Goal: Task Accomplishment & Management: Manage account settings

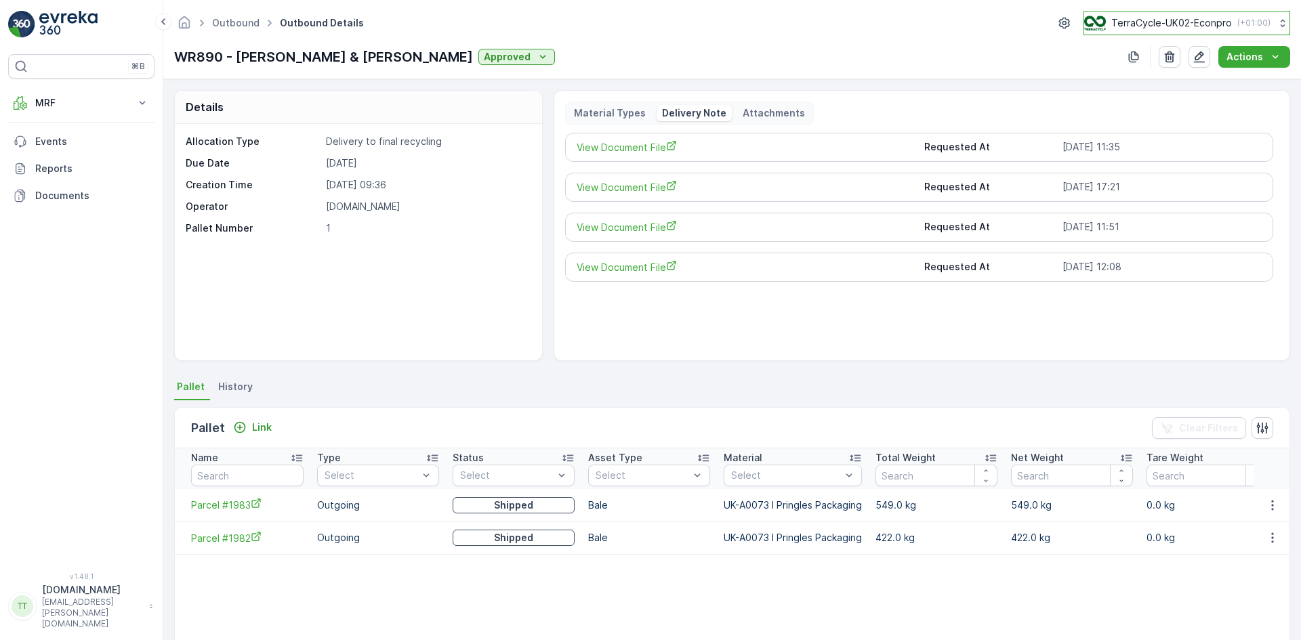
click at [1141, 19] on p "TerraCycle-UK02-Econpro" at bounding box center [1171, 23] width 121 height 14
type input "ie"
click at [1159, 86] on span "TerraCycle-IE" at bounding box center [1168, 84] width 150 height 14
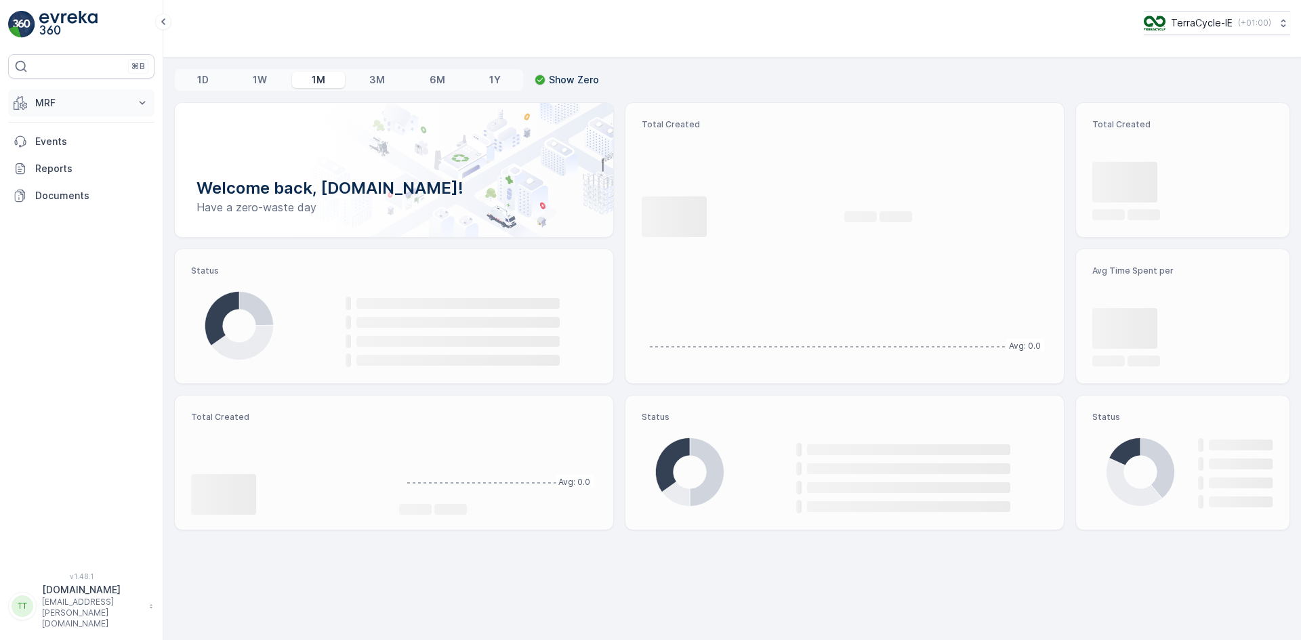
click at [78, 100] on p "MRF" at bounding box center [81, 103] width 92 height 14
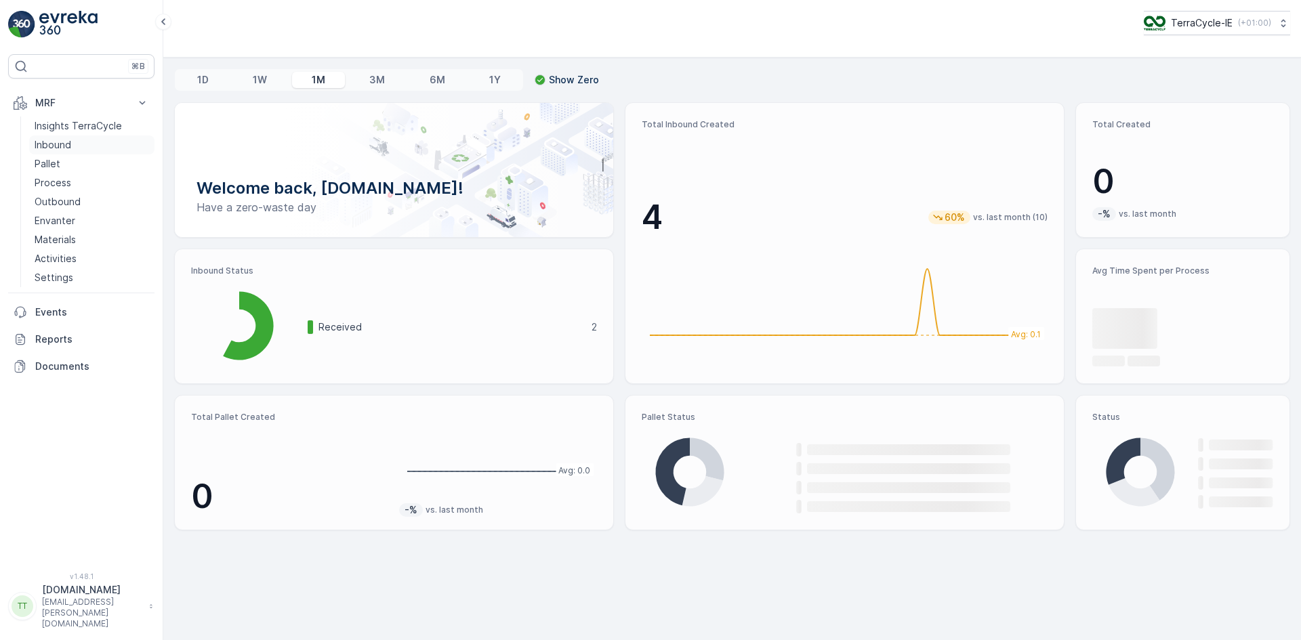
click at [69, 141] on p "Inbound" at bounding box center [53, 145] width 37 height 14
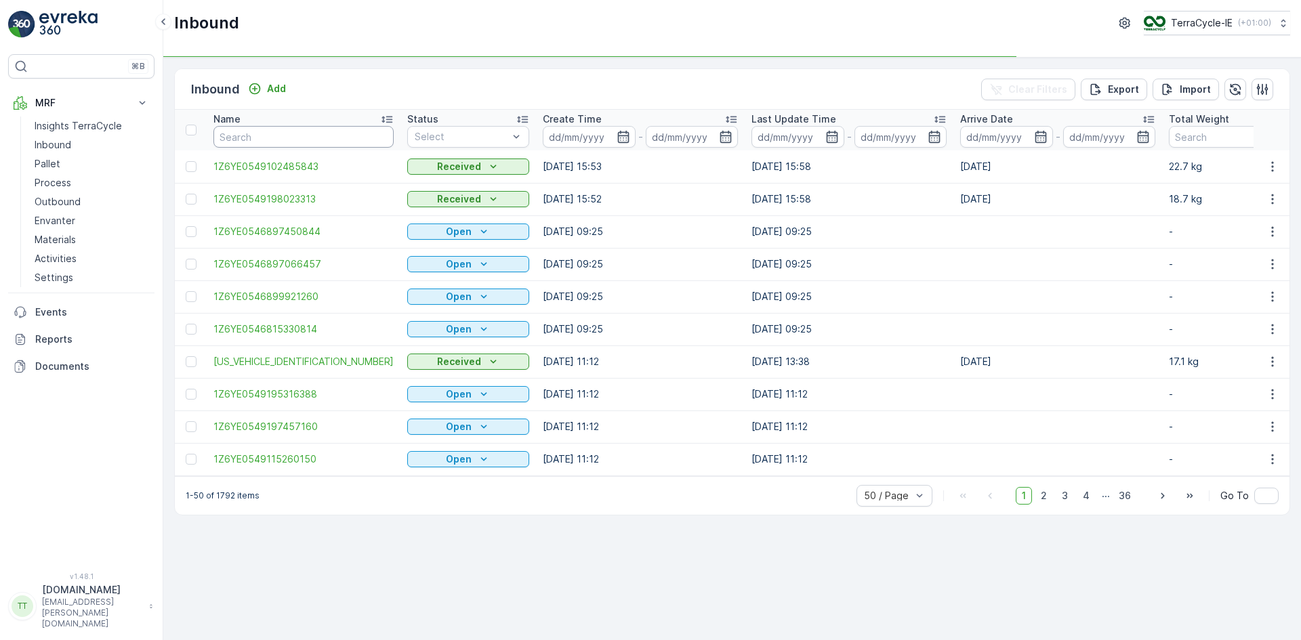
click at [243, 137] on input "text" at bounding box center [303, 137] width 180 height 22
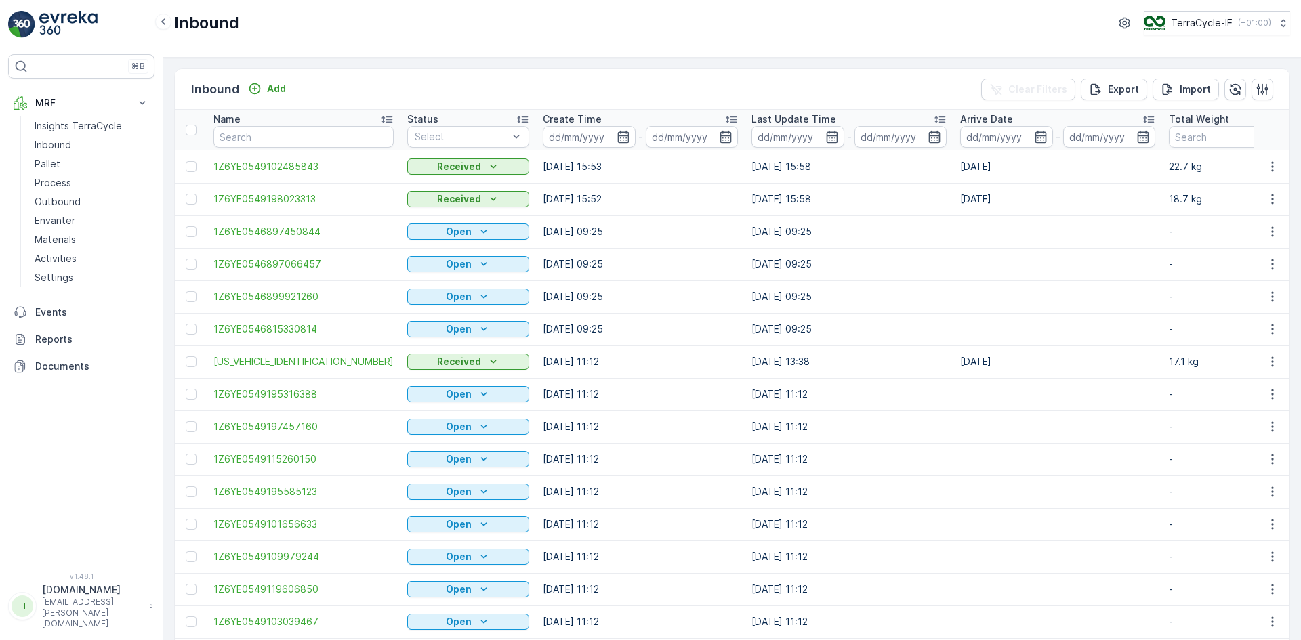
click at [243, 136] on input "text" at bounding box center [303, 137] width 180 height 22
paste input "1Z6YE0549195100404"
type input "1Z6YE0549195100404"
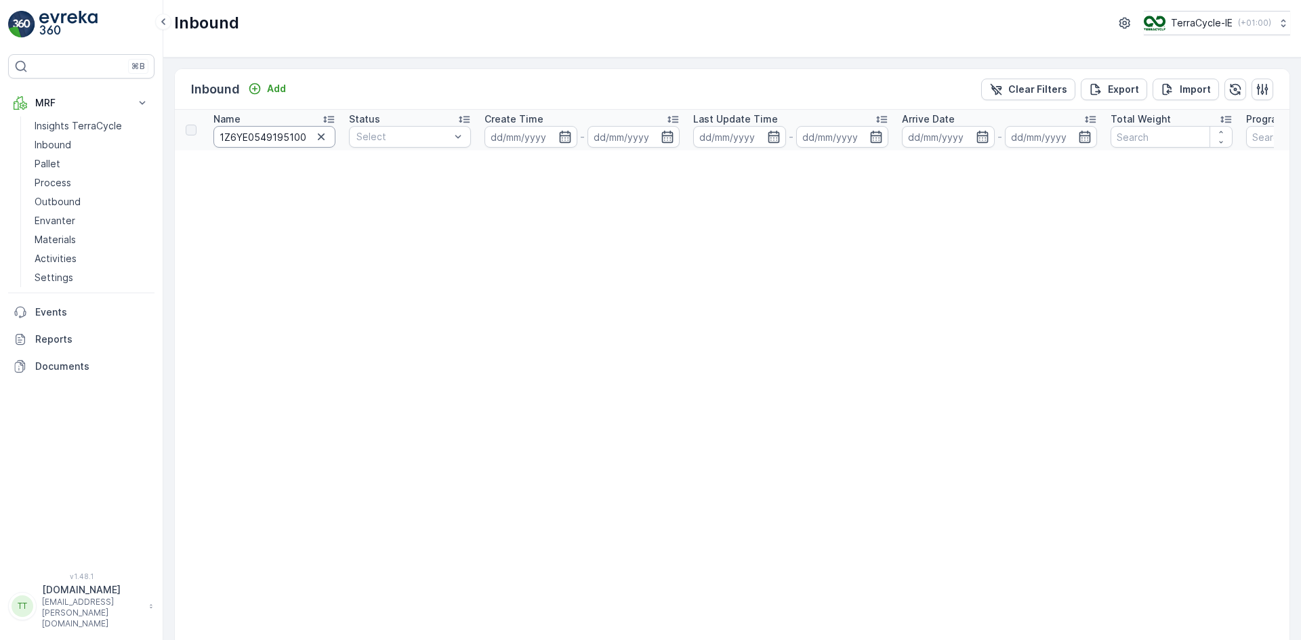
click at [243, 136] on input "1Z6YE0549195100404" at bounding box center [274, 137] width 122 height 22
click at [318, 138] on icon "button" at bounding box center [321, 137] width 14 height 14
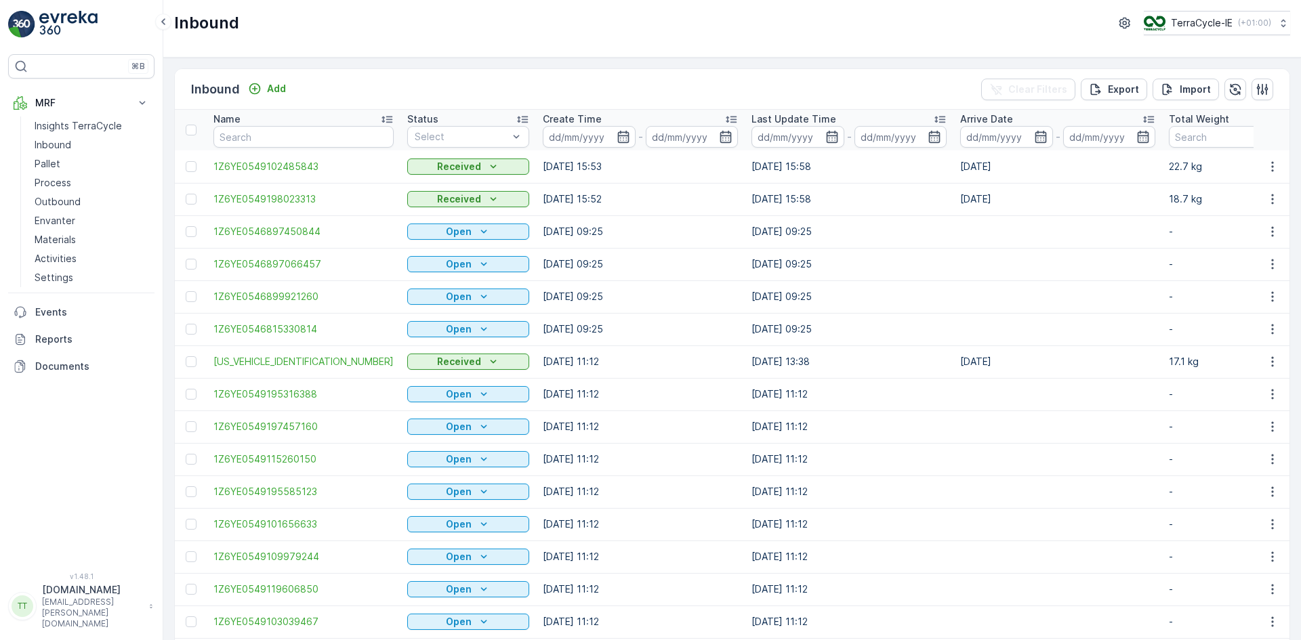
click at [1062, 266] on td at bounding box center [1057, 264] width 209 height 33
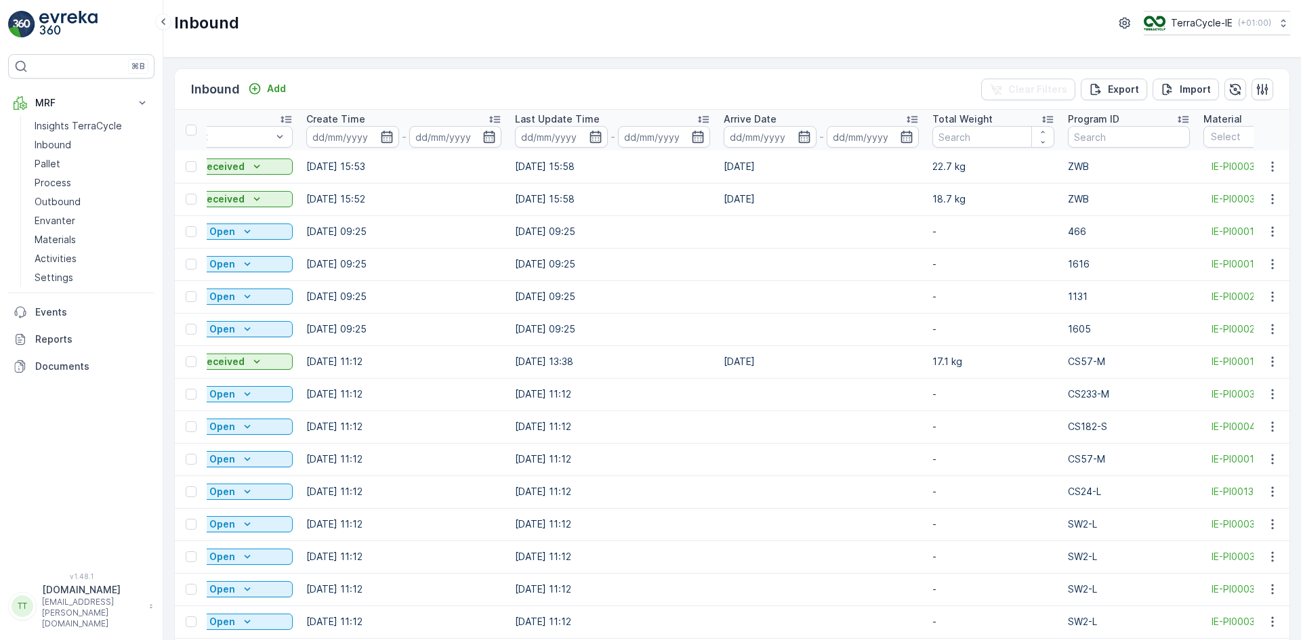
scroll to position [0, 271]
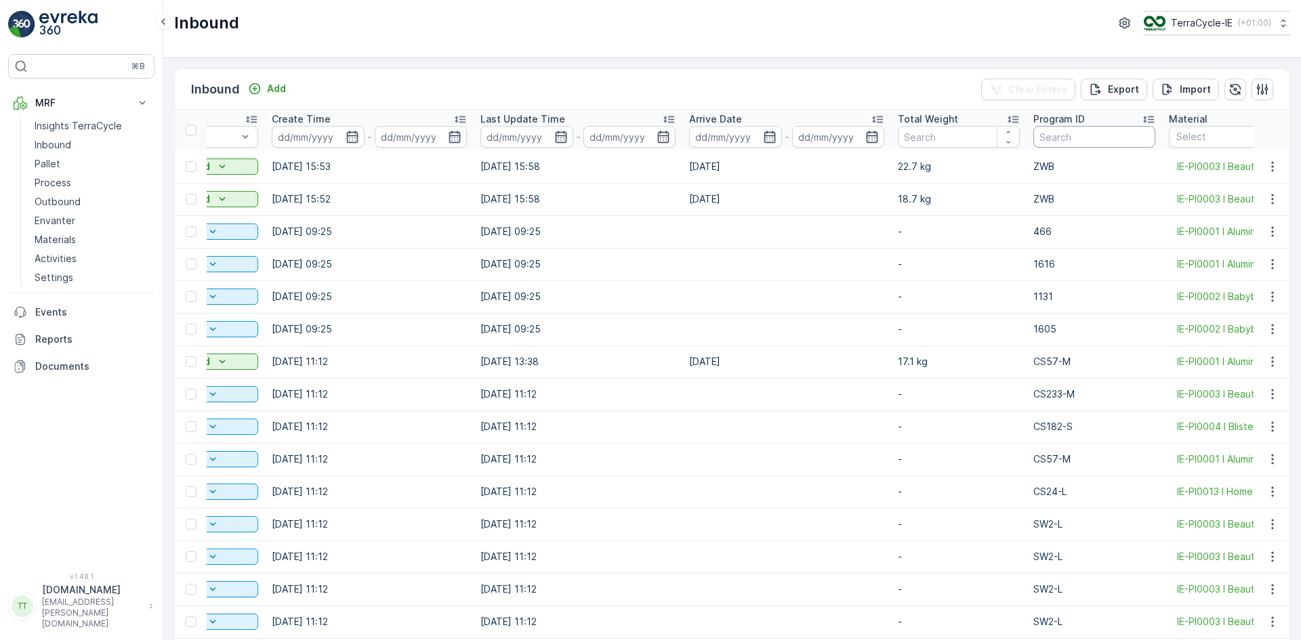
click at [1033, 131] on input "text" at bounding box center [1094, 137] width 122 height 22
type input "CS10"
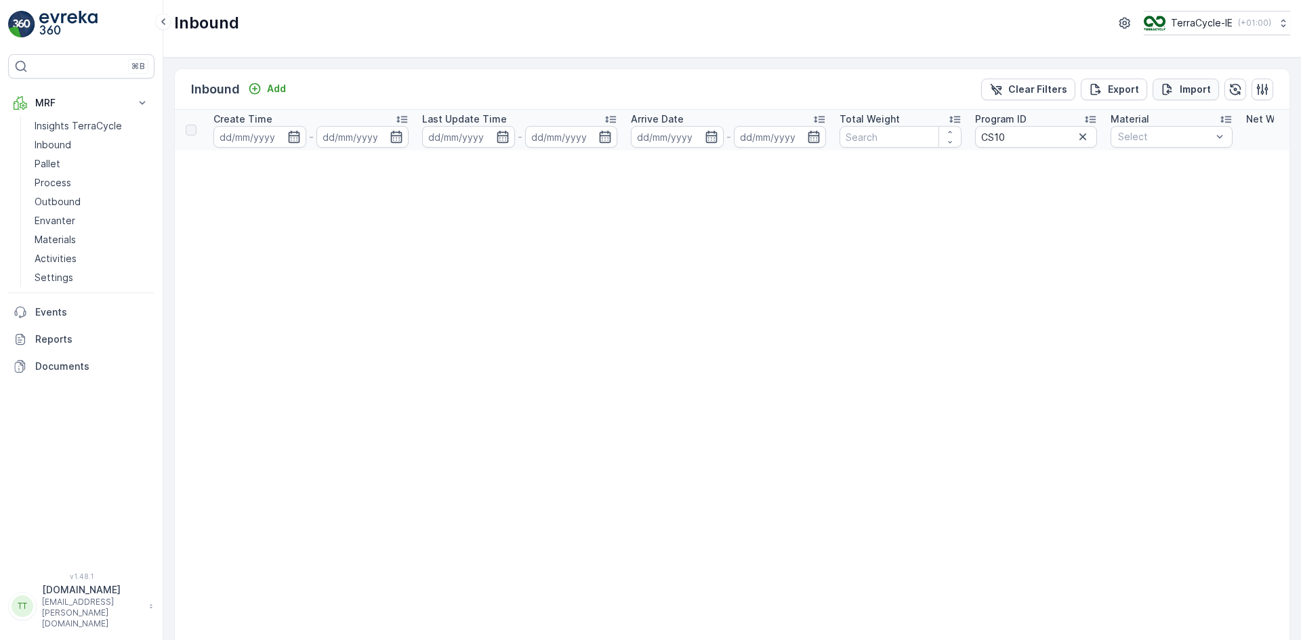
click at [1184, 87] on p "Import" at bounding box center [1195, 90] width 31 height 14
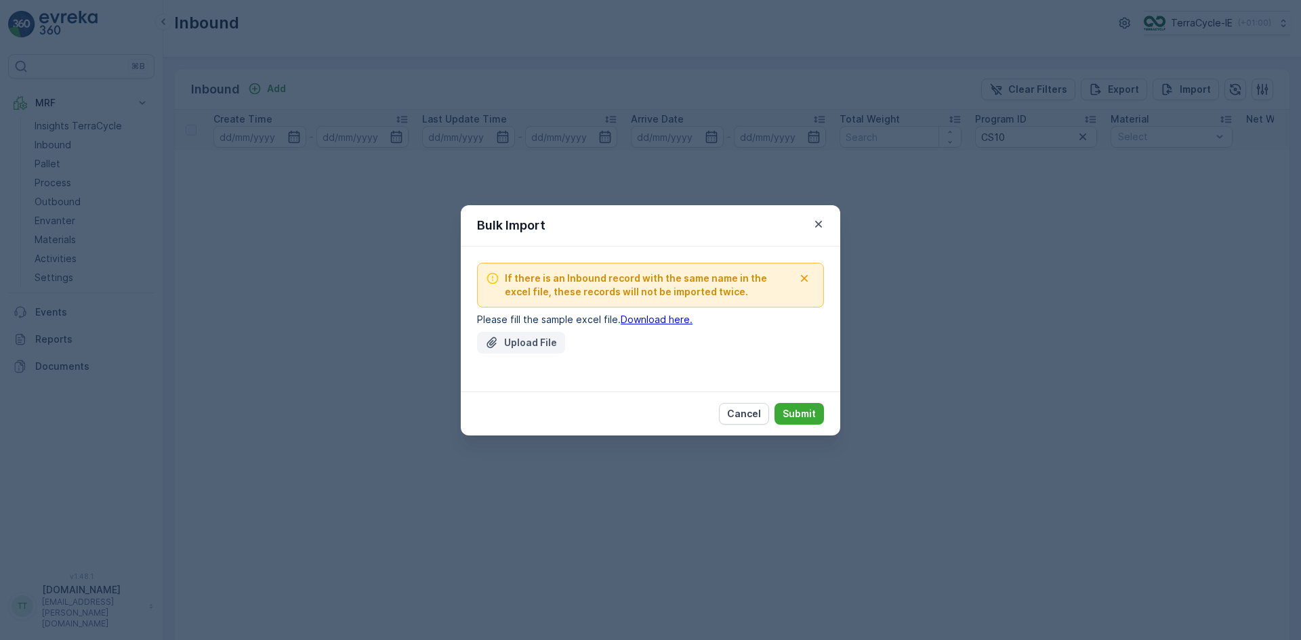
click at [547, 336] on p "Upload File" at bounding box center [530, 343] width 53 height 14
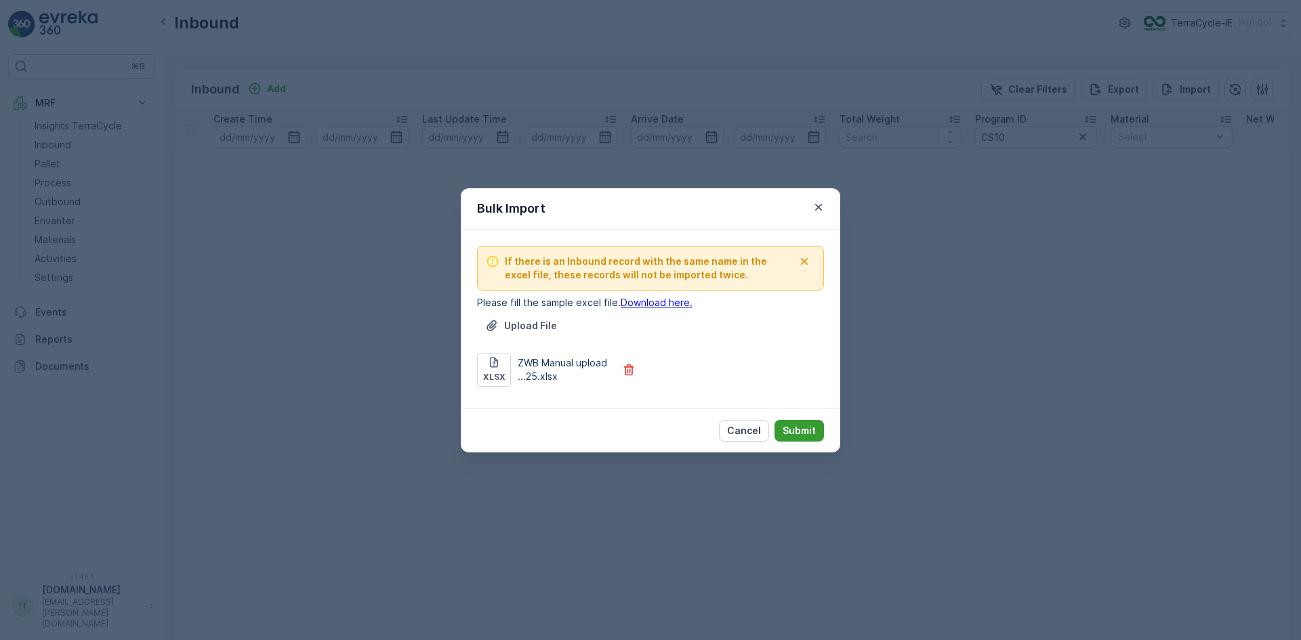
click at [799, 429] on p "Submit" at bounding box center [799, 431] width 33 height 14
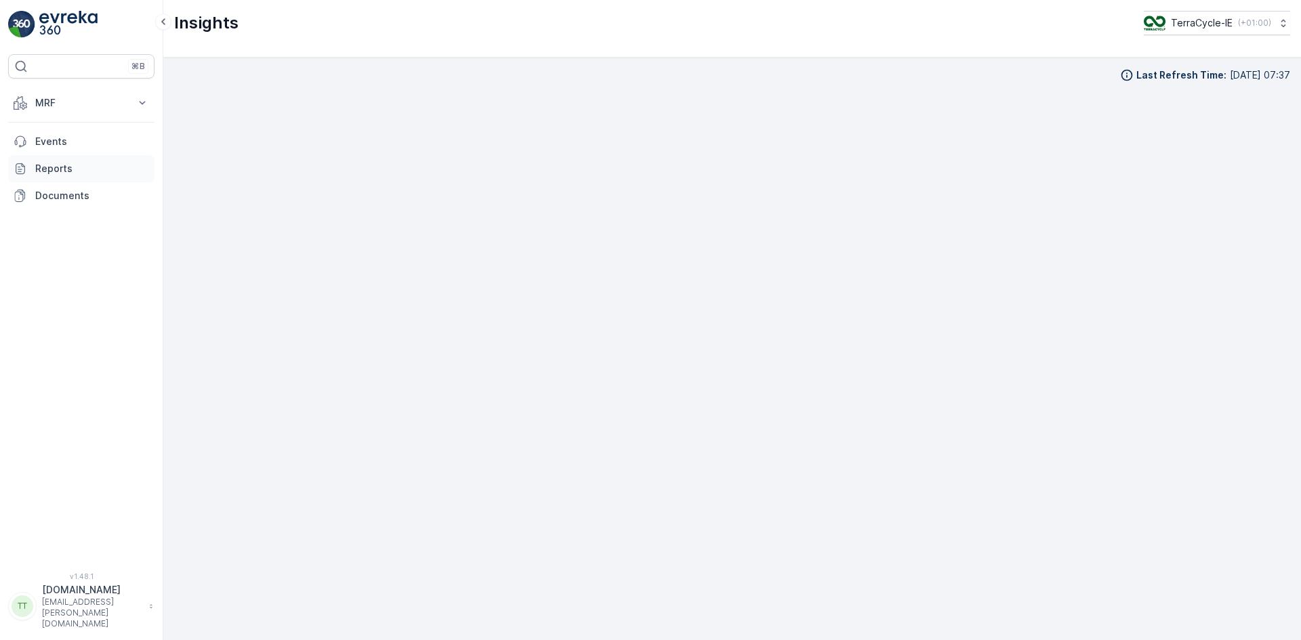
click at [56, 164] on p "Reports" at bounding box center [92, 169] width 114 height 14
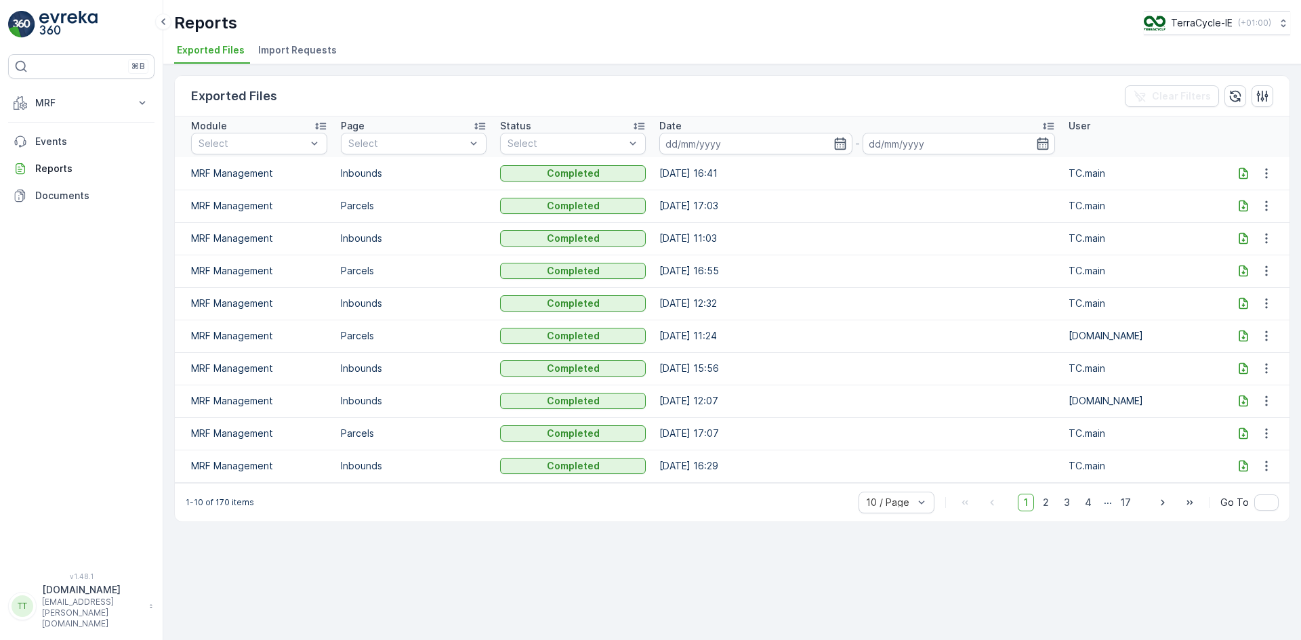
click at [303, 53] on span "Import Requests" at bounding box center [297, 50] width 79 height 14
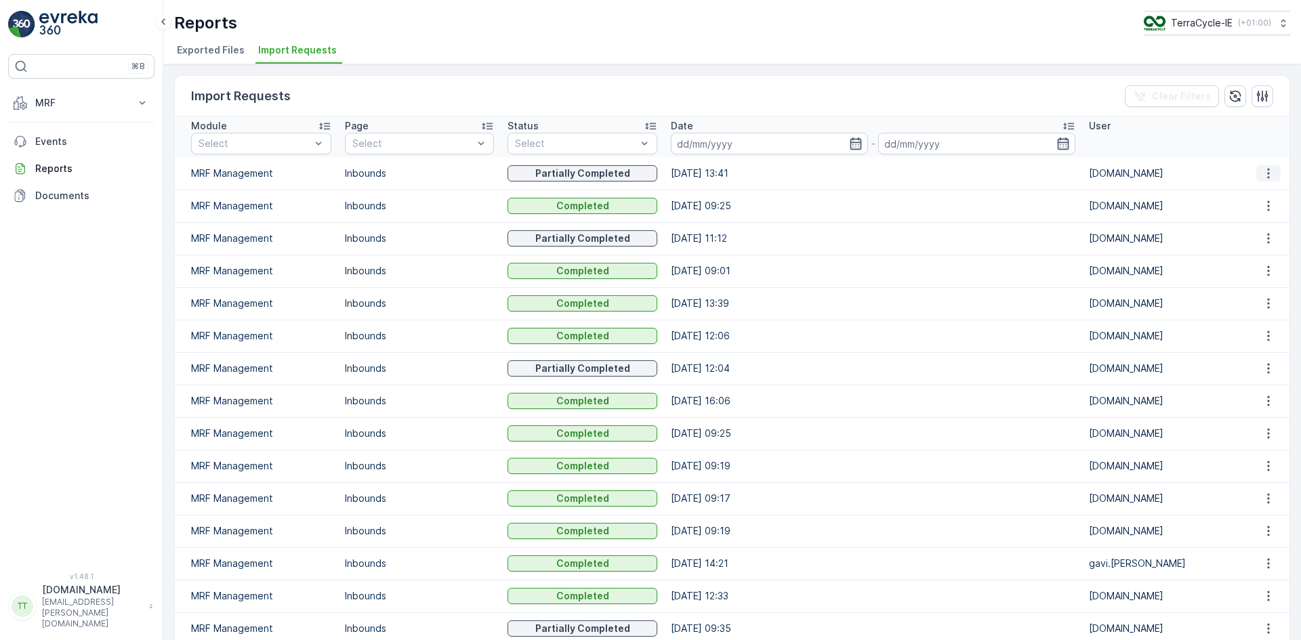
click at [1270, 173] on icon "button" at bounding box center [1269, 174] width 14 height 14
click at [1254, 188] on span "See More Details" at bounding box center [1256, 194] width 79 height 14
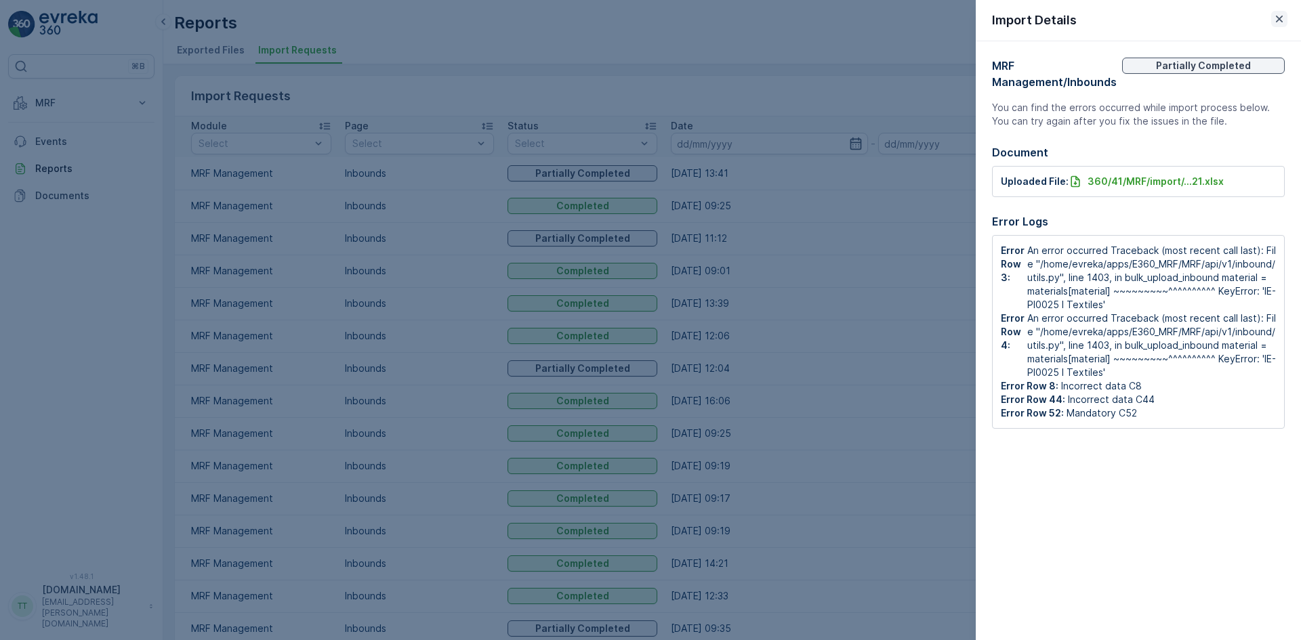
click at [1281, 22] on icon "button" at bounding box center [1279, 19] width 7 height 7
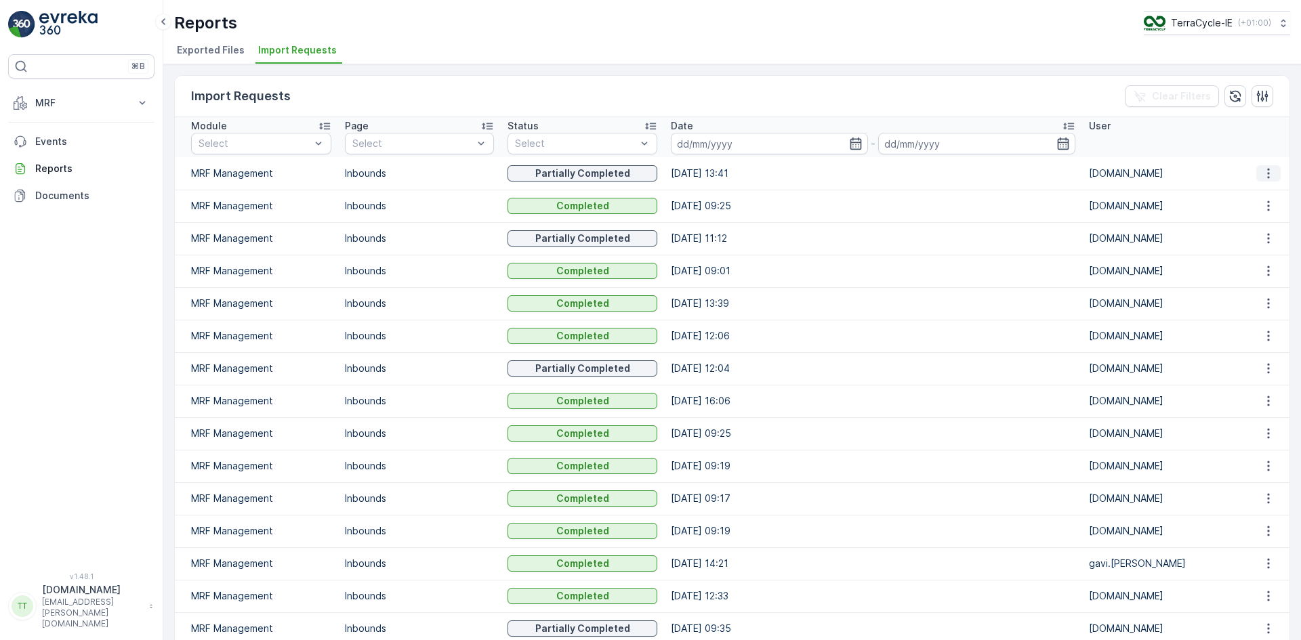
click at [1264, 175] on icon "button" at bounding box center [1269, 174] width 14 height 14
click at [1254, 196] on span "See More Details" at bounding box center [1256, 194] width 79 height 14
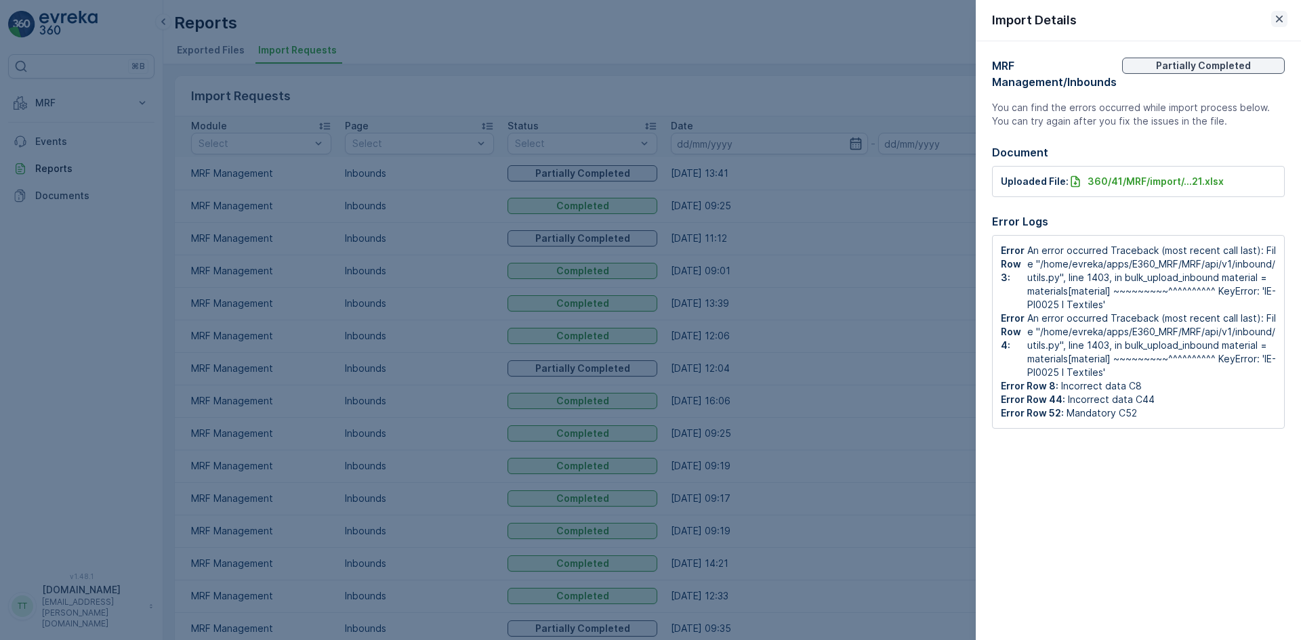
click at [1282, 16] on icon "button" at bounding box center [1279, 19] width 7 height 7
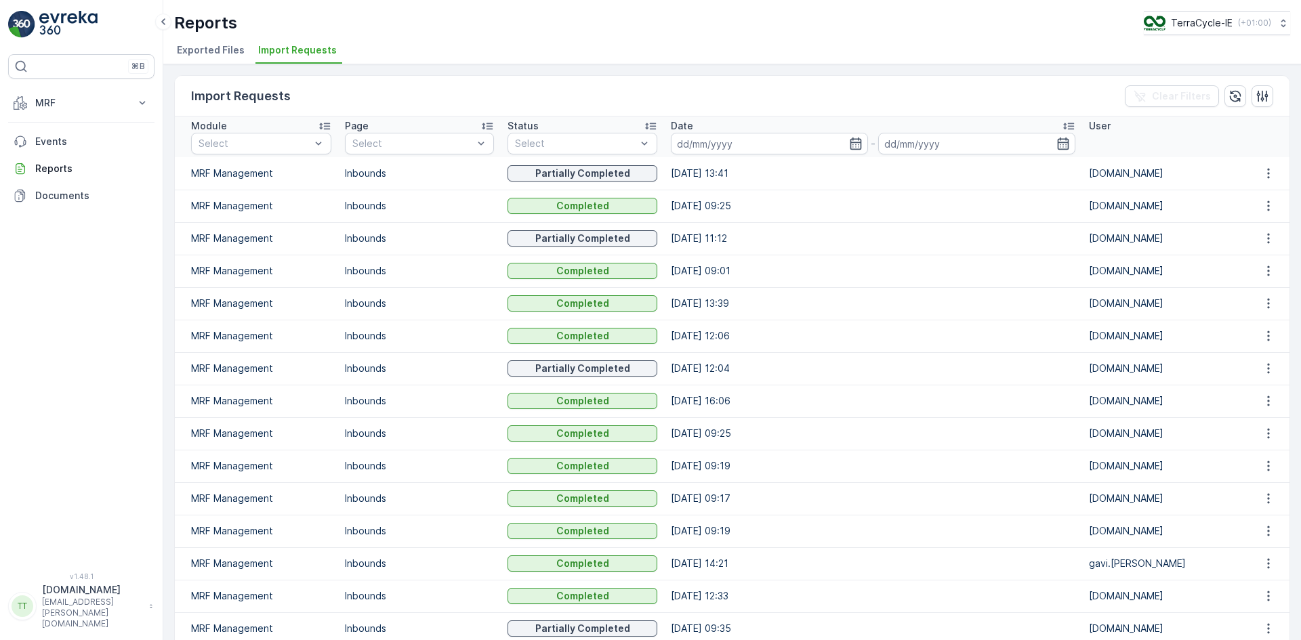
drag, startPoint x: 50, startPoint y: 108, endPoint x: 49, endPoint y: 125, distance: 16.3
click at [50, 108] on p "MRF" at bounding box center [81, 103] width 92 height 14
click at [48, 147] on p "Inbound" at bounding box center [53, 145] width 37 height 14
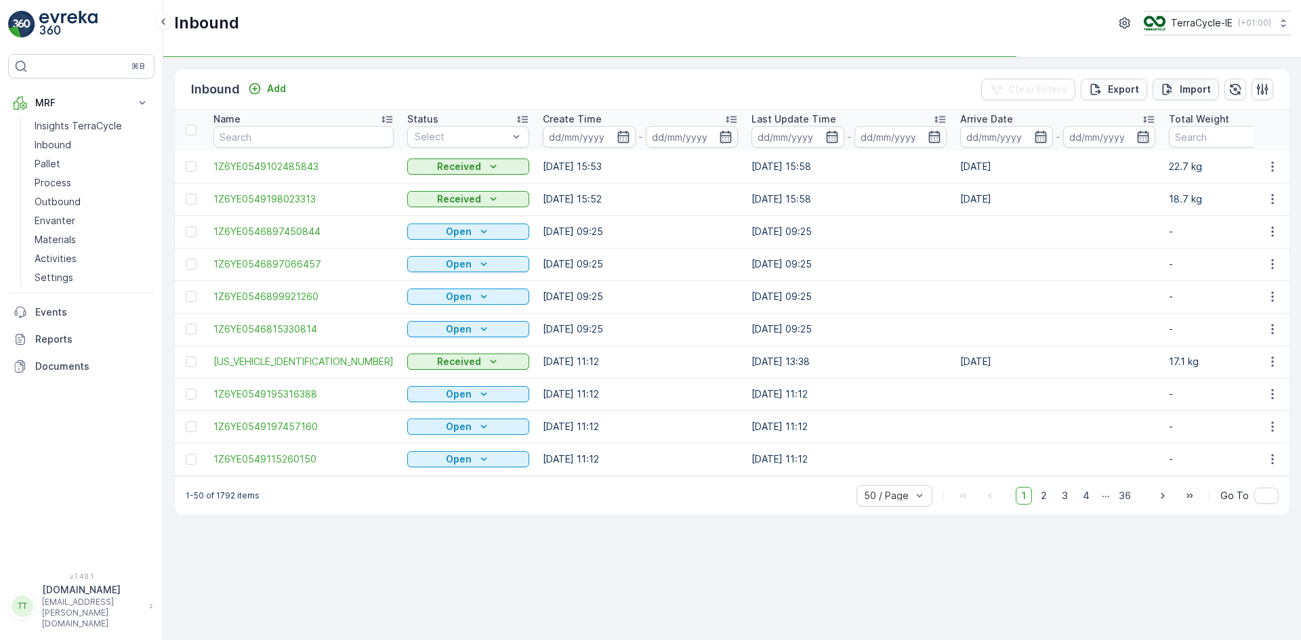
click at [1211, 89] on button "Import" at bounding box center [1186, 90] width 66 height 22
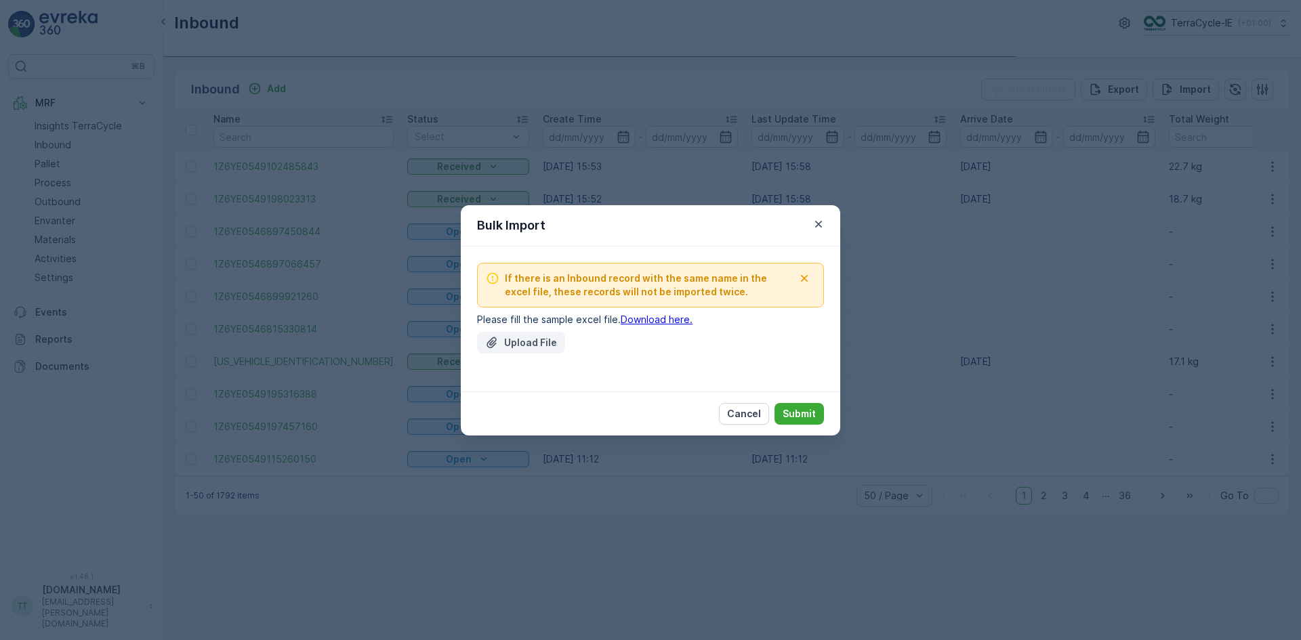
click at [542, 344] on p "Upload File" at bounding box center [530, 343] width 53 height 14
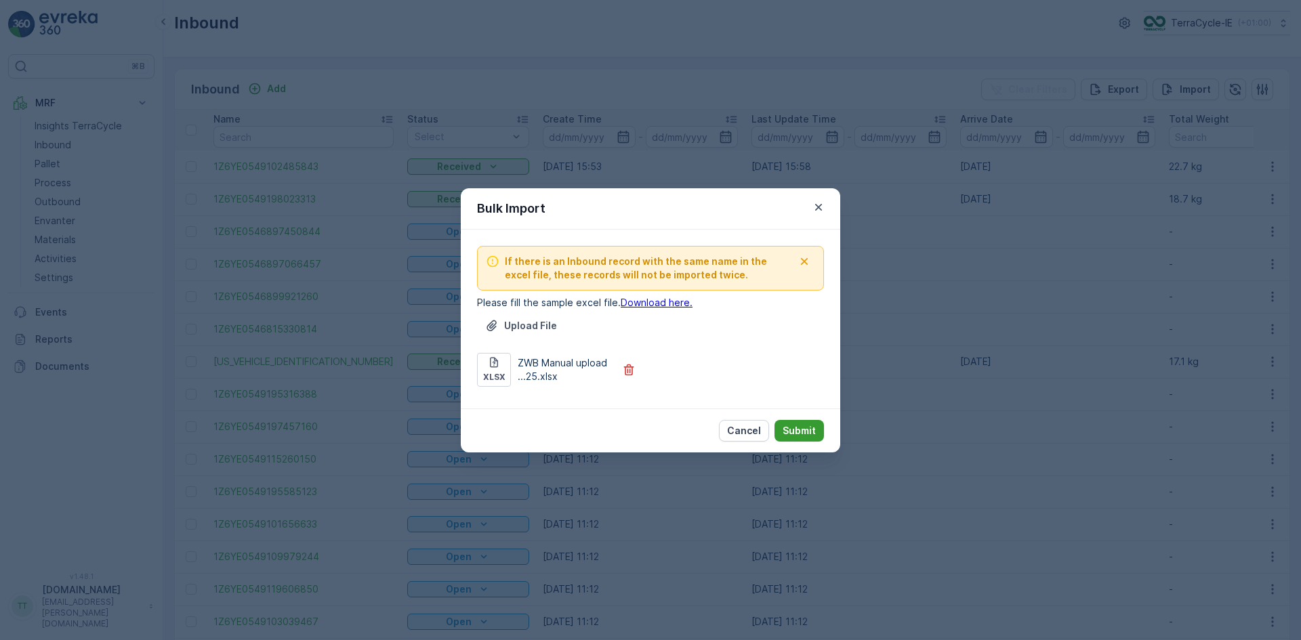
click at [805, 430] on p "Submit" at bounding box center [799, 431] width 33 height 14
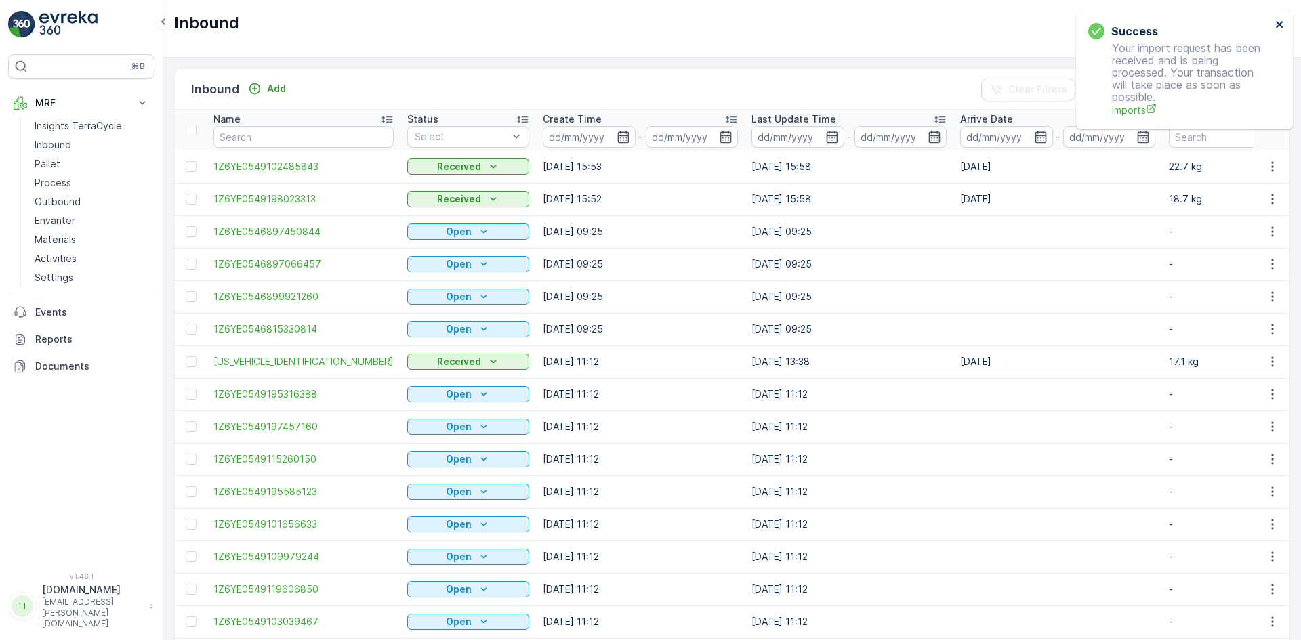
click at [1279, 23] on icon "close" at bounding box center [1279, 24] width 9 height 11
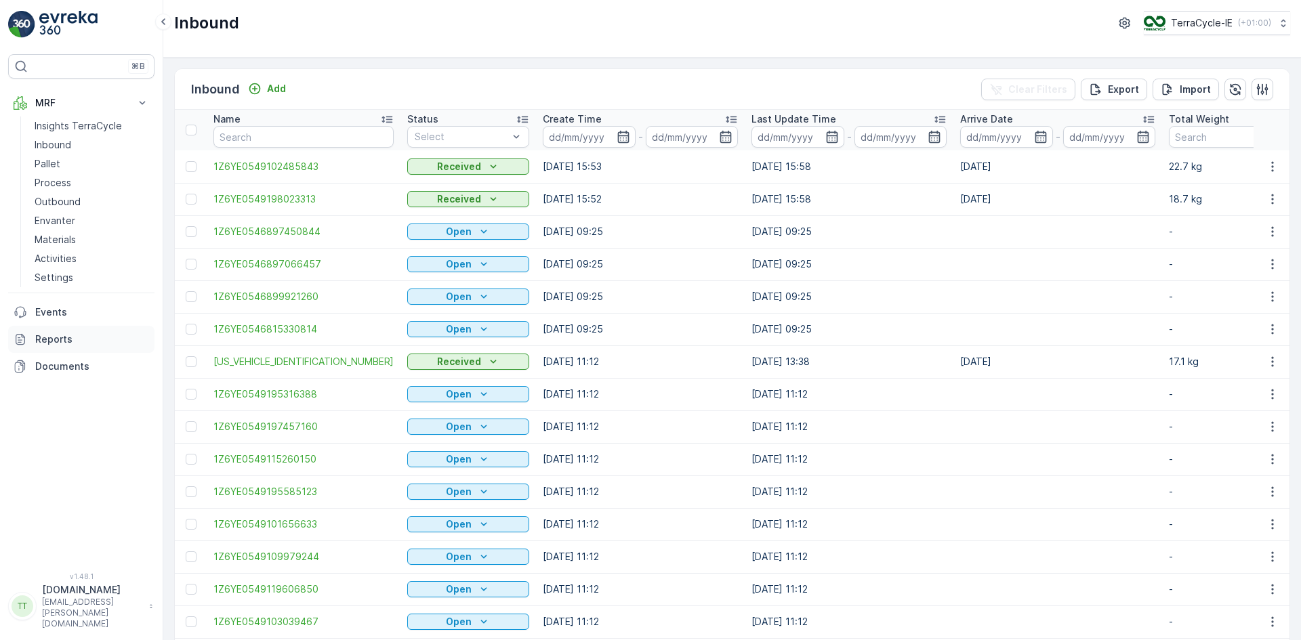
click at [45, 334] on p "Reports" at bounding box center [92, 340] width 114 height 14
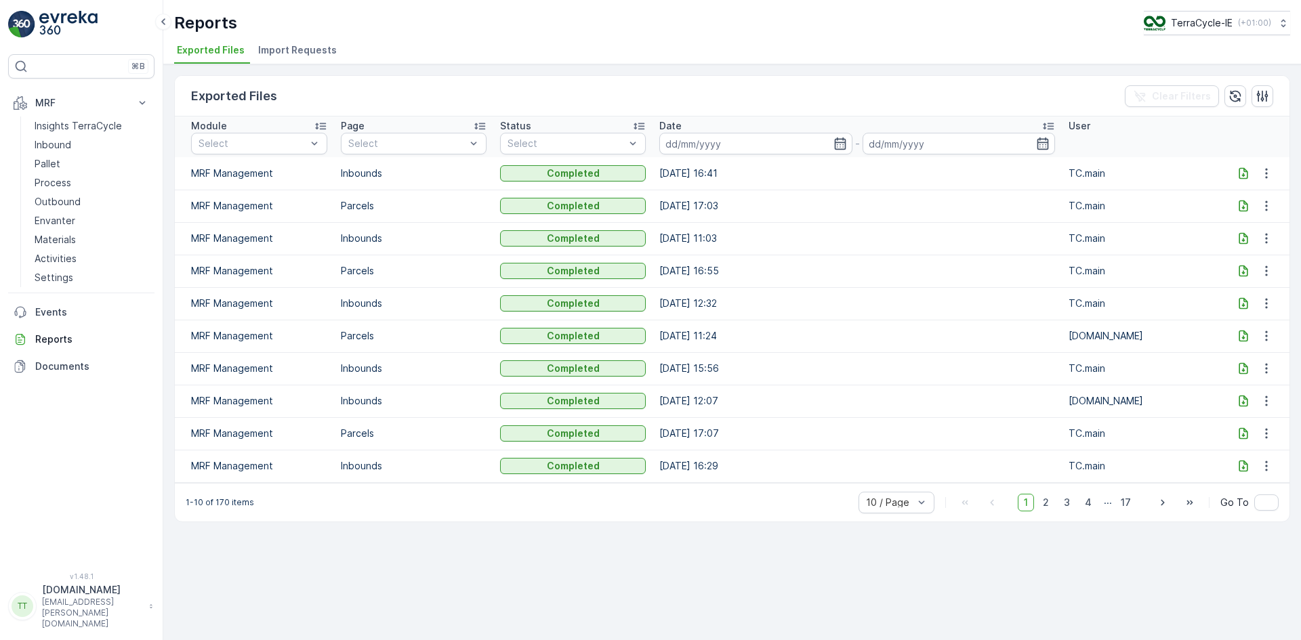
click at [294, 51] on span "Import Requests" at bounding box center [297, 50] width 79 height 14
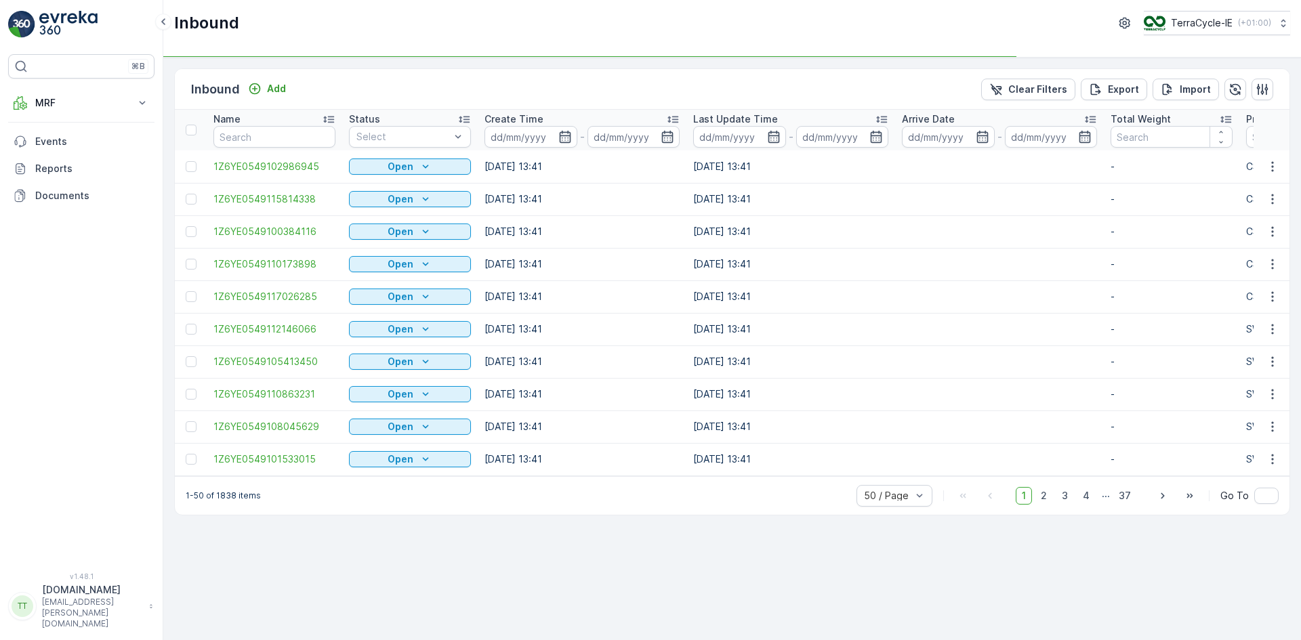
type input "CS10"
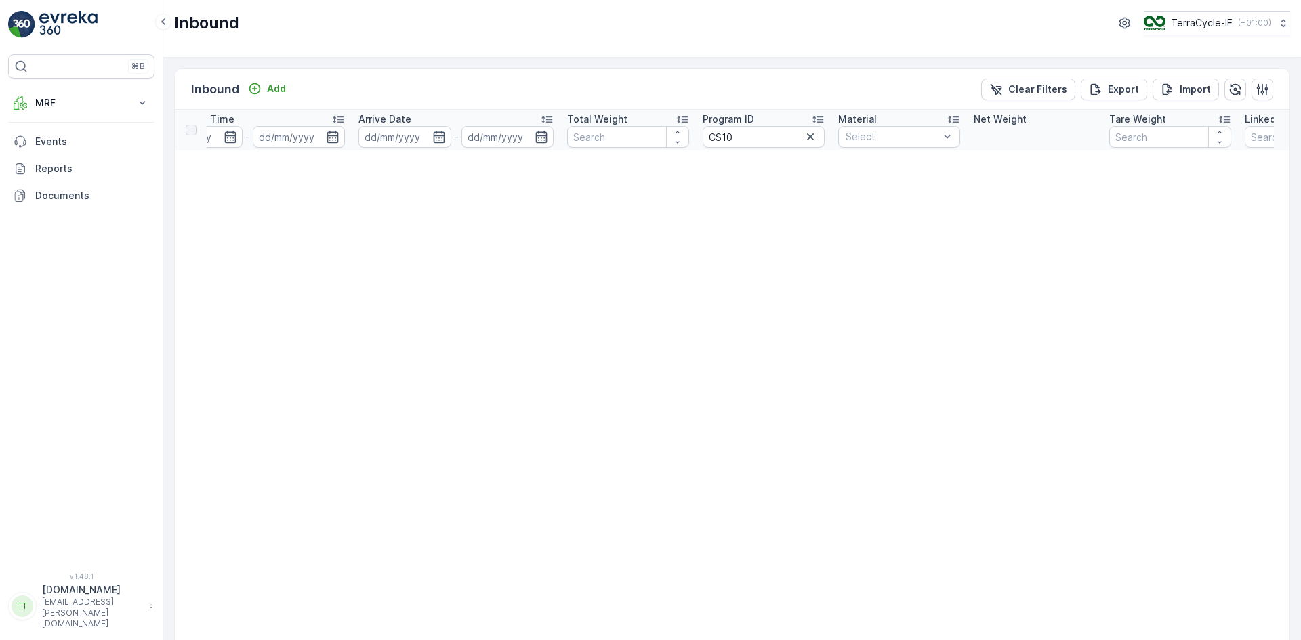
scroll to position [0, 596]
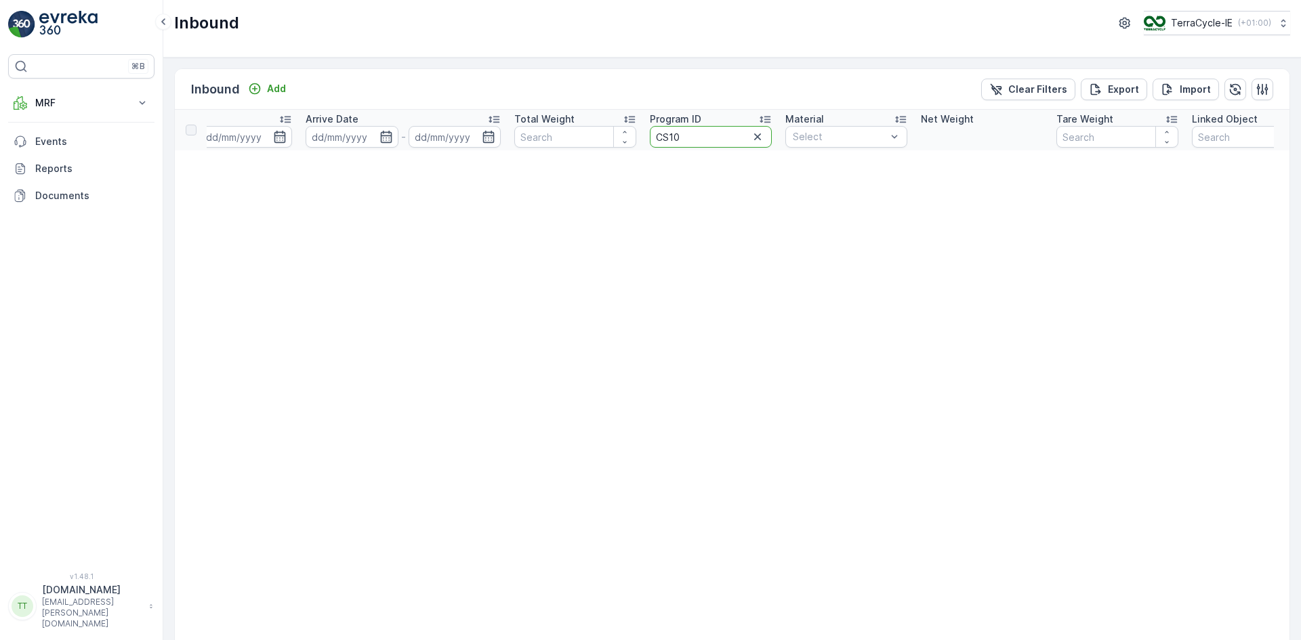
click at [703, 133] on input "CS10" at bounding box center [711, 137] width 122 height 22
click at [757, 138] on icon "button" at bounding box center [757, 136] width 7 height 7
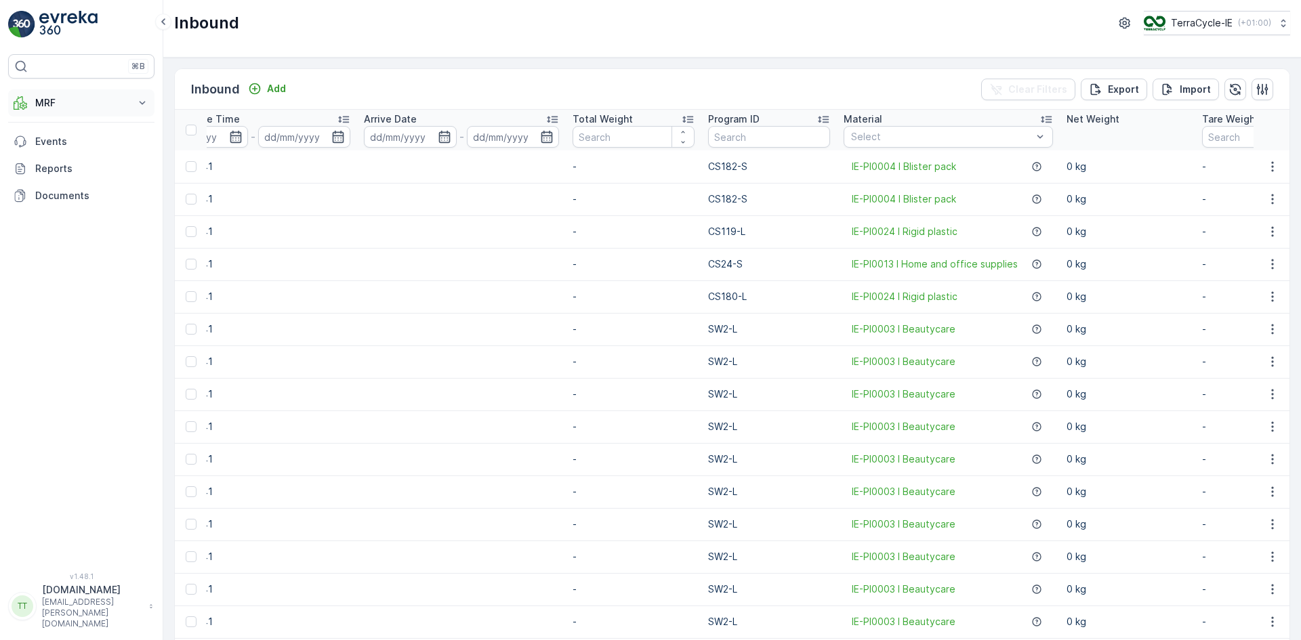
click at [66, 101] on p "MRF" at bounding box center [81, 103] width 92 height 14
click at [54, 146] on p "Inbound" at bounding box center [53, 145] width 37 height 14
click at [61, 144] on p "Inbound" at bounding box center [53, 145] width 37 height 14
click at [701, 399] on td "SW2-L" at bounding box center [769, 394] width 136 height 33
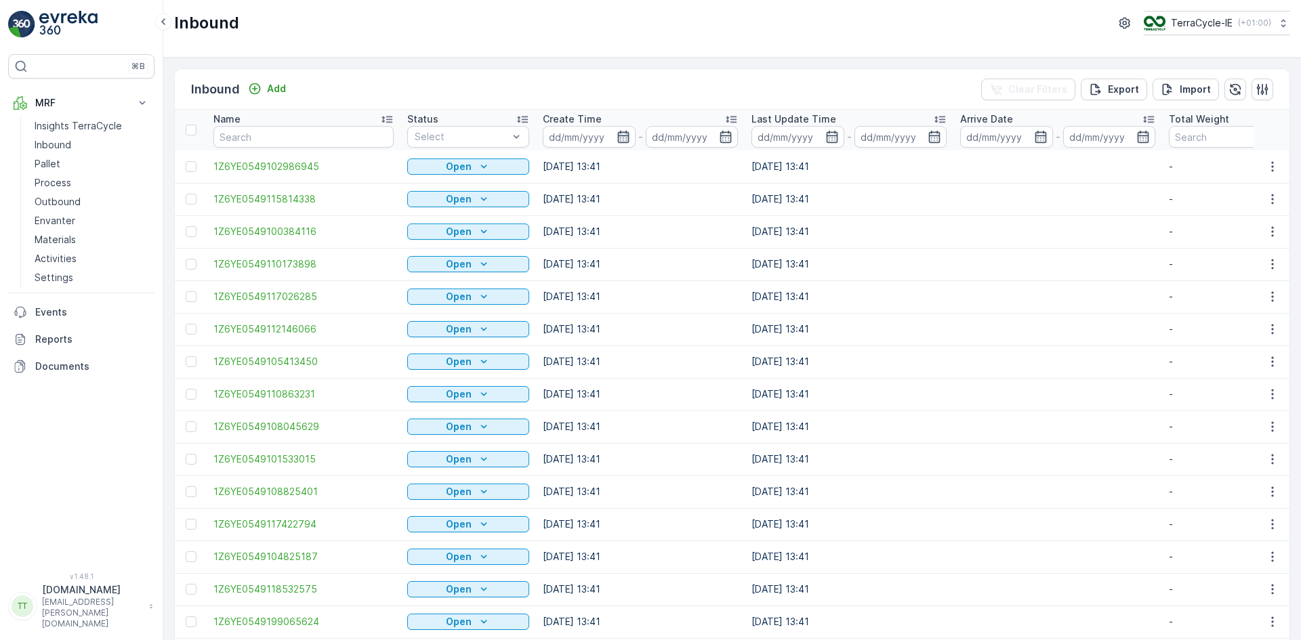
click at [617, 137] on icon "button" at bounding box center [624, 137] width 14 height 14
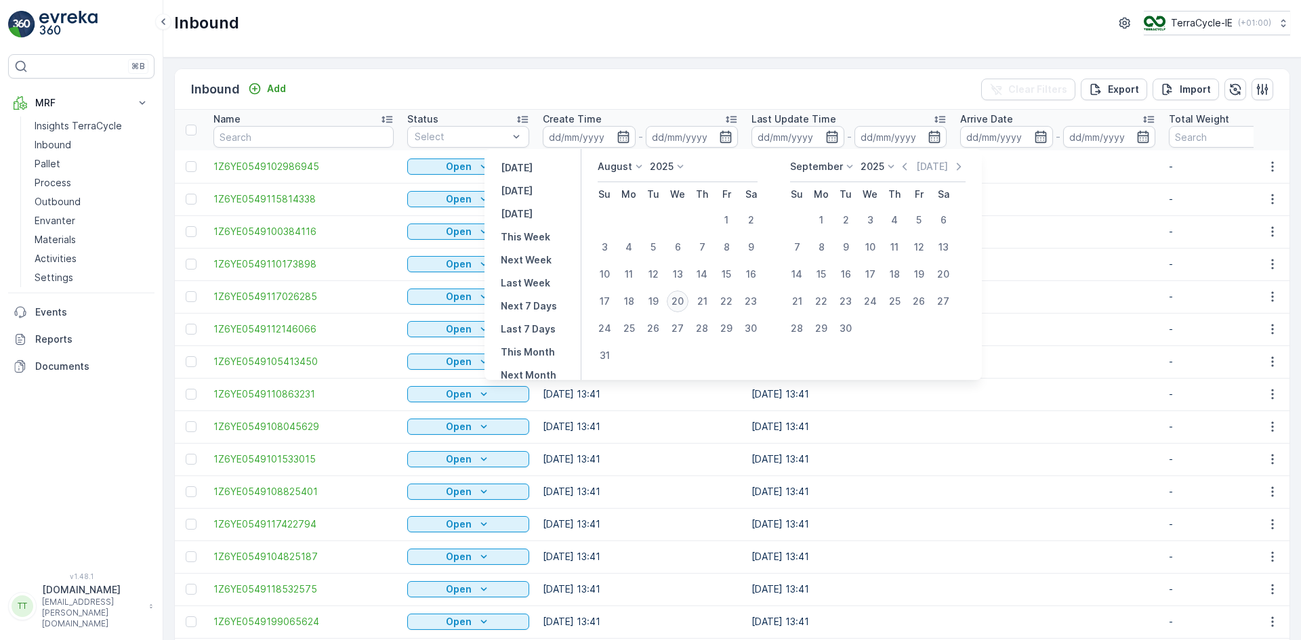
click at [681, 302] on div "20" at bounding box center [678, 302] width 22 height 22
type input "20.08.2025"
click at [682, 301] on div "20" at bounding box center [678, 302] width 22 height 22
type input "20.08.2025"
click at [655, 49] on div "Inbound TerraCycle-IE ( +01:00 )" at bounding box center [732, 29] width 1138 height 58
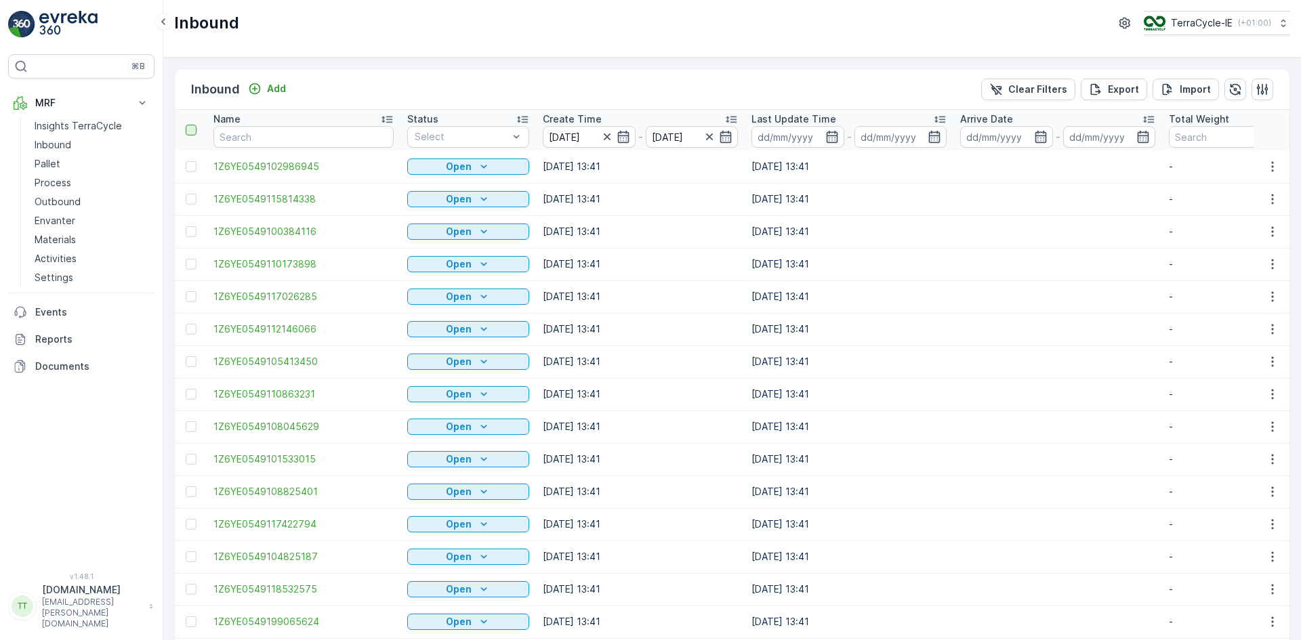
click at [193, 129] on div at bounding box center [191, 130] width 11 height 11
click at [193, 125] on input "checkbox" at bounding box center [193, 125] width 0 height 0
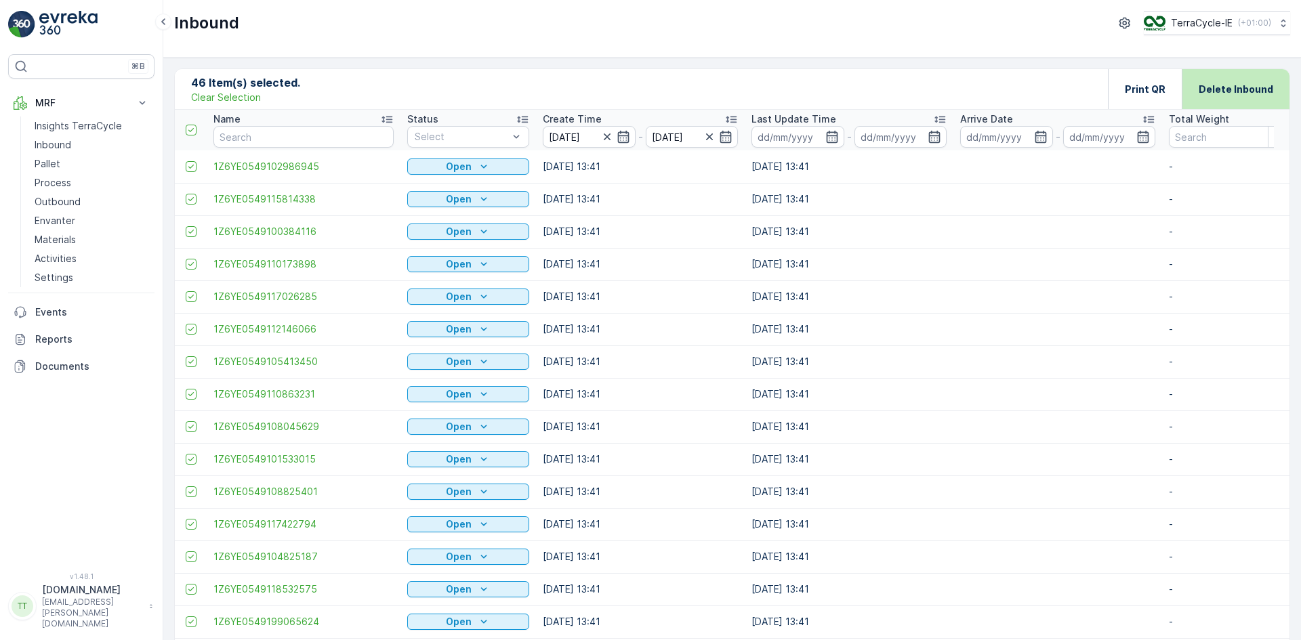
click at [1197, 89] on div "Delete Inbound" at bounding box center [1236, 89] width 108 height 40
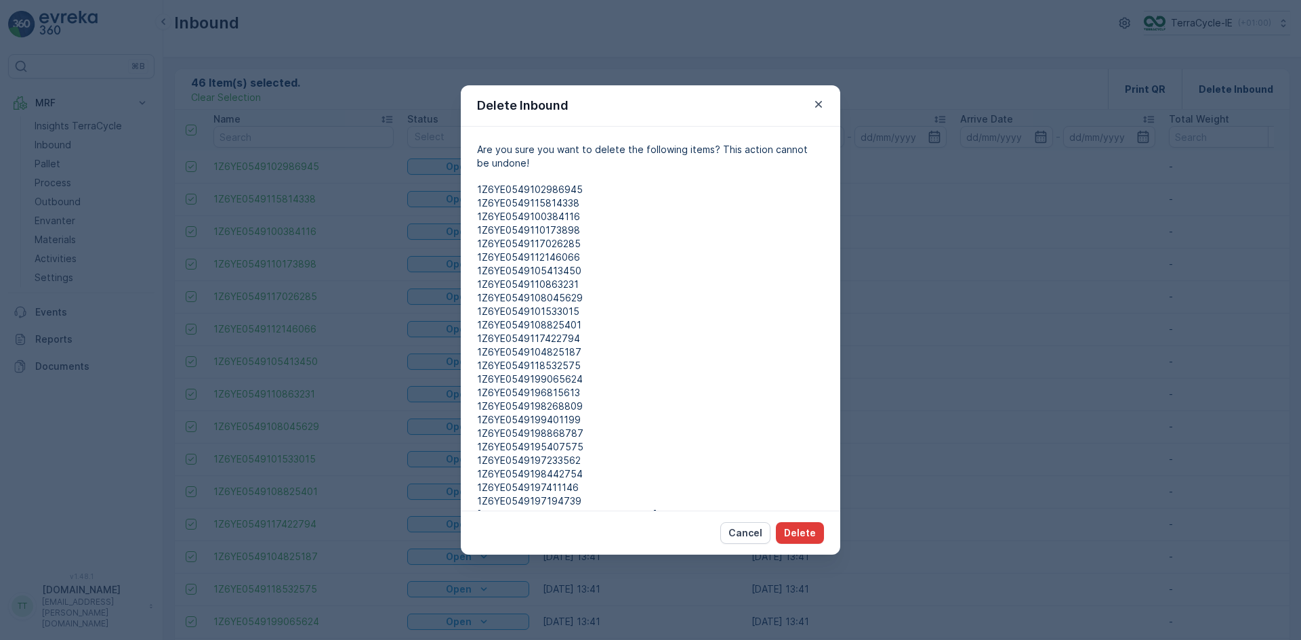
click at [803, 533] on p "Delete" at bounding box center [800, 533] width 32 height 14
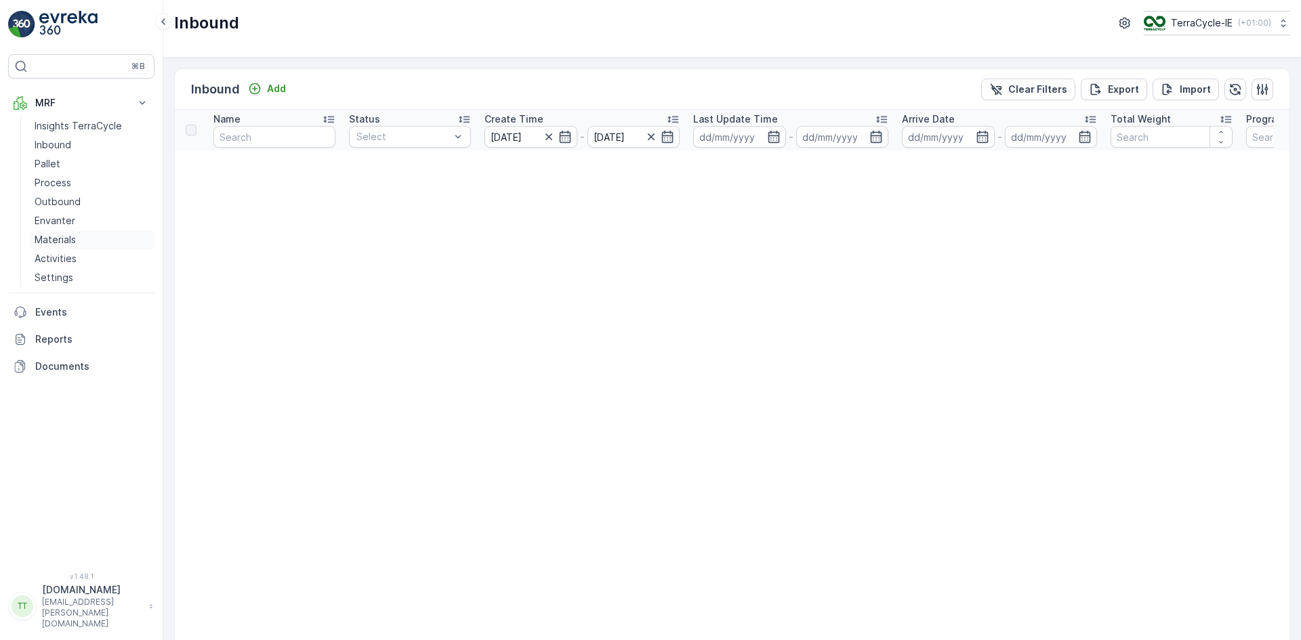
click at [66, 238] on p "Materials" at bounding box center [55, 240] width 41 height 14
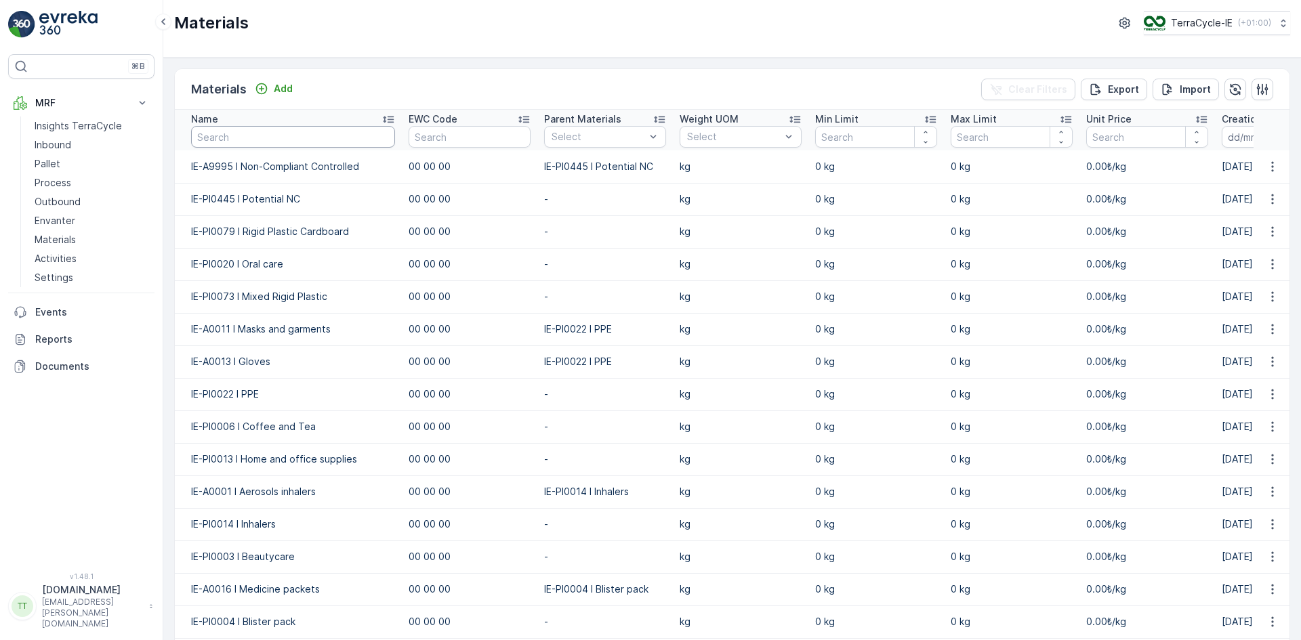
click at [239, 136] on input "text" at bounding box center [293, 137] width 204 height 22
type input "0025"
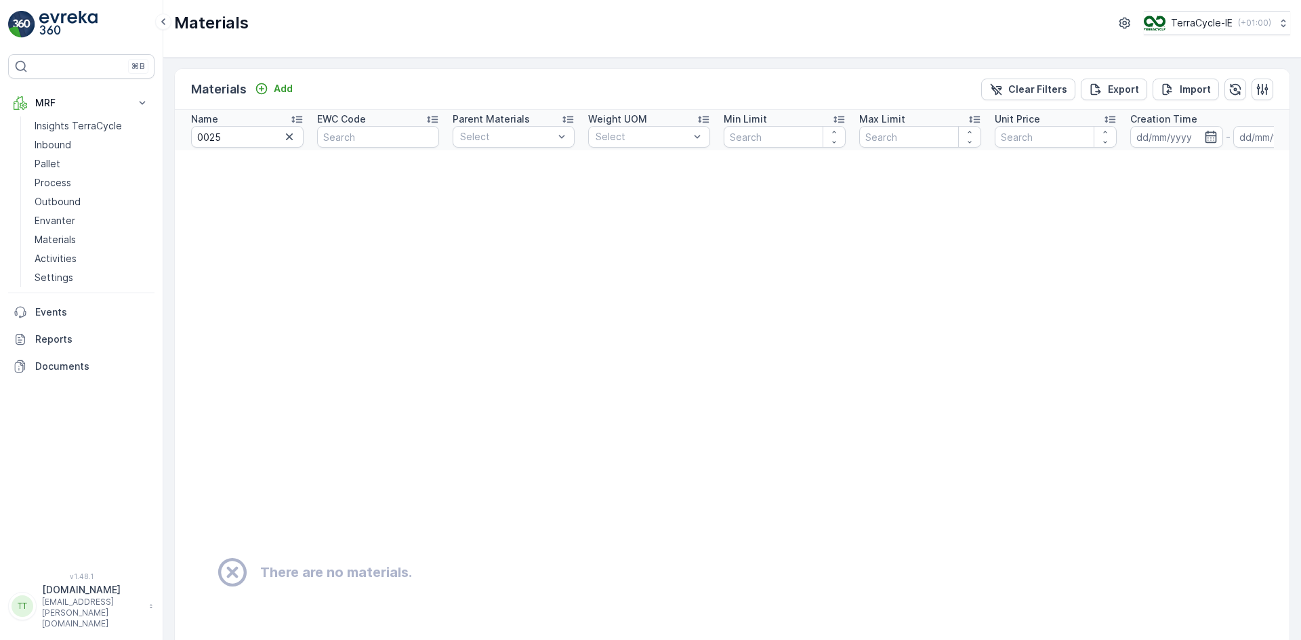
click at [239, 187] on td "There are no materials." at bounding box center [866, 572] width 1382 height 845
click at [271, 93] on div "Add" at bounding box center [274, 89] width 38 height 14
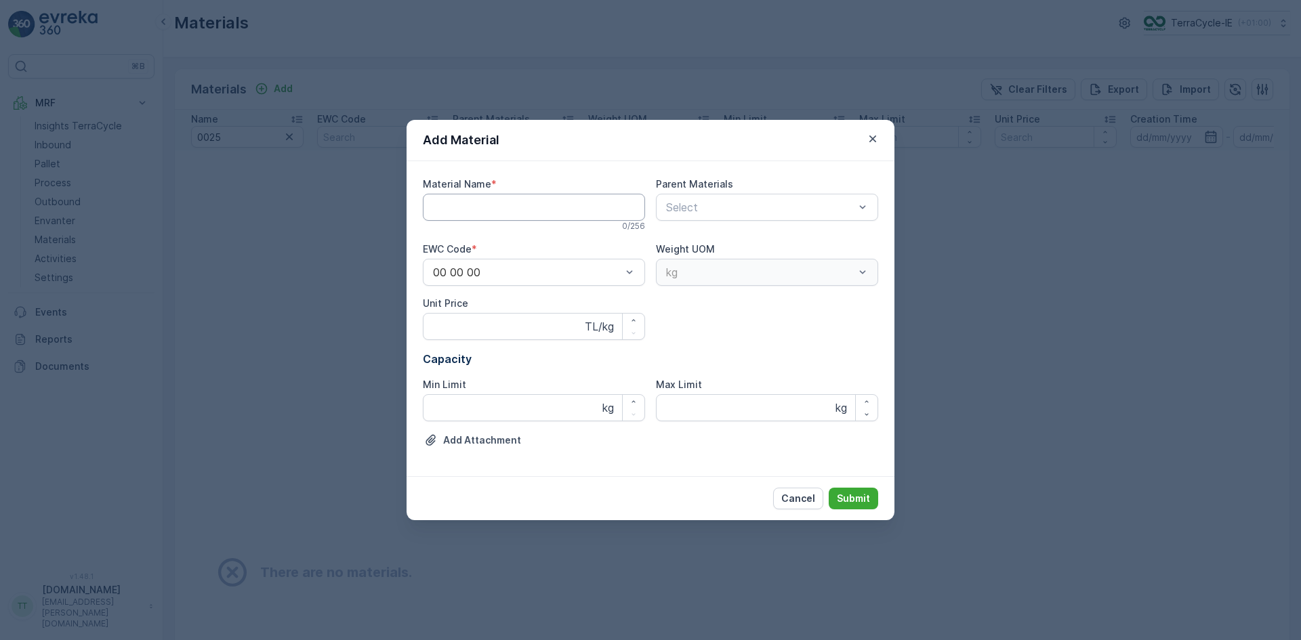
click at [432, 198] on Name "Material Name" at bounding box center [534, 207] width 222 height 27
paste Name "IE-PI0025 I Textiles"
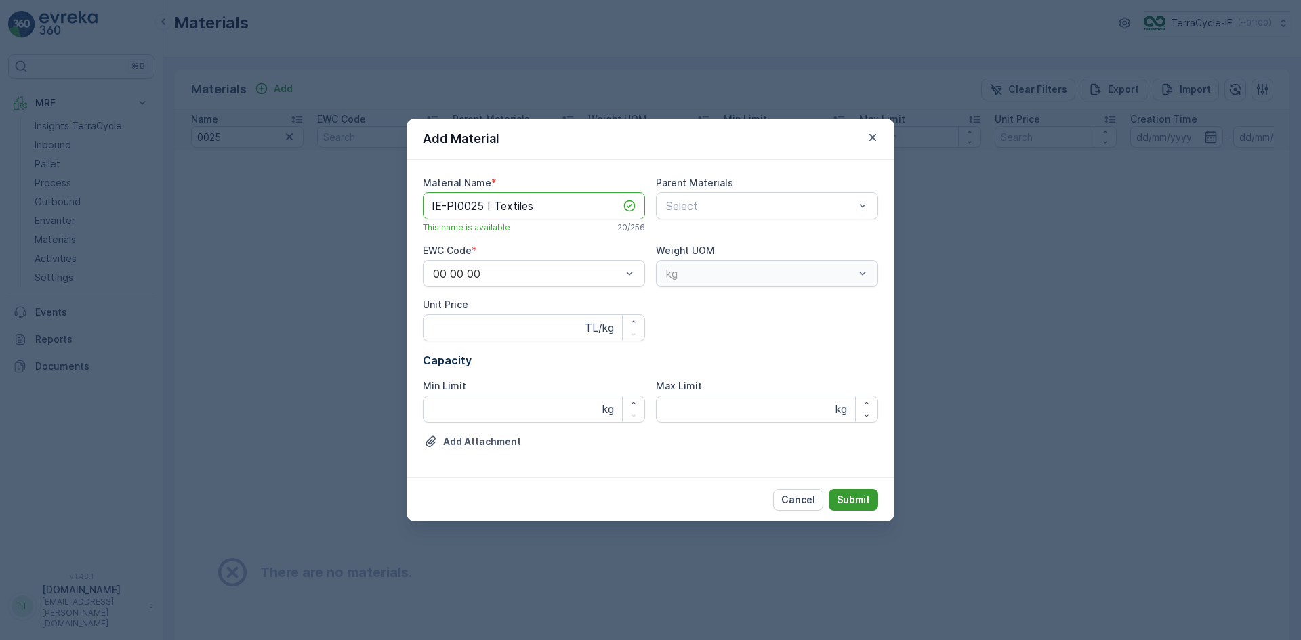
type Name "IE-PI0025 I Textiles"
click at [859, 503] on p "Submit" at bounding box center [853, 500] width 33 height 14
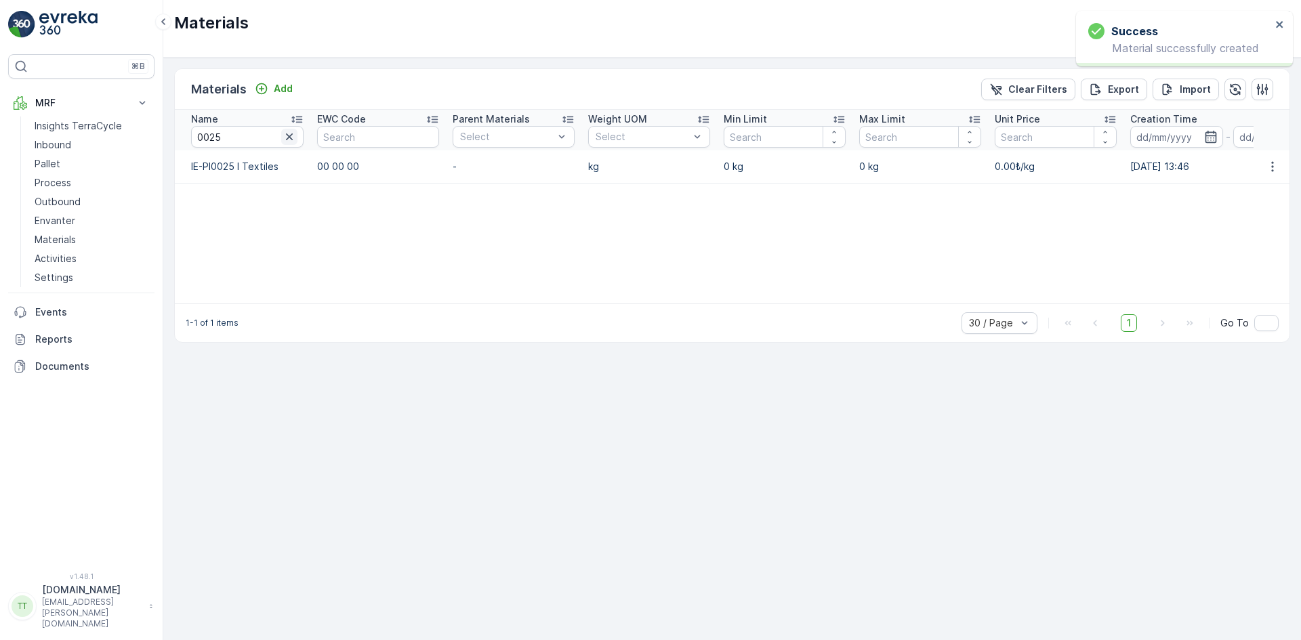
click at [290, 136] on icon "button" at bounding box center [289, 136] width 7 height 7
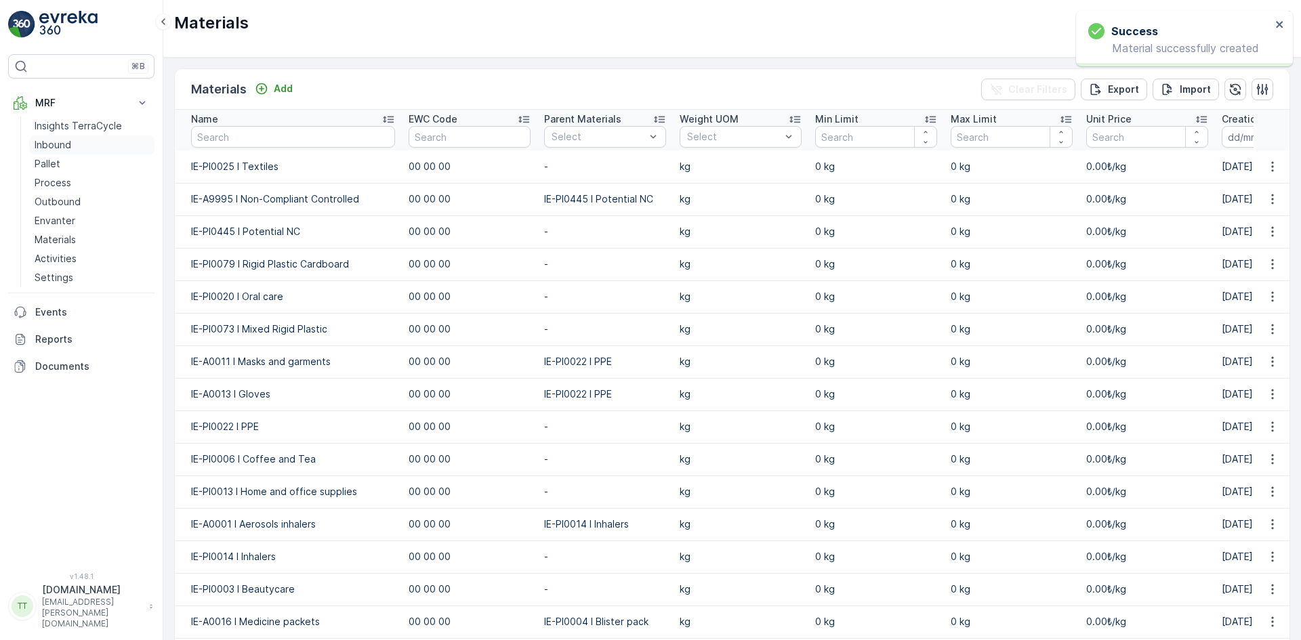
click at [59, 147] on p "Inbound" at bounding box center [53, 145] width 37 height 14
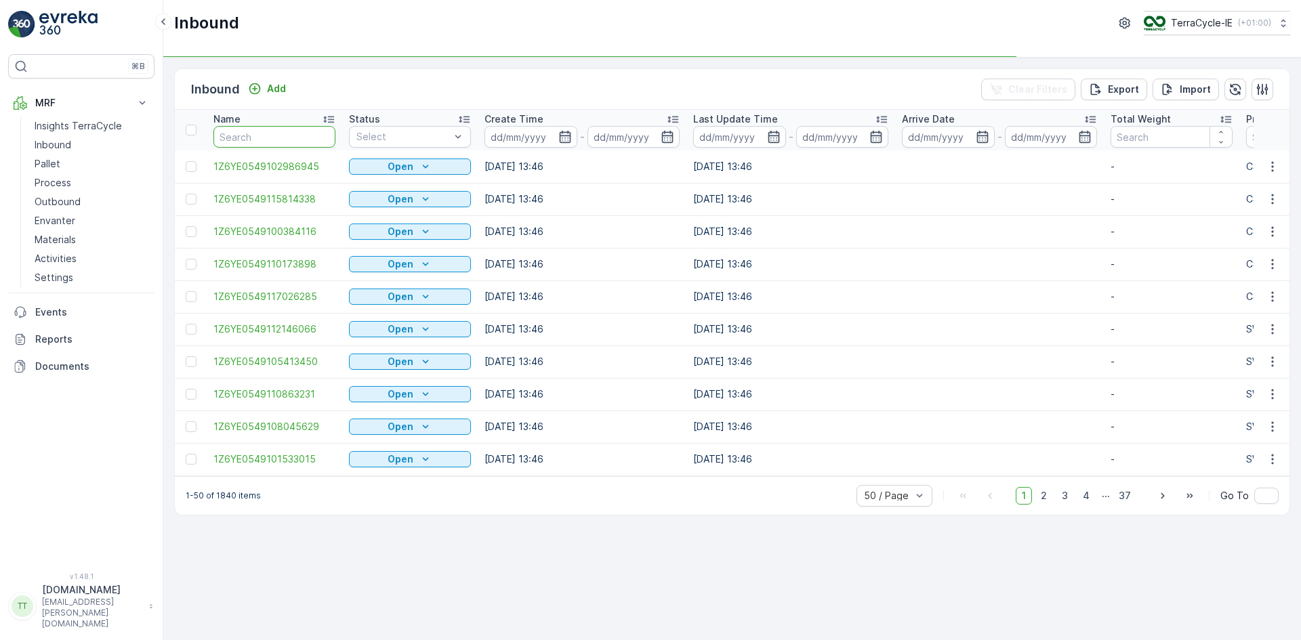
click at [264, 133] on input "text" at bounding box center [274, 137] width 122 height 22
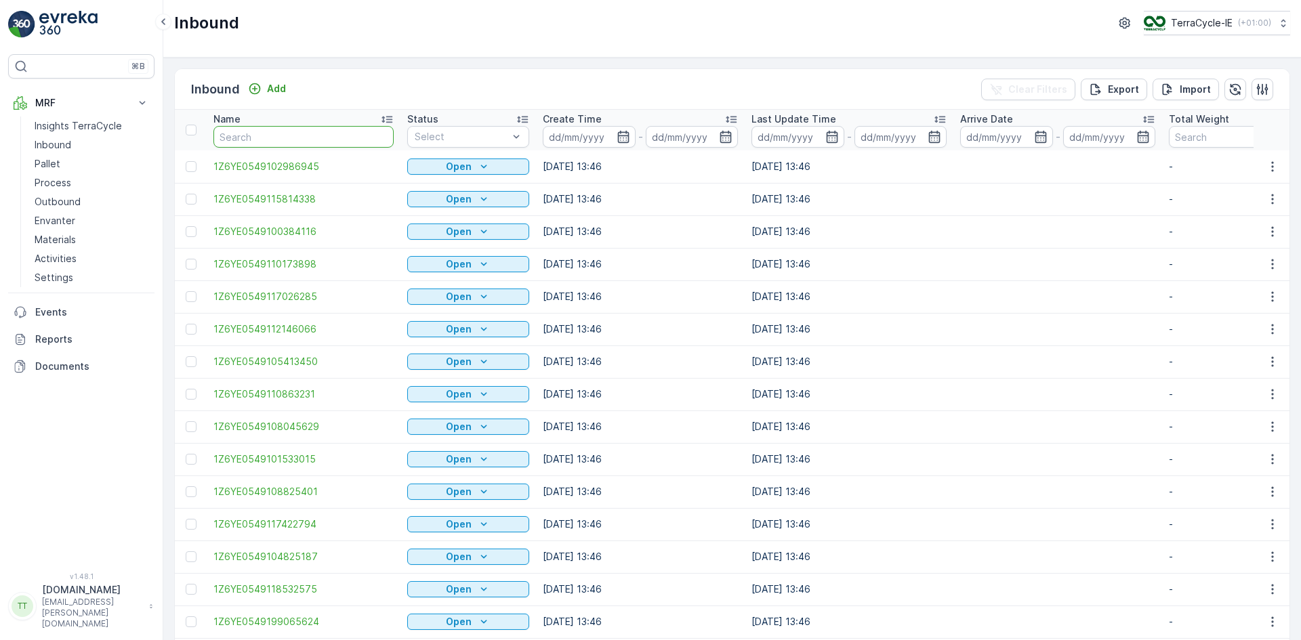
click at [264, 133] on input "text" at bounding box center [303, 137] width 180 height 22
type input "1Z6YE0549199012501"
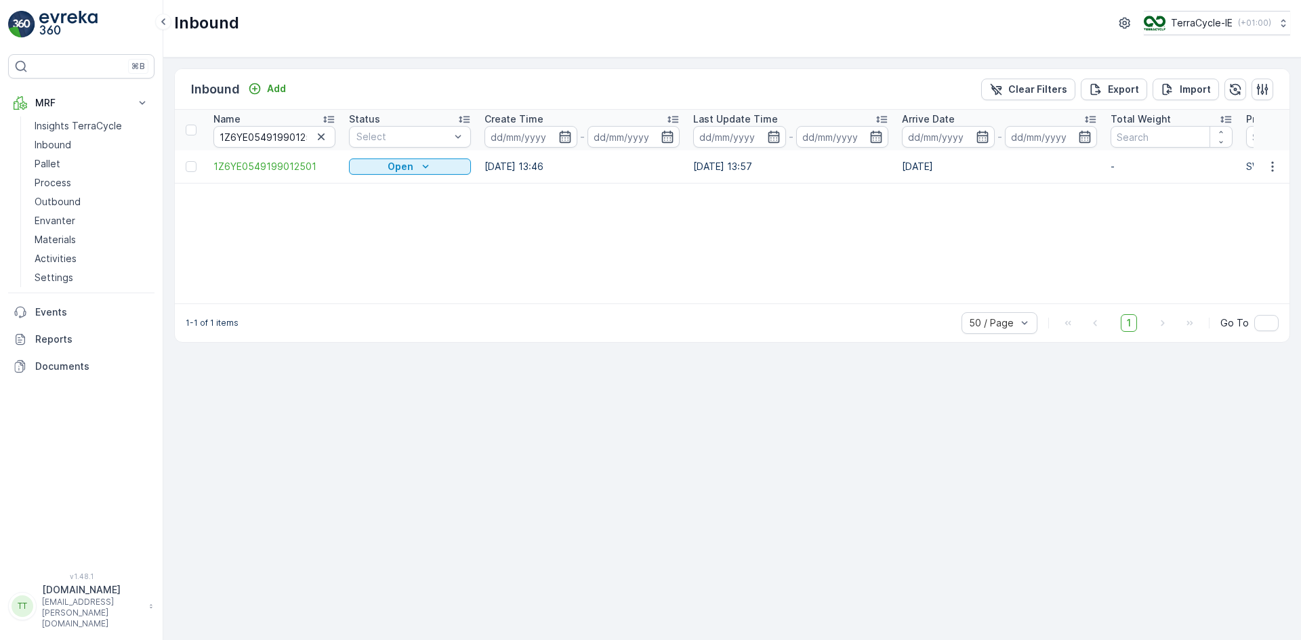
click at [191, 163] on div at bounding box center [191, 166] width 11 height 11
click at [186, 161] on input "checkbox" at bounding box center [186, 161] width 0 height 0
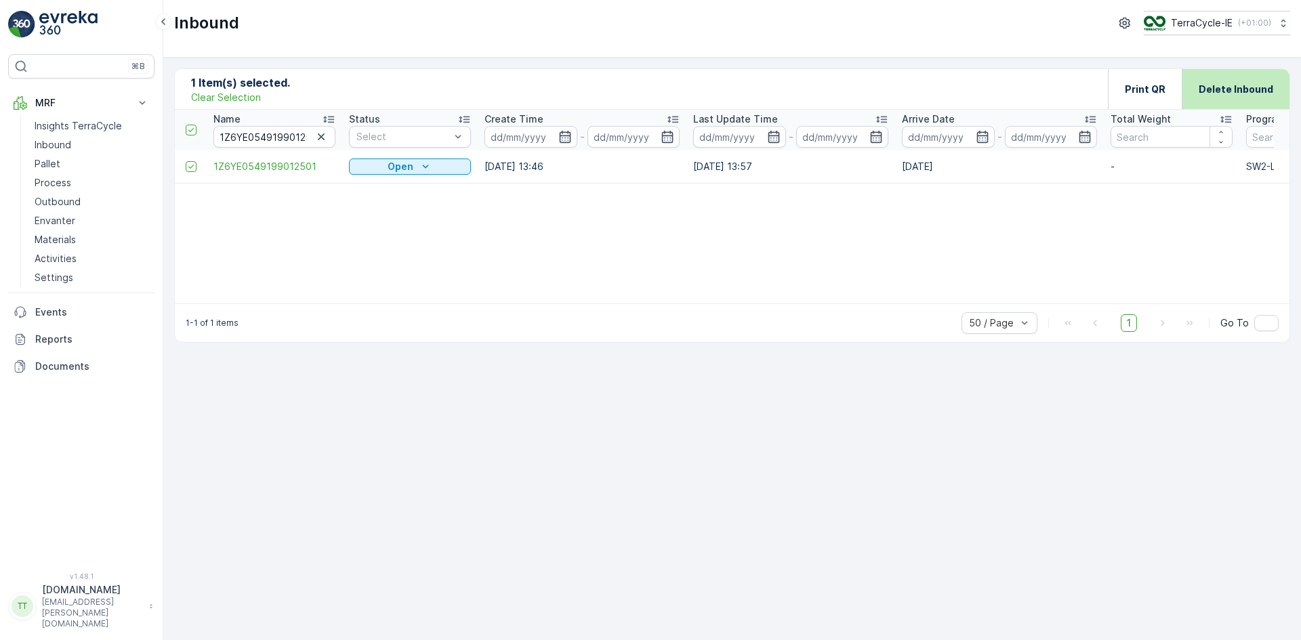
click at [1236, 87] on p "Delete Inbound" at bounding box center [1236, 90] width 75 height 14
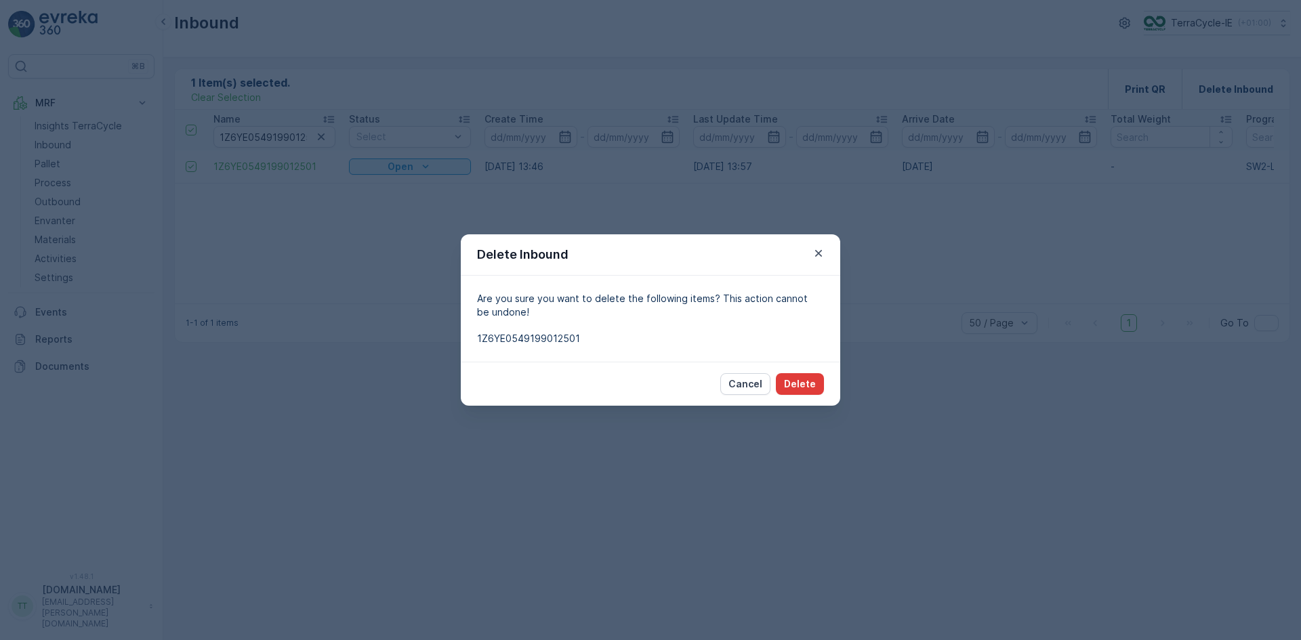
click at [802, 384] on p "Delete" at bounding box center [800, 384] width 32 height 14
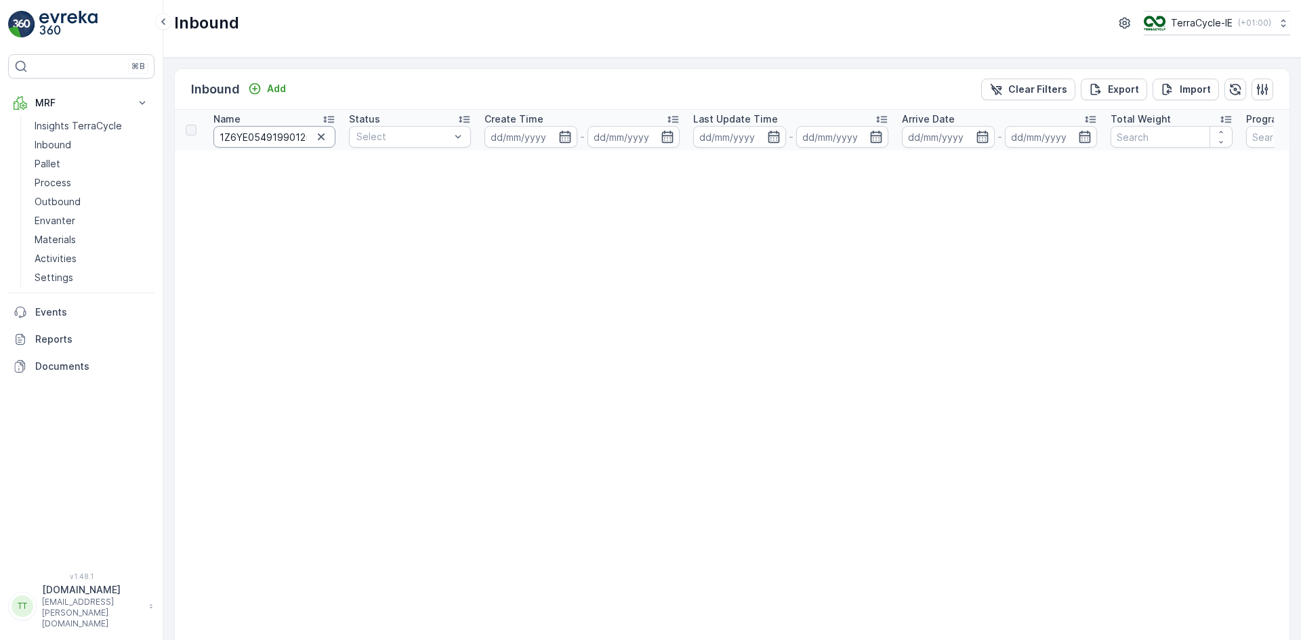
click at [276, 137] on input "1Z6YE0549199012501" at bounding box center [274, 137] width 122 height 22
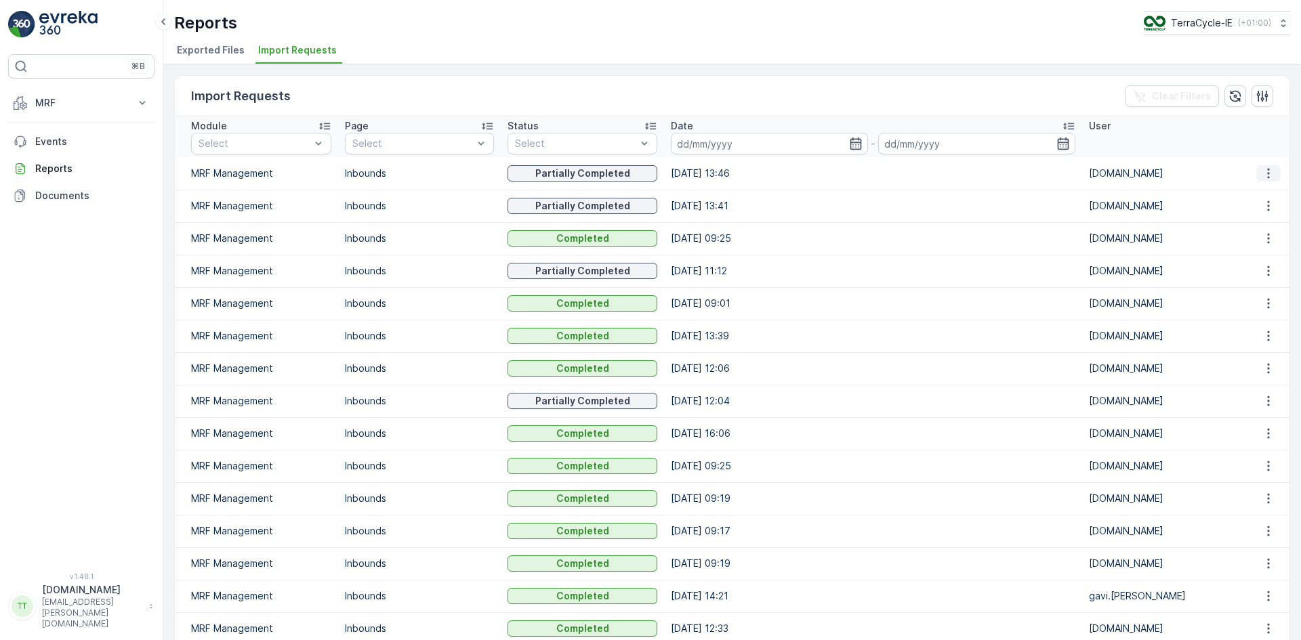
click at [1270, 180] on button "button" at bounding box center [1268, 173] width 24 height 16
click at [1263, 196] on span "See More Details" at bounding box center [1256, 194] width 79 height 14
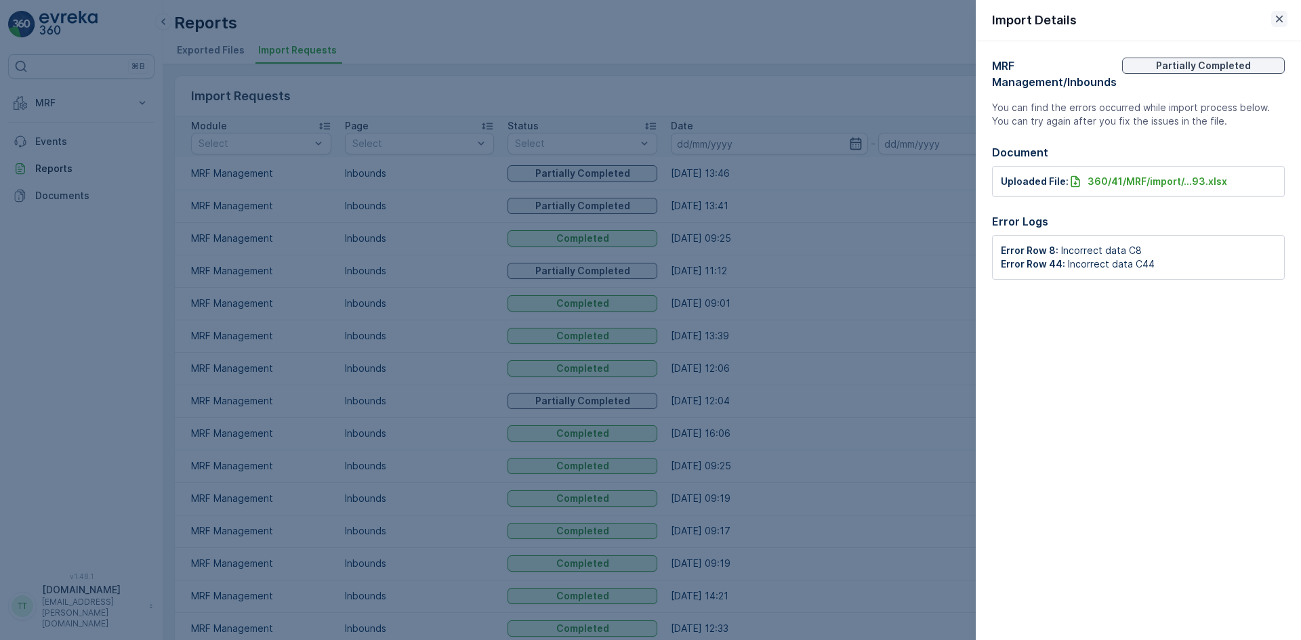
click at [1283, 17] on icon "button" at bounding box center [1280, 19] width 14 height 14
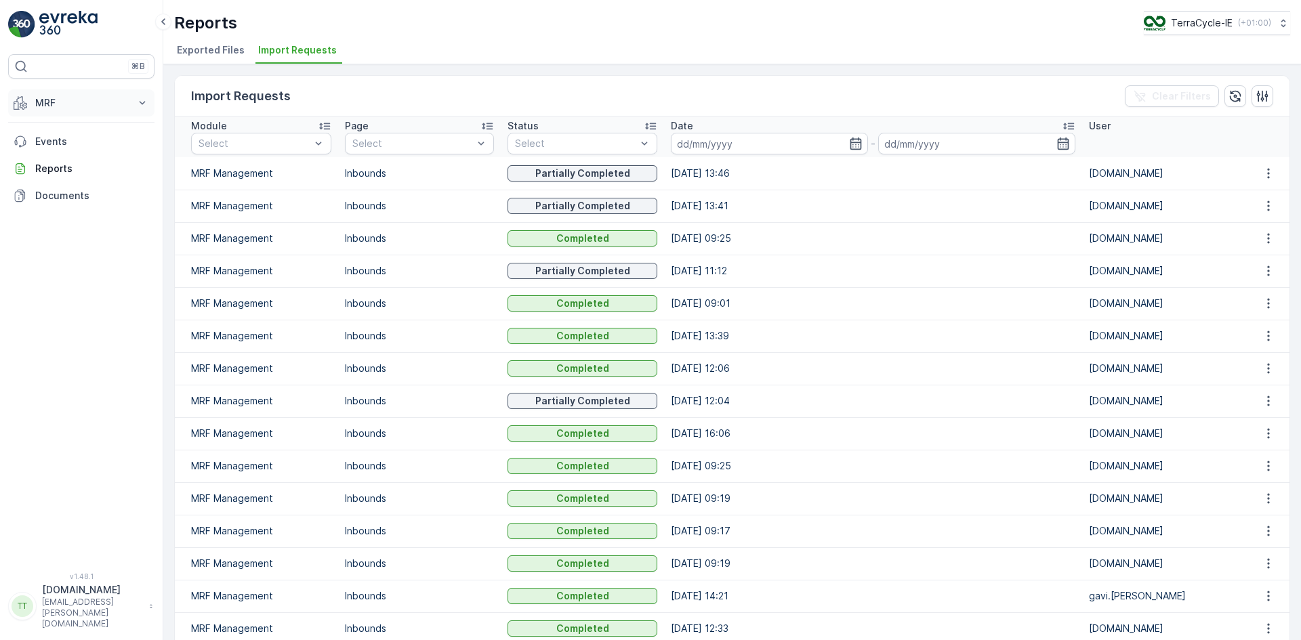
click at [66, 99] on p "MRF" at bounding box center [81, 103] width 92 height 14
click at [66, 142] on p "Inbound" at bounding box center [53, 145] width 37 height 14
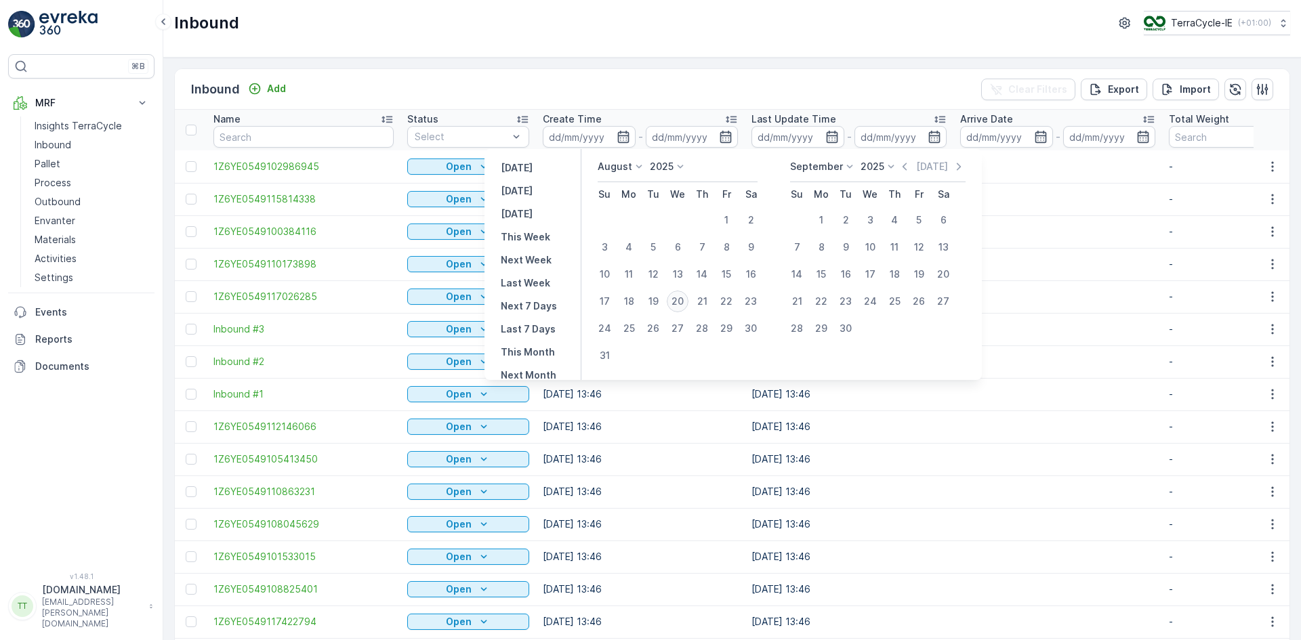
click at [676, 300] on div "20" at bounding box center [678, 302] width 22 height 22
type input "20.08.2025"
click at [676, 300] on div "20" at bounding box center [678, 302] width 22 height 22
type input "20.08.2025"
click at [719, 52] on div "Inbound TerraCycle-IE ( +01:00 )" at bounding box center [732, 29] width 1138 height 58
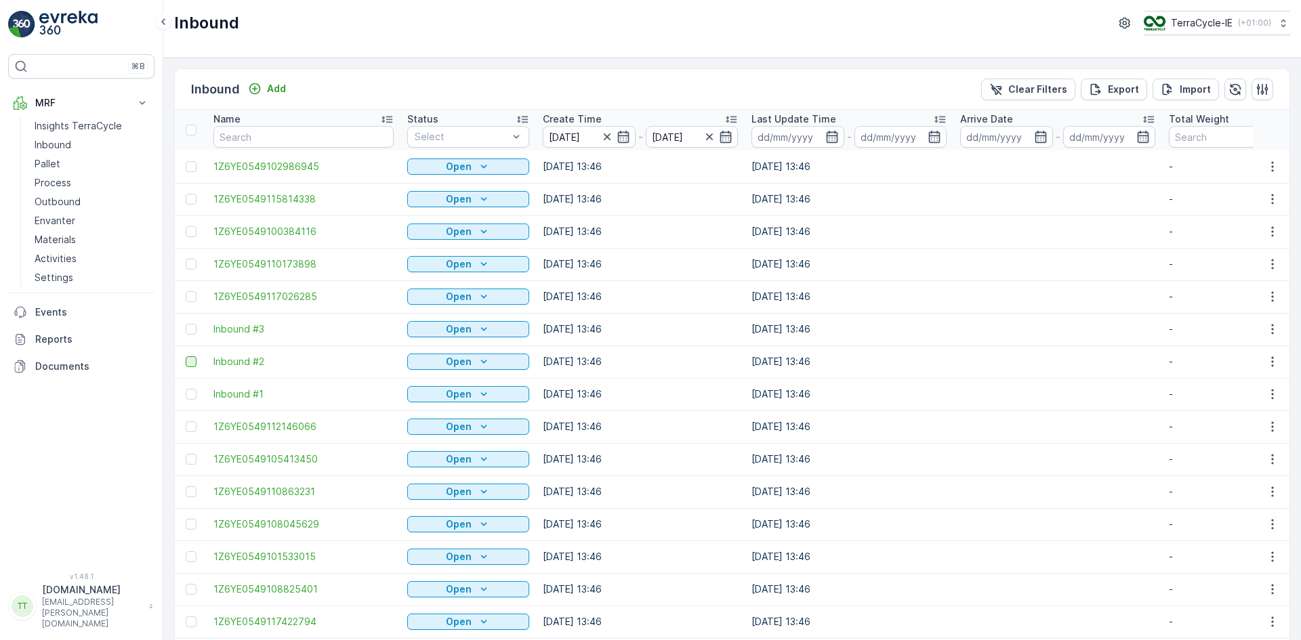
drag, startPoint x: 191, startPoint y: 329, endPoint x: 193, endPoint y: 358, distance: 29.9
click at [191, 329] on div at bounding box center [191, 329] width 11 height 11
click at [186, 324] on input "checkbox" at bounding box center [186, 324] width 0 height 0
click at [190, 363] on div at bounding box center [191, 361] width 11 height 11
click at [186, 356] on input "checkbox" at bounding box center [186, 356] width 0 height 0
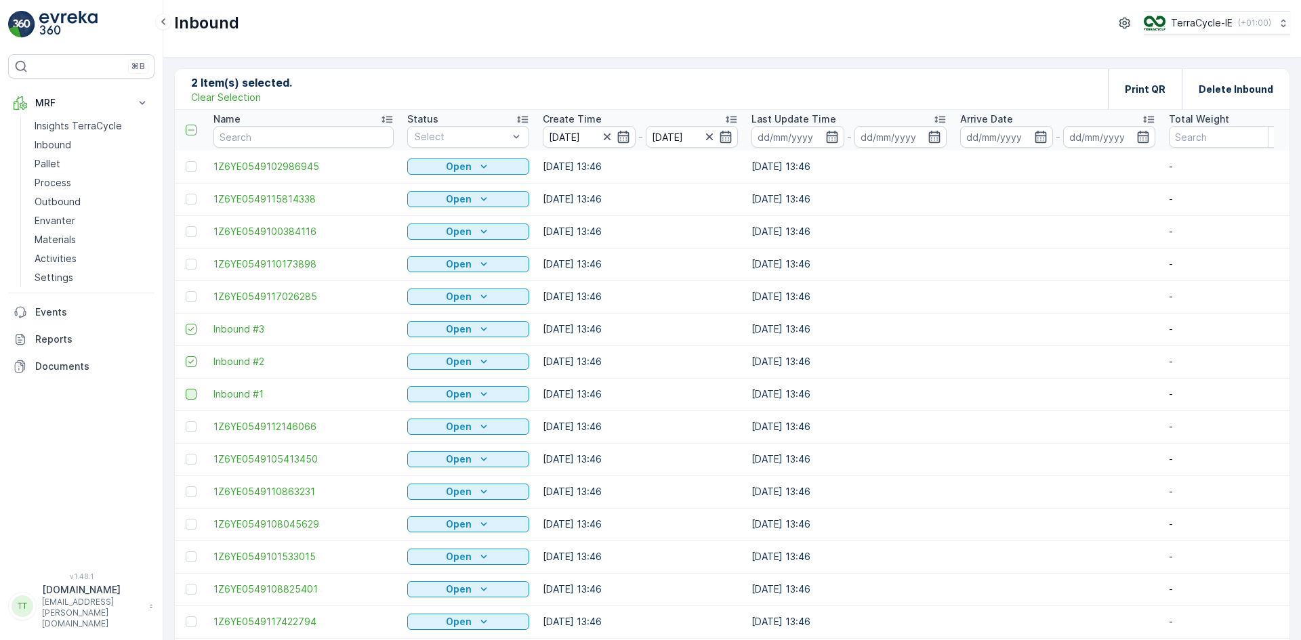
click at [190, 392] on div at bounding box center [191, 394] width 11 height 11
click at [186, 389] on input "checkbox" at bounding box center [186, 389] width 0 height 0
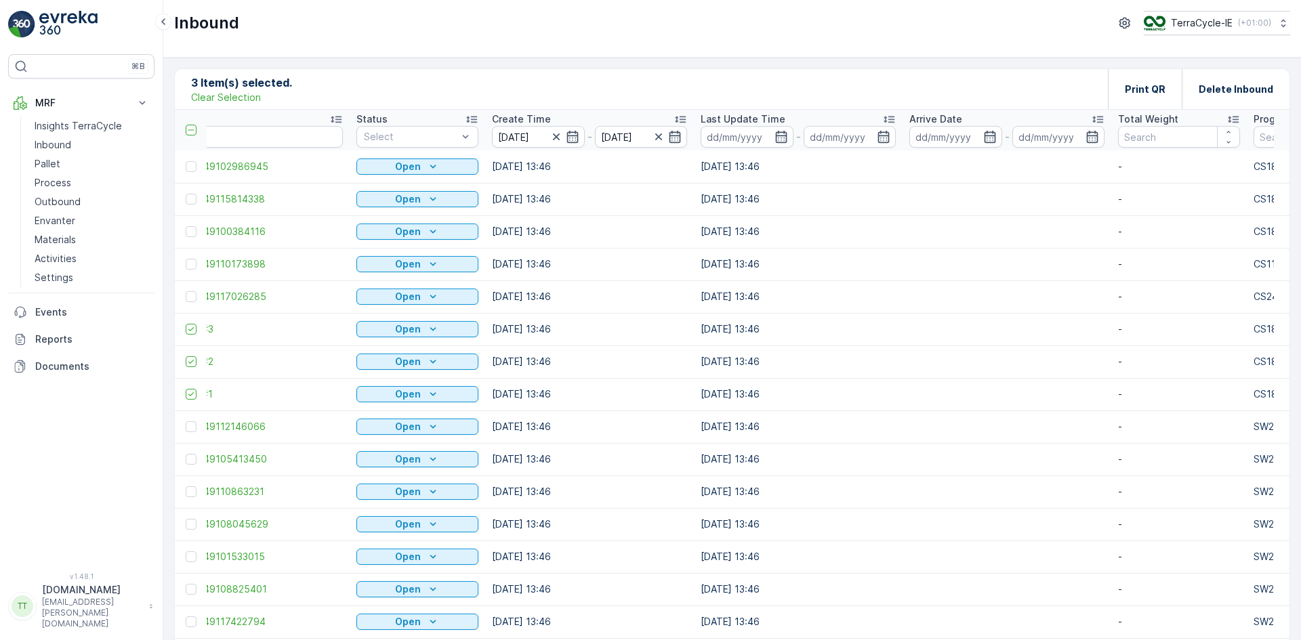
scroll to position [0, 54]
click at [1245, 88] on p "Delete Inbound" at bounding box center [1236, 90] width 75 height 14
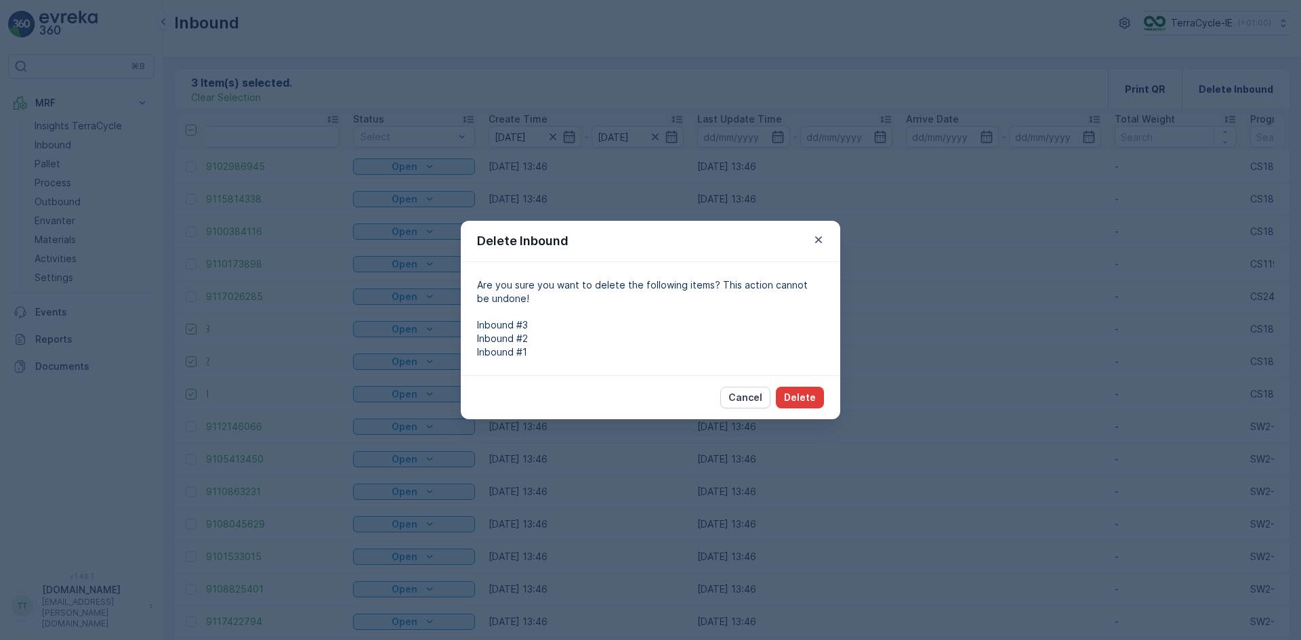
click at [806, 396] on p "Delete" at bounding box center [800, 398] width 32 height 14
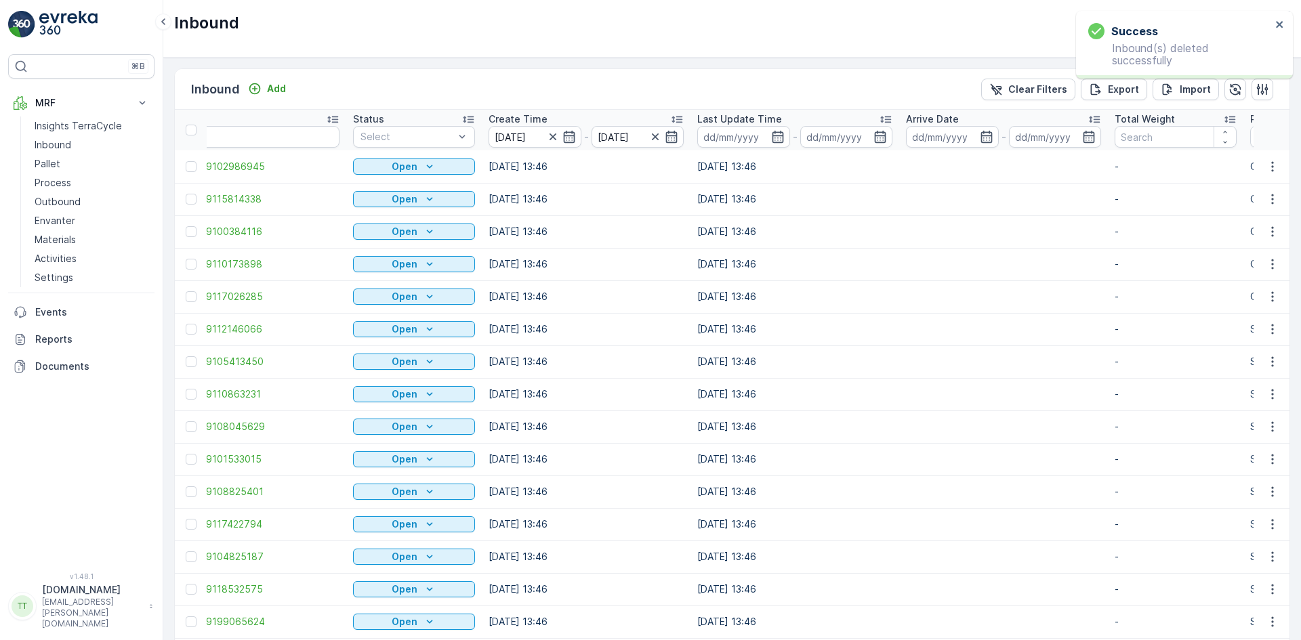
click at [596, 285] on td "20.08.2025 13:46" at bounding box center [586, 297] width 209 height 33
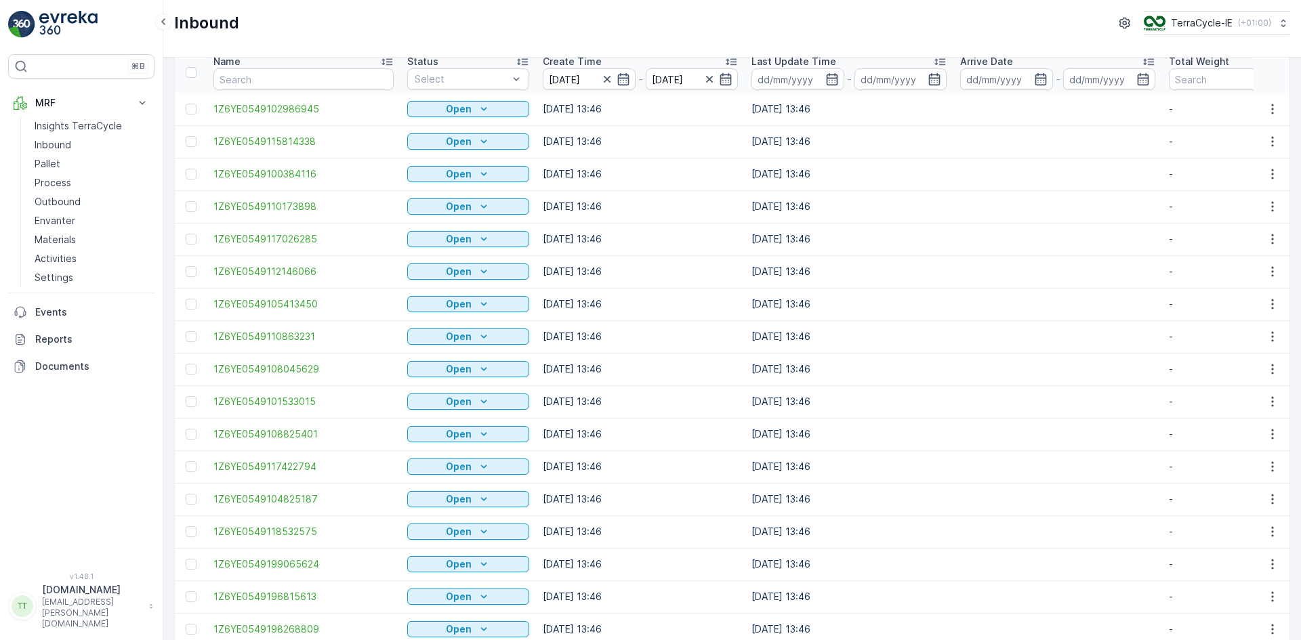
scroll to position [0, 0]
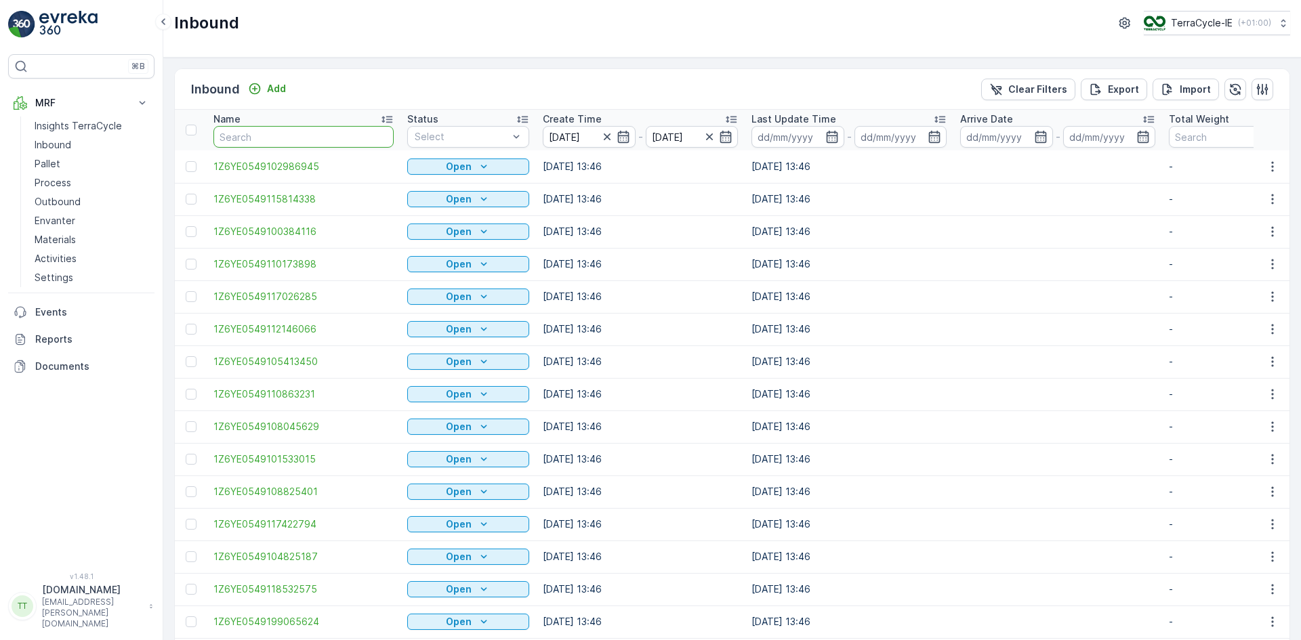
click at [249, 145] on input "text" at bounding box center [303, 137] width 180 height 22
paste input "1Z6YE0549199012501"
type input "1Z6YE0549199012501"
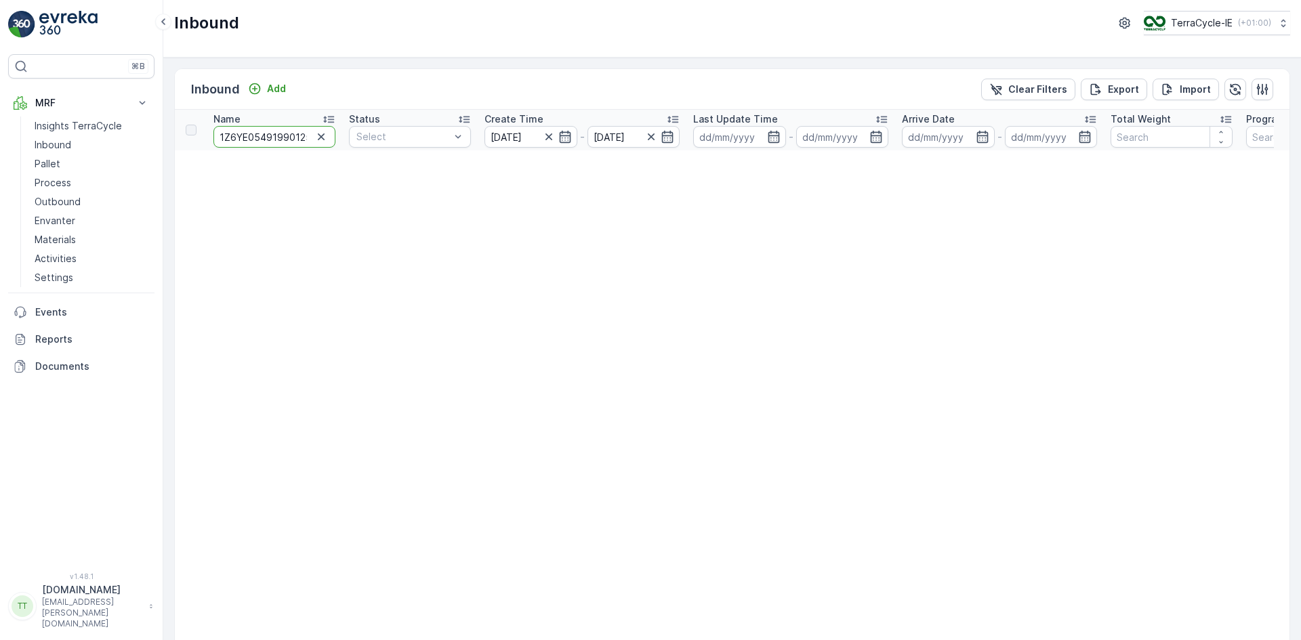
click at [250, 133] on input "1Z6YE0549199012501" at bounding box center [274, 137] width 122 height 22
paste input "088254"
type input "1Z6YE0549108825401"
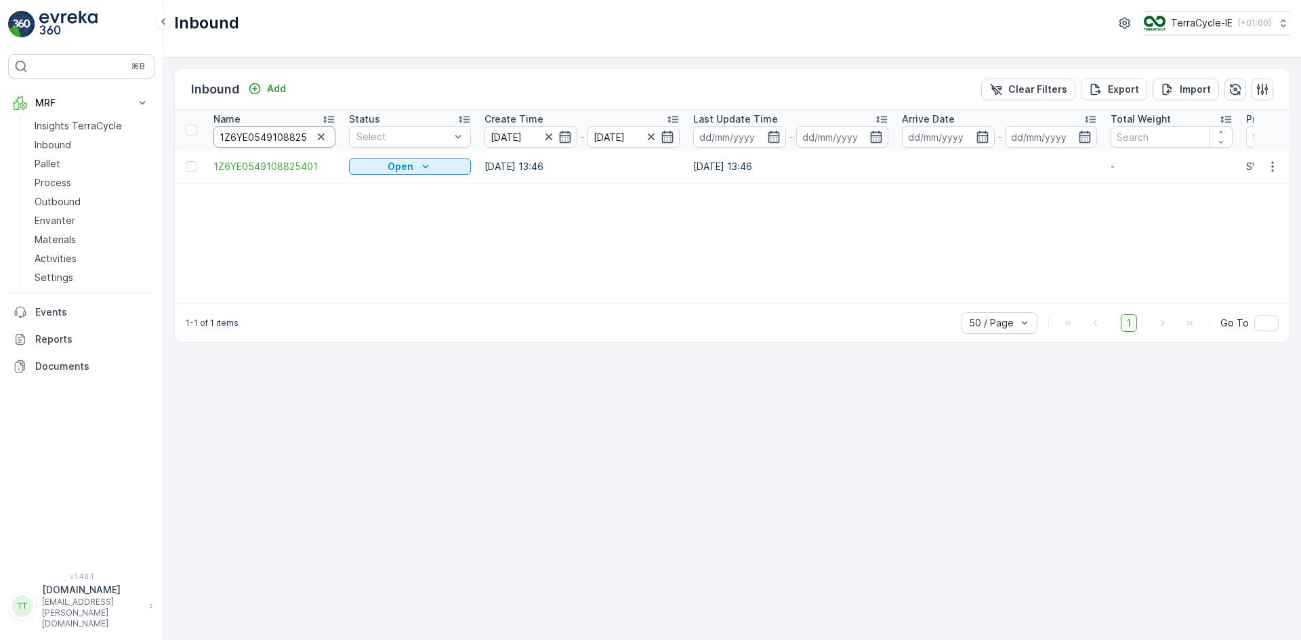
click at [274, 133] on input "1Z6YE0549108825401" at bounding box center [274, 137] width 122 height 22
paste input "98250943"
type input "1Z6YE0549198250943"
click at [285, 136] on input "1Z6YE0549198250943" at bounding box center [274, 137] width 122 height 22
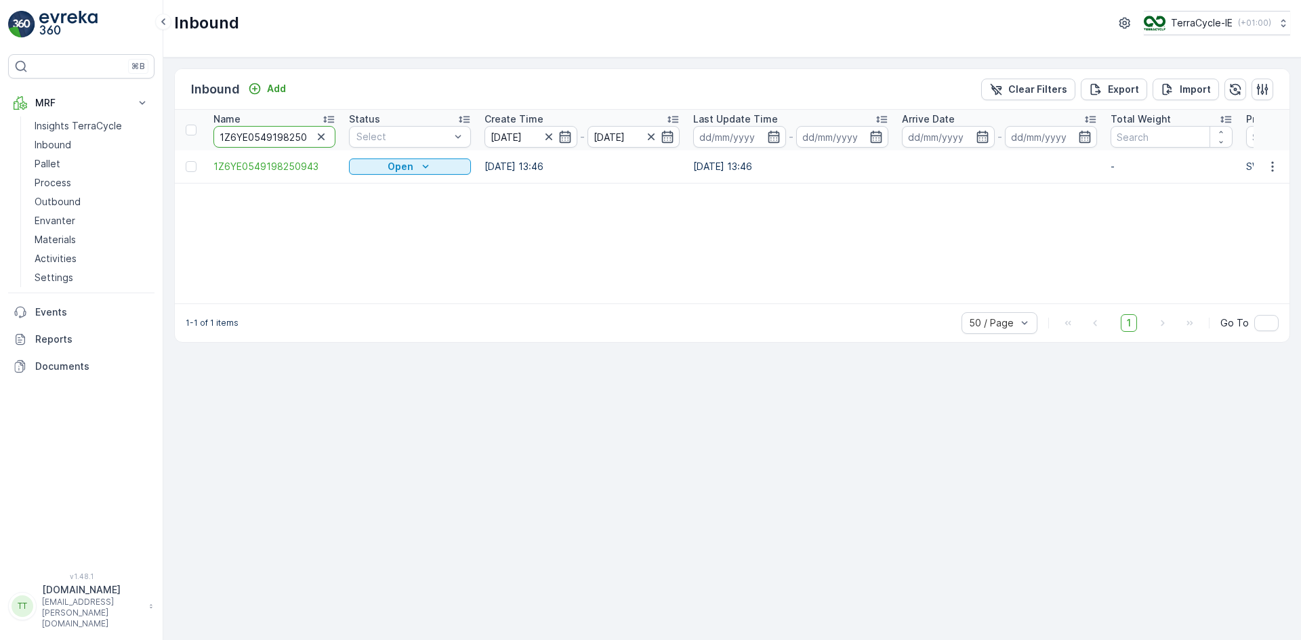
paste input "9012501"
type input "1Z6YE05499012501"
click at [1275, 163] on icon "button" at bounding box center [1273, 167] width 14 height 14
click at [1228, 201] on span "Edit Inbound" at bounding box center [1227, 206] width 57 height 14
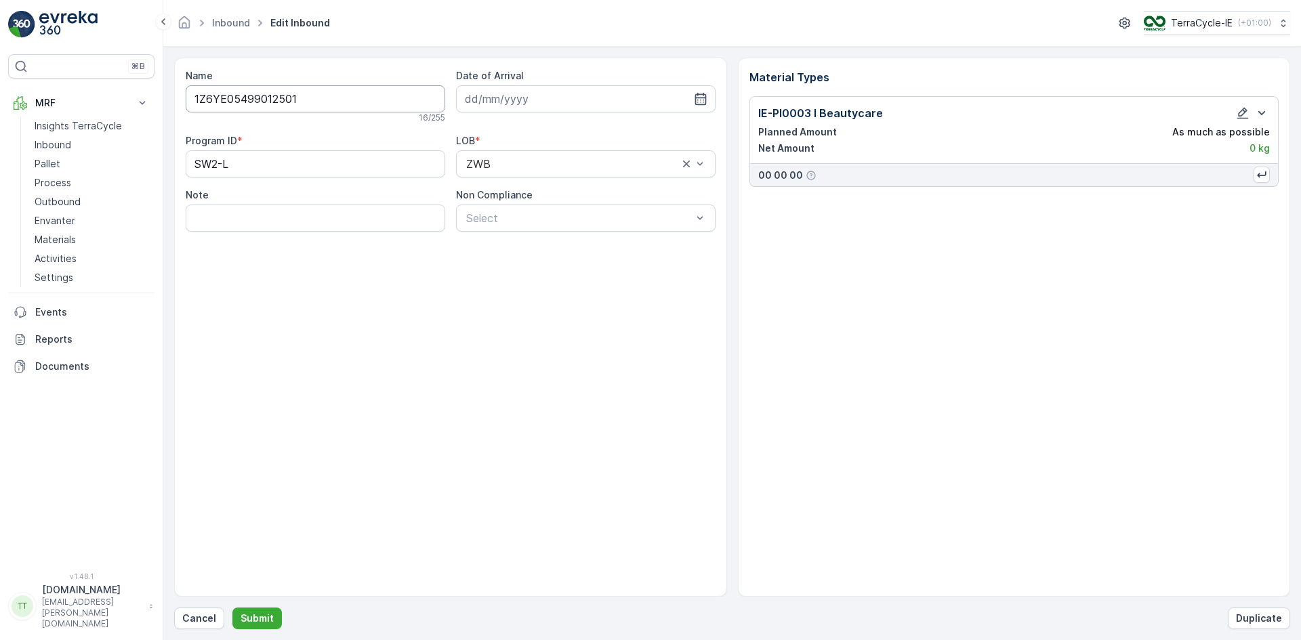
click at [273, 104] on input "1Z6YE05499012501" at bounding box center [316, 98] width 260 height 27
paste input "19"
type input "1Z6YE0549199012501"
click at [265, 617] on p "Submit" at bounding box center [257, 619] width 33 height 14
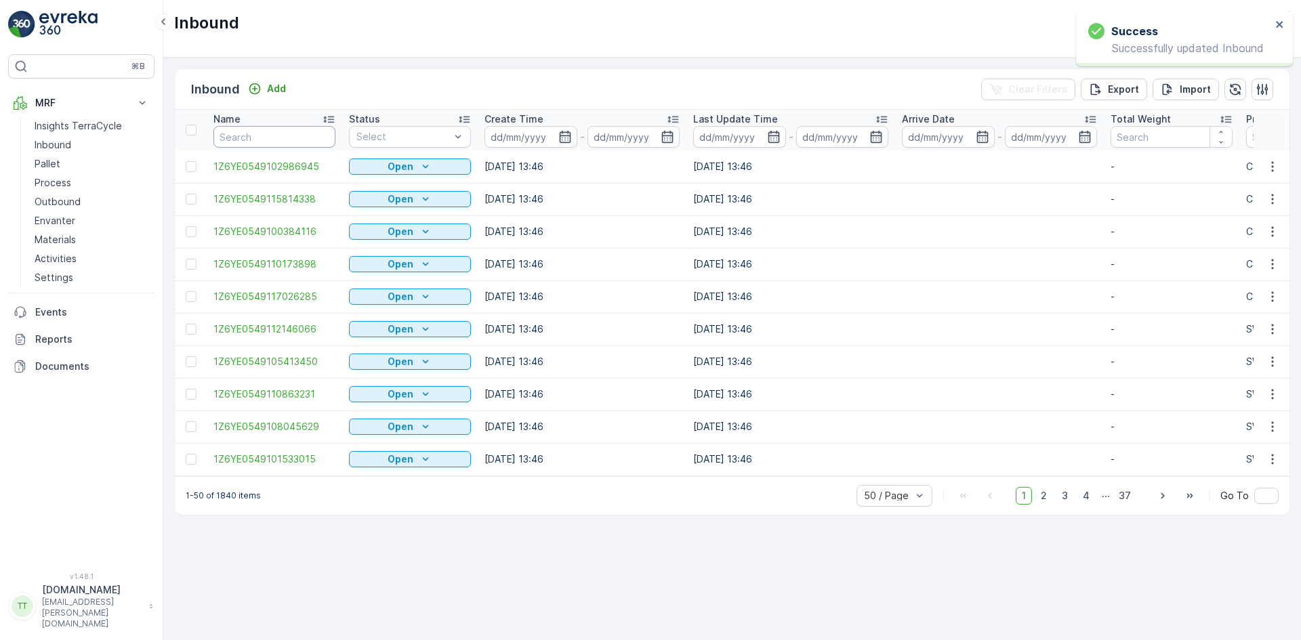
click at [262, 132] on input "text" at bounding box center [274, 137] width 122 height 22
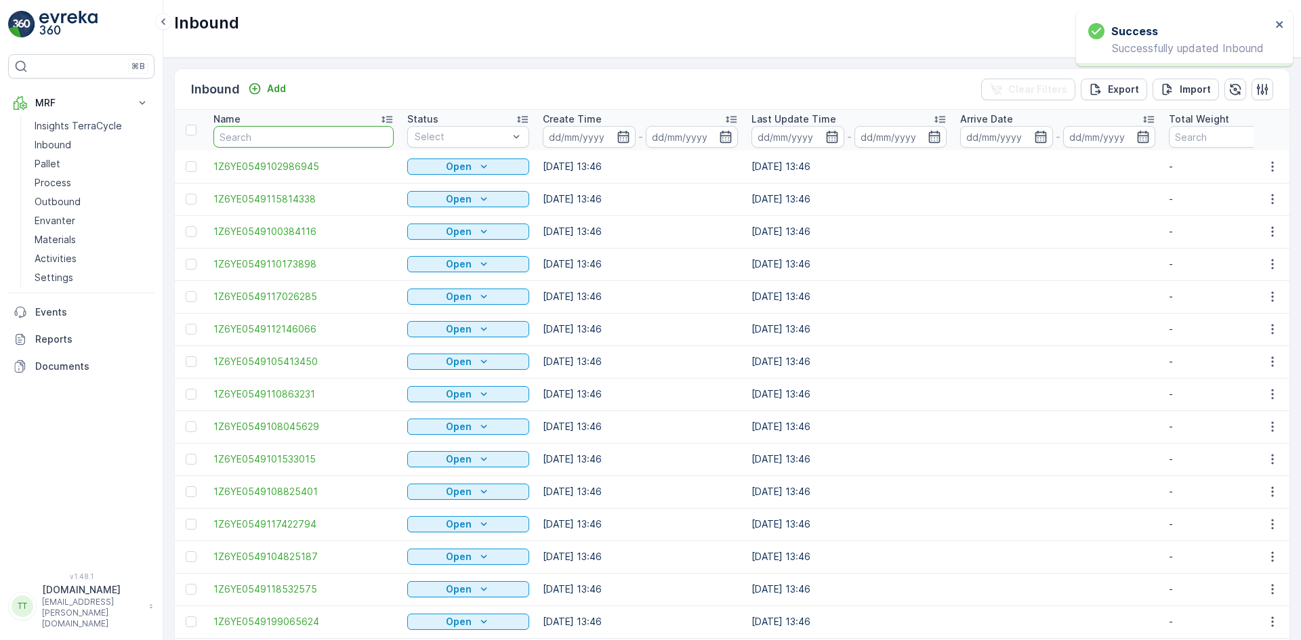
click at [262, 139] on input "text" at bounding box center [303, 137] width 180 height 22
paste input "1Z6YE0549199012501"
type input "1Z6YE0549199012501"
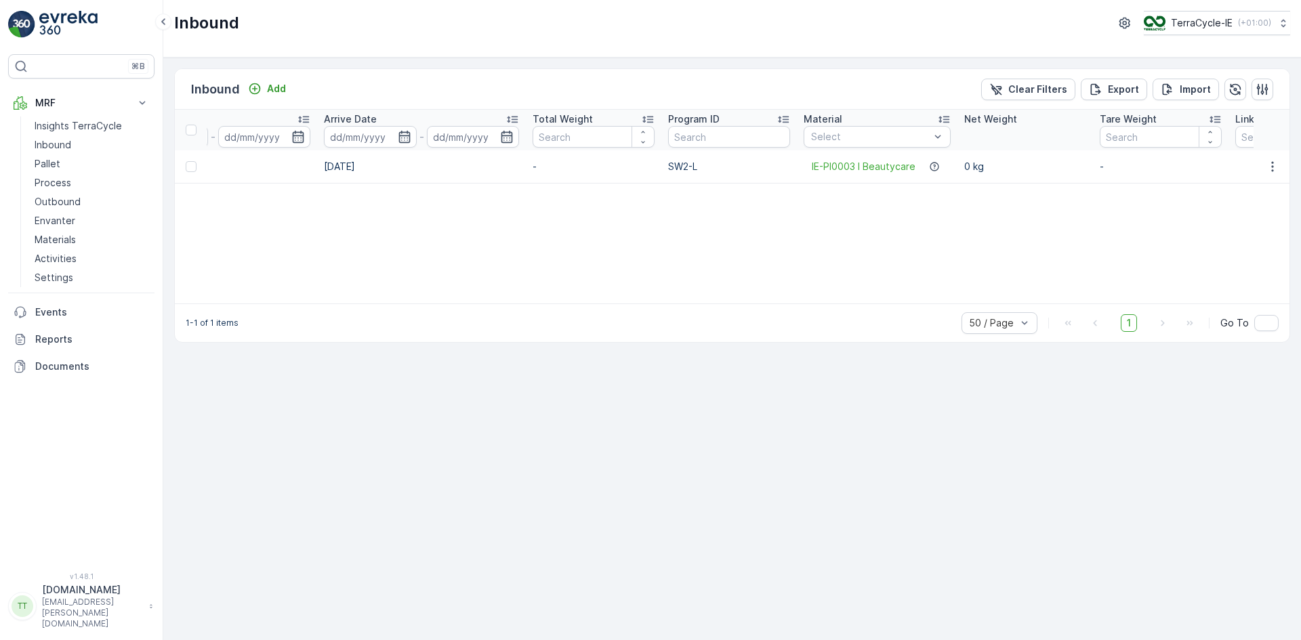
scroll to position [0, 579]
click at [277, 92] on p "Add" at bounding box center [276, 89] width 19 height 14
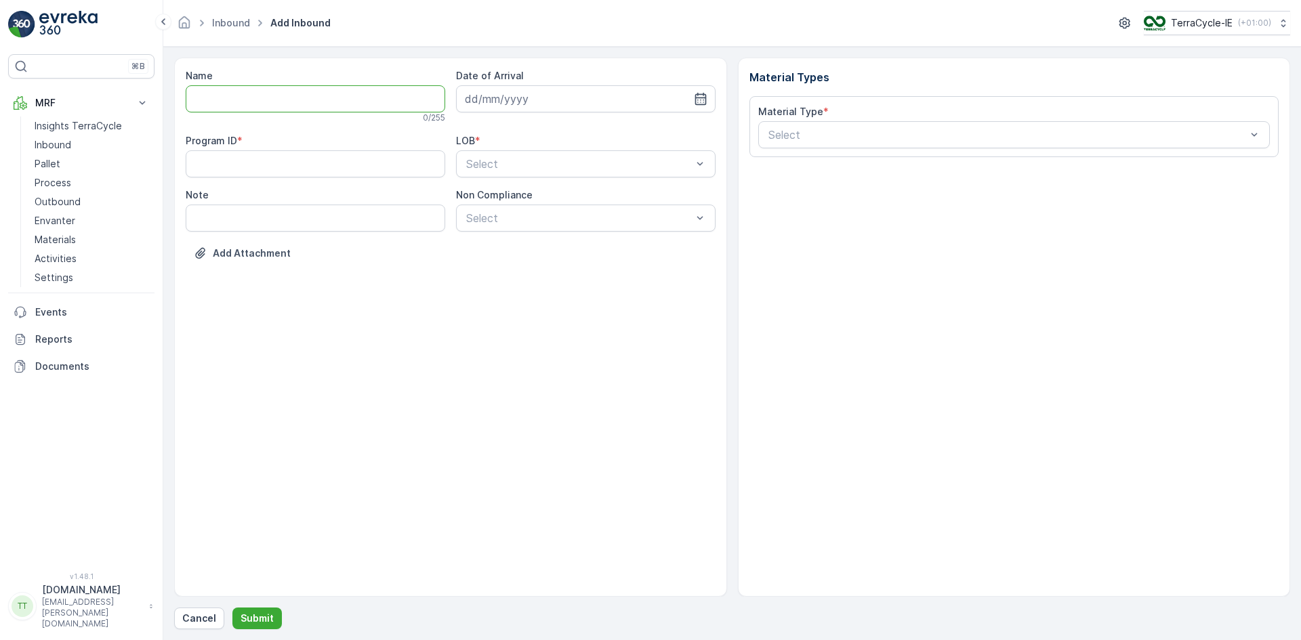
click at [234, 100] on input "Name" at bounding box center [316, 98] width 260 height 27
paste input "1Z6YE0549199012501"
type input "1Z6YE0549199012501"
click at [233, 158] on ID "Program ID" at bounding box center [316, 163] width 260 height 27
type ID "SW2-L"
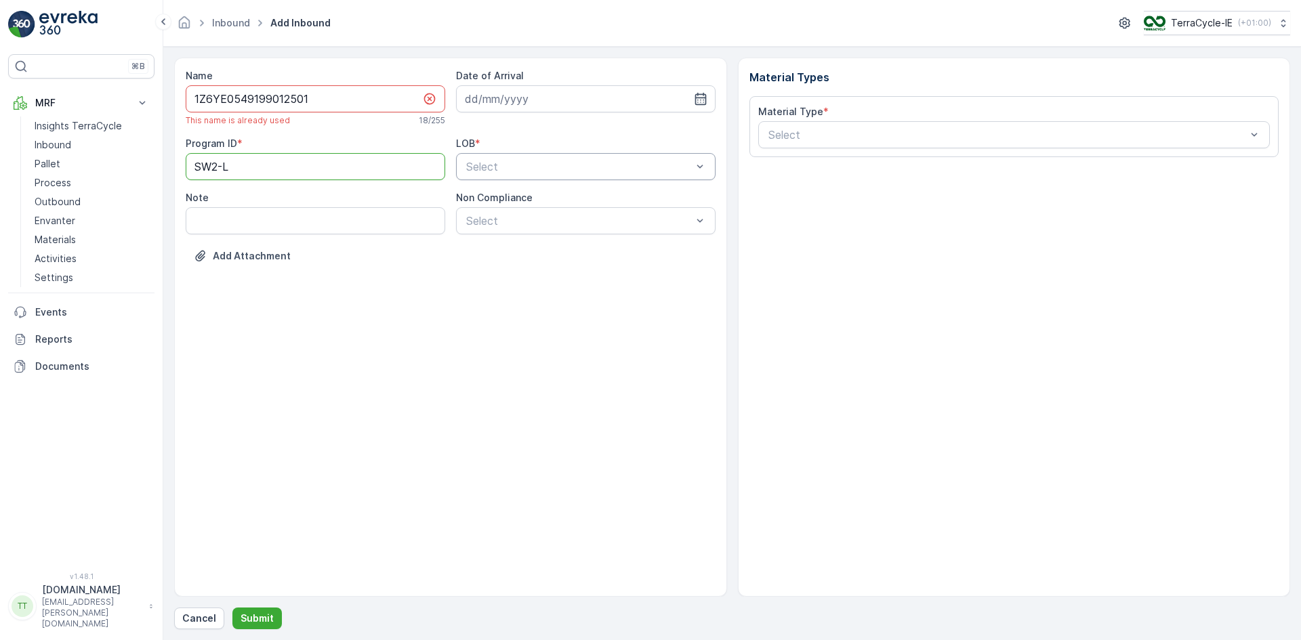
click at [481, 168] on div at bounding box center [579, 167] width 228 height 12
click at [500, 222] on div "ZWB" at bounding box center [585, 223] width 243 height 12
click at [791, 133] on div at bounding box center [1007, 135] width 481 height 12
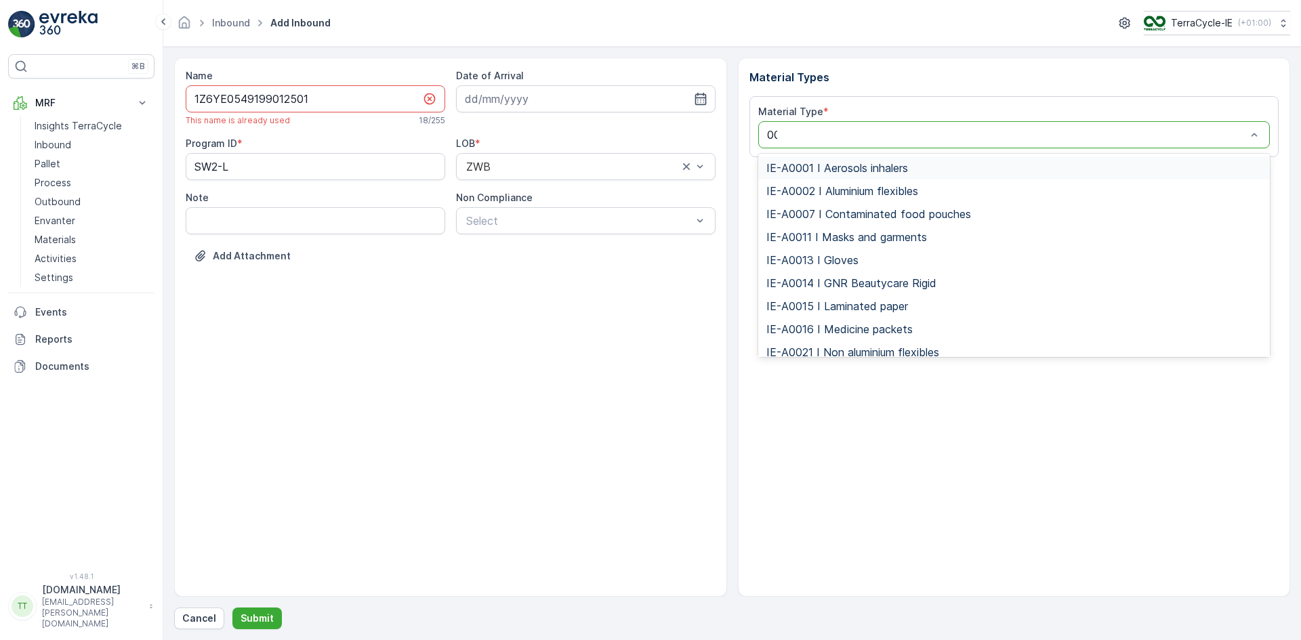
type input "003"
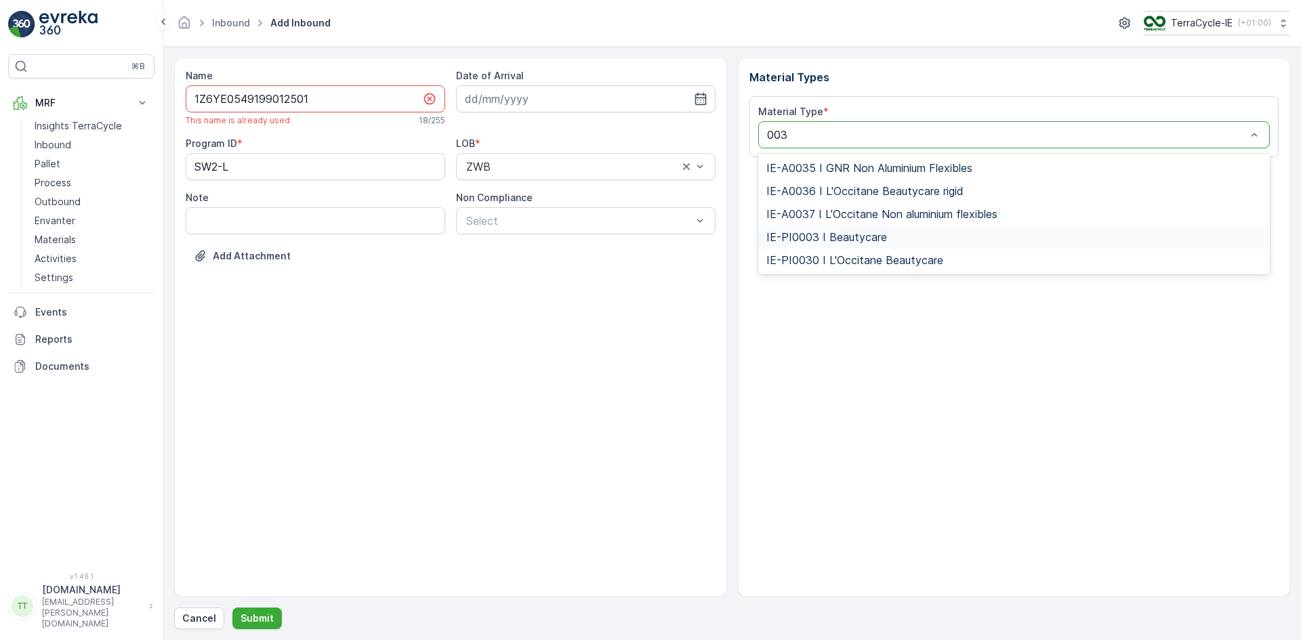
click at [849, 238] on span "IE-PI0003 I Beautycare" at bounding box center [826, 237] width 121 height 12
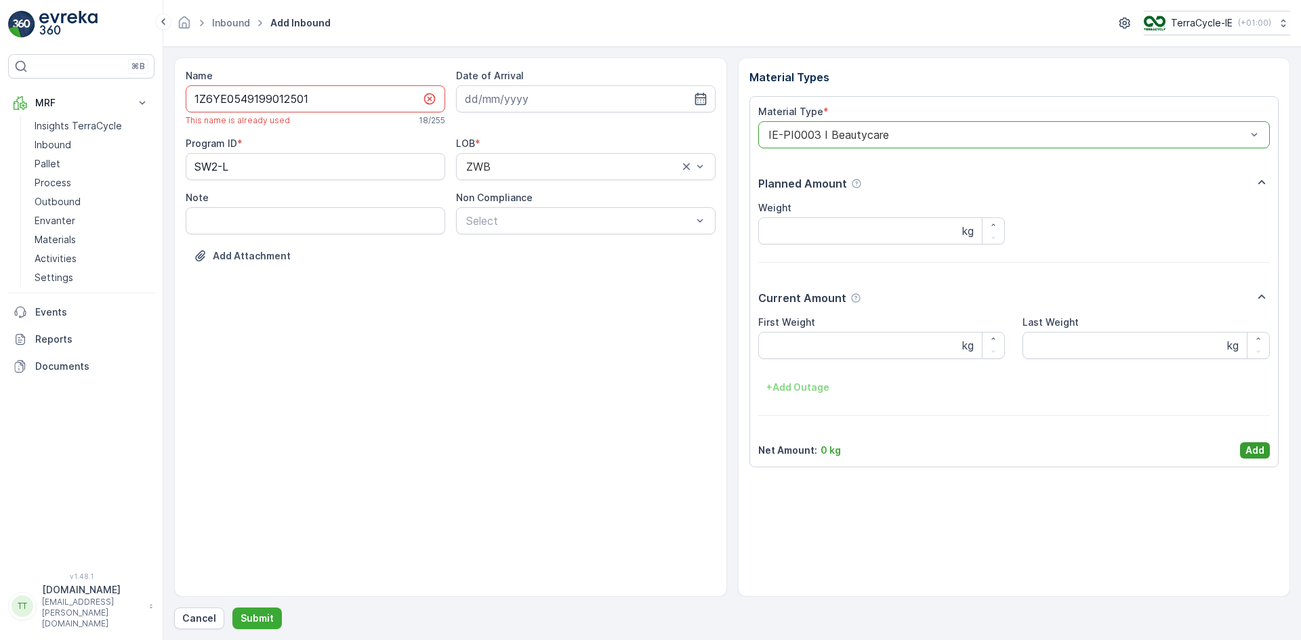
click at [1254, 445] on p "Add" at bounding box center [1254, 451] width 19 height 14
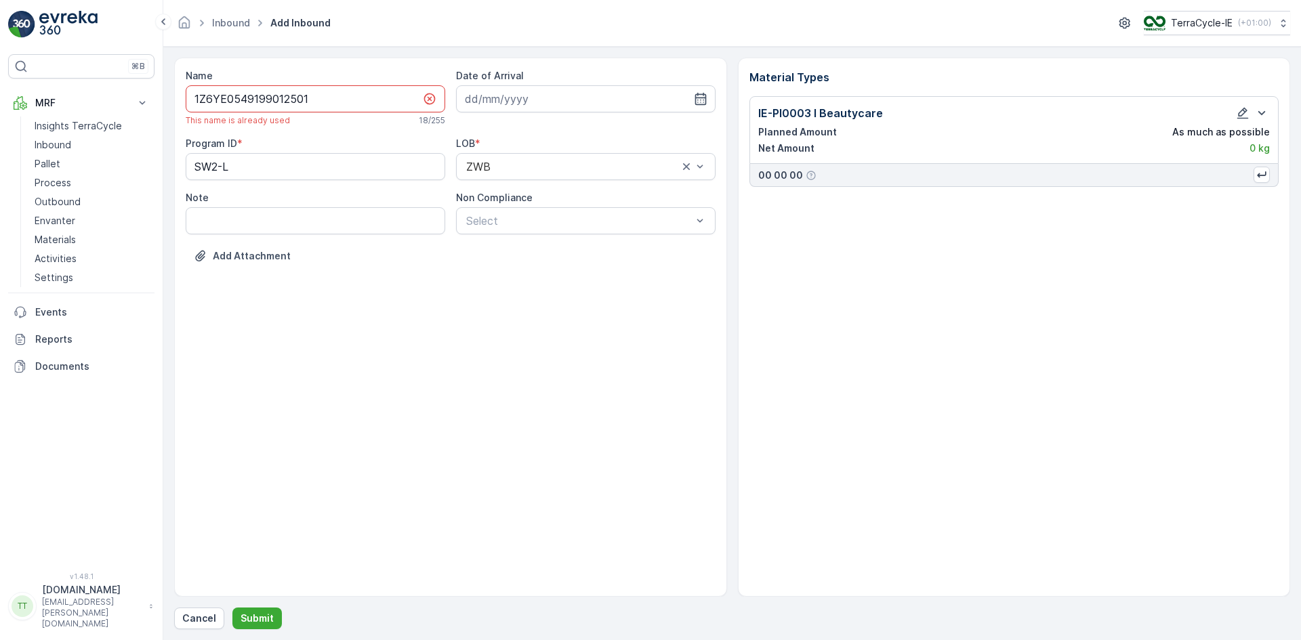
drag, startPoint x: 306, startPoint y: 100, endPoint x: 321, endPoint y: 100, distance: 15.6
click at [320, 100] on input "1Z6YE0549199012501" at bounding box center [316, 98] width 260 height 27
click at [263, 617] on p "Submit" at bounding box center [257, 619] width 33 height 14
click at [262, 613] on p "Submit" at bounding box center [257, 619] width 33 height 14
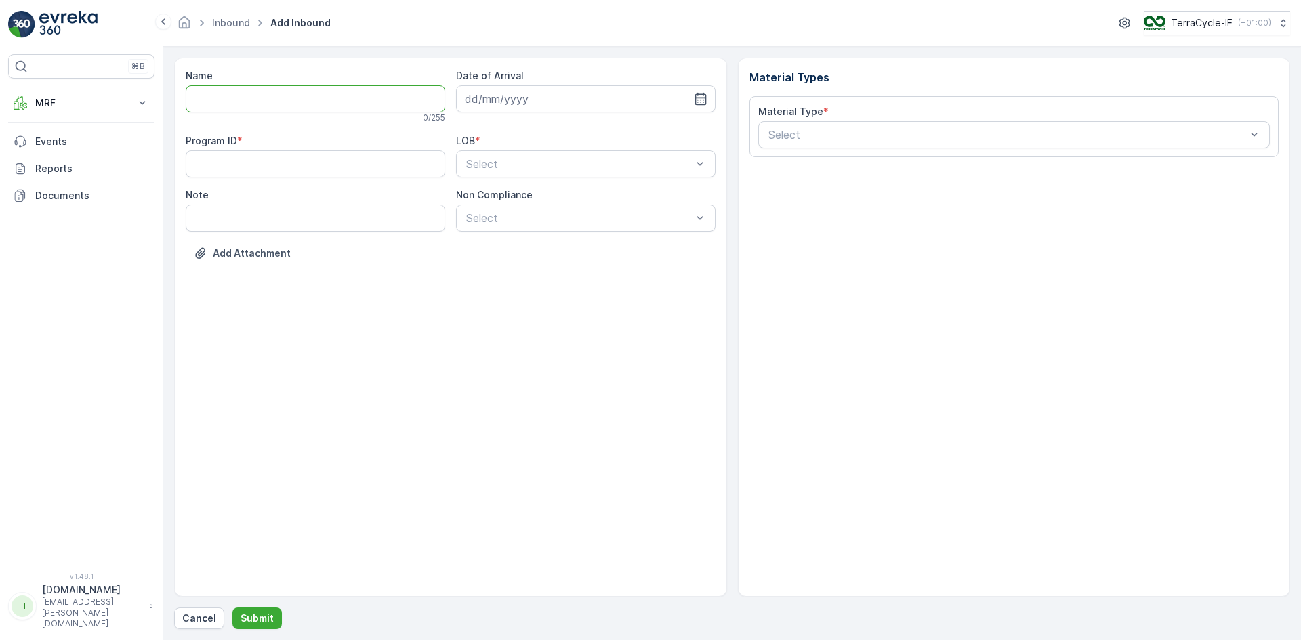
click at [293, 100] on input "Name" at bounding box center [316, 98] width 260 height 27
paste input "1Z6YE0549199012501"
type input "1Z6YE0549199012501"
click at [270, 163] on ID "Program ID" at bounding box center [316, 166] width 260 height 27
type ID "SW2-L"
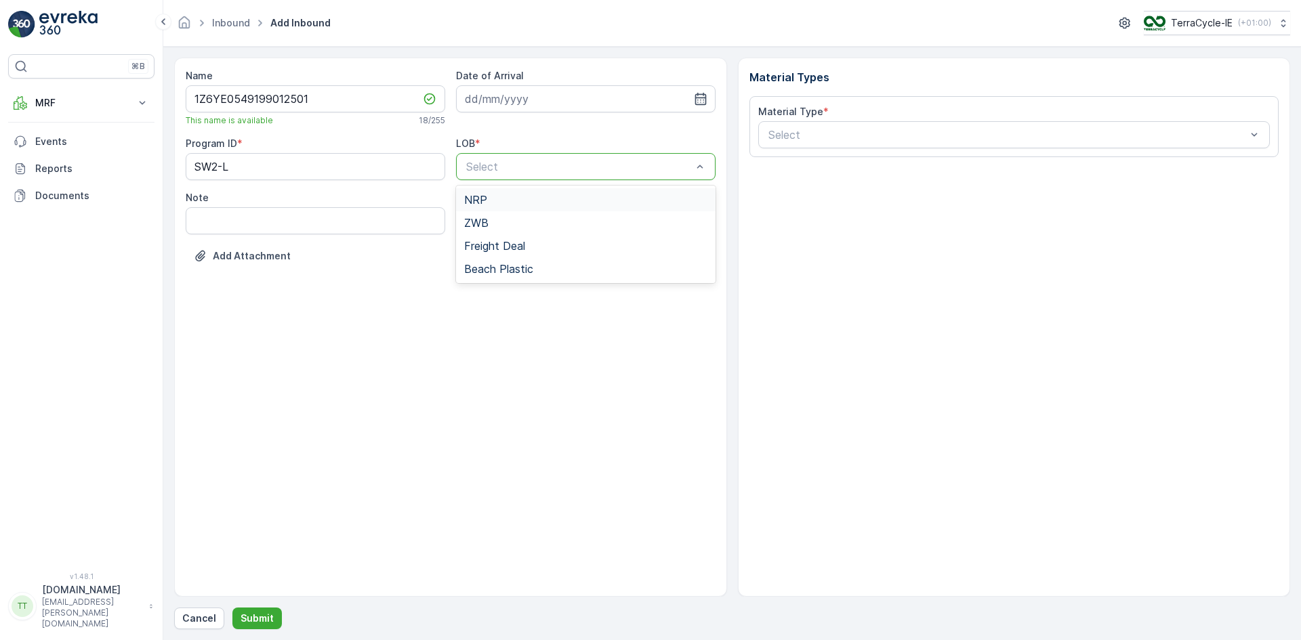
click at [480, 163] on div at bounding box center [579, 167] width 228 height 12
click at [492, 221] on div "ZWB" at bounding box center [585, 223] width 243 height 12
click at [840, 137] on div at bounding box center [1007, 135] width 481 height 12
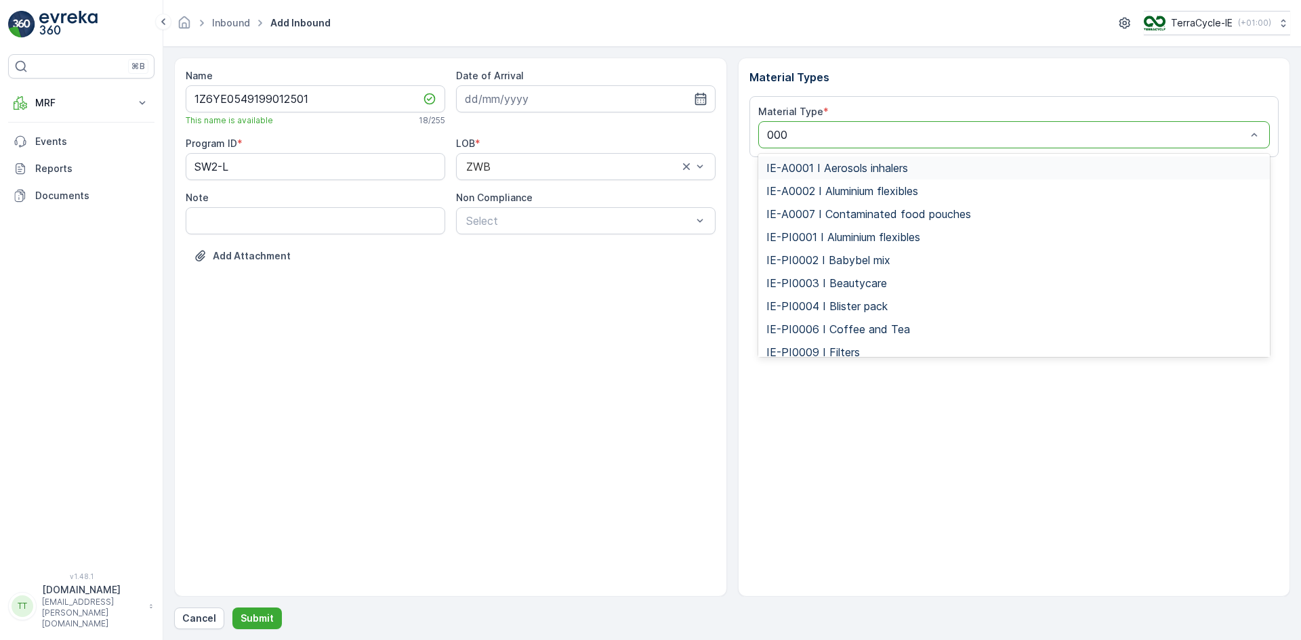
type input "0003"
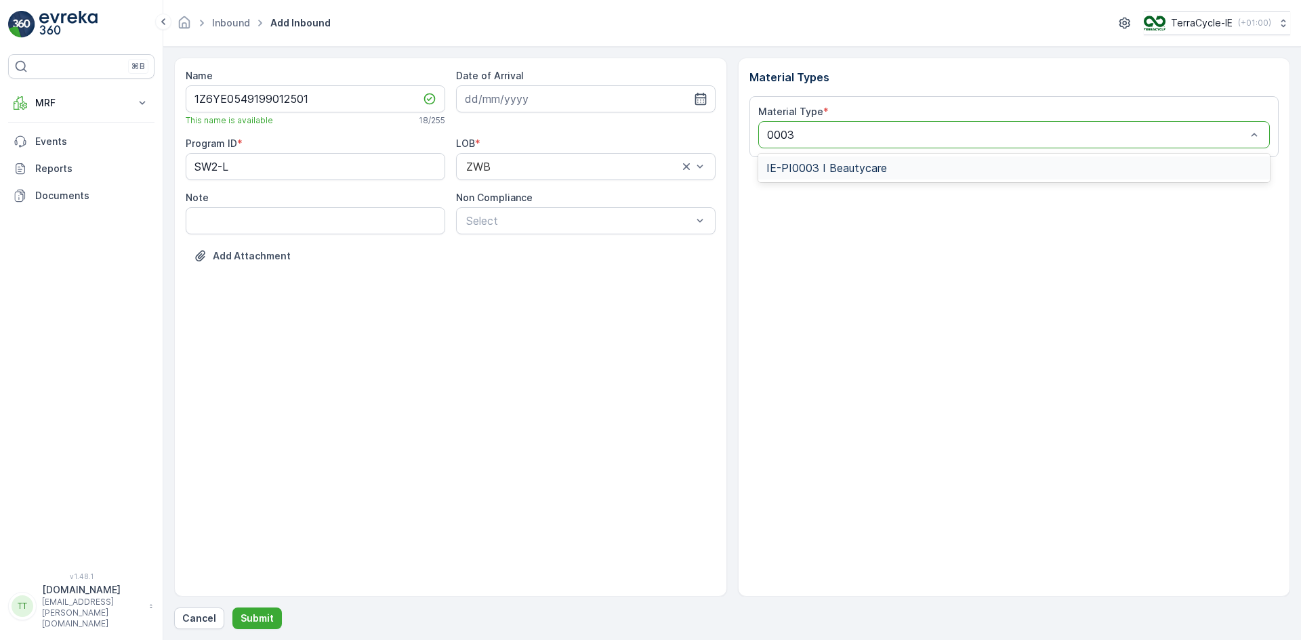
click at [869, 167] on span "IE-PI0003 I Beautycare" at bounding box center [826, 168] width 121 height 12
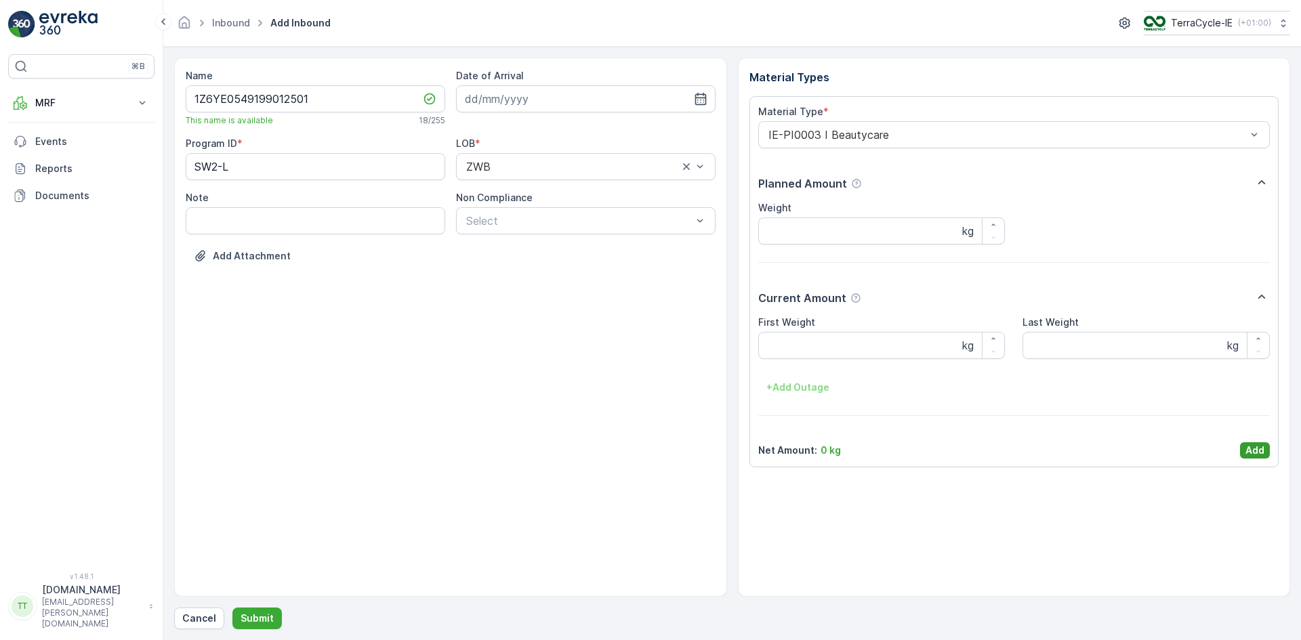
click at [1254, 453] on p "Add" at bounding box center [1254, 451] width 19 height 14
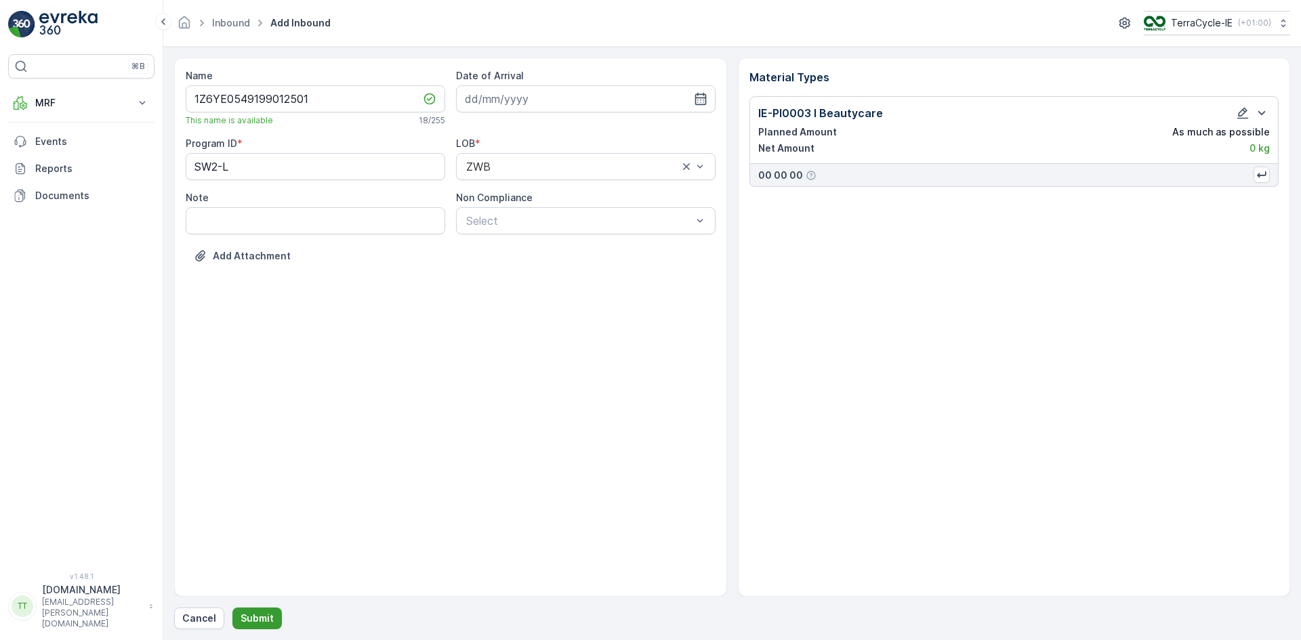
click at [266, 620] on p "Submit" at bounding box center [257, 619] width 33 height 14
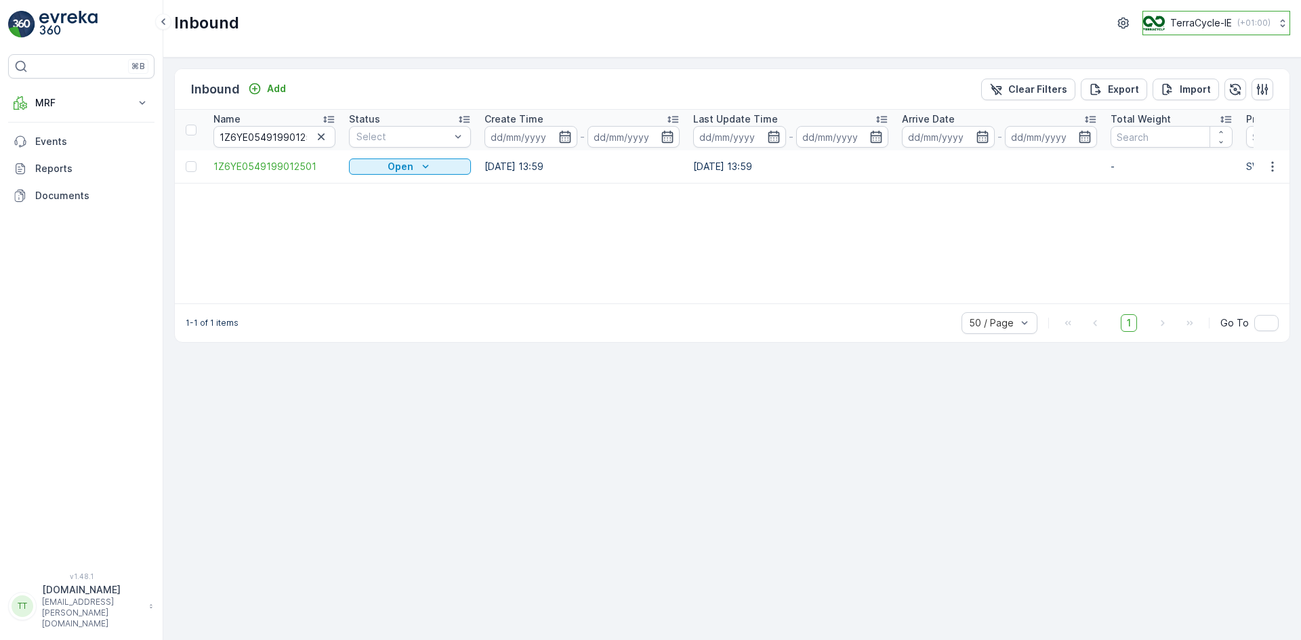
click at [1163, 23] on div "TerraCycle-IE ( +01:00 )" at bounding box center [1206, 23] width 127 height 15
type input "uk"
click at [1159, 131] on span "TerraCycle-UK02-Econpro" at bounding box center [1222, 138] width 141 height 14
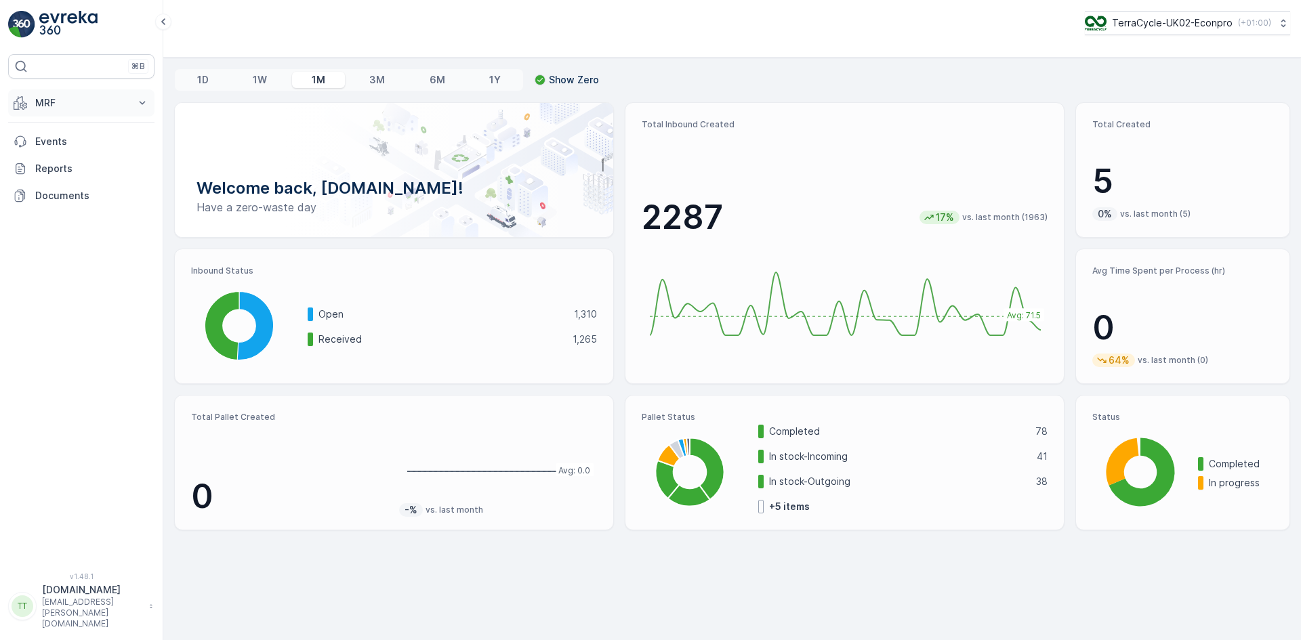
click at [43, 99] on p "MRF" at bounding box center [81, 103] width 92 height 14
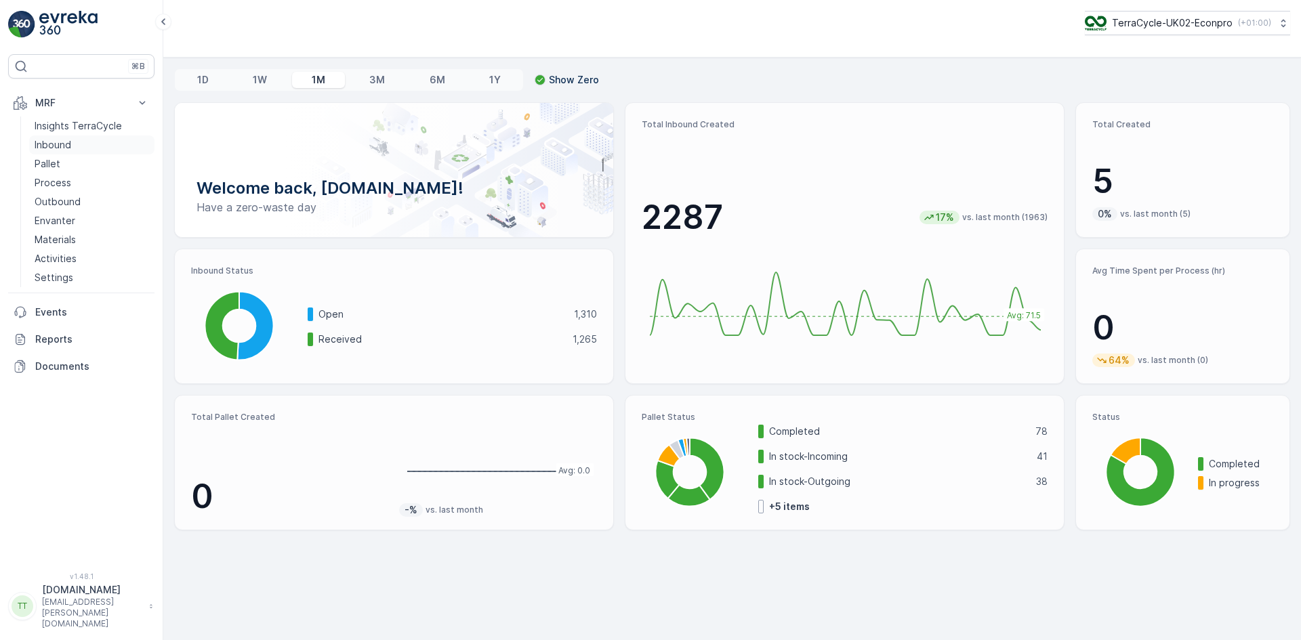
click at [48, 138] on link "Inbound" at bounding box center [91, 145] width 125 height 19
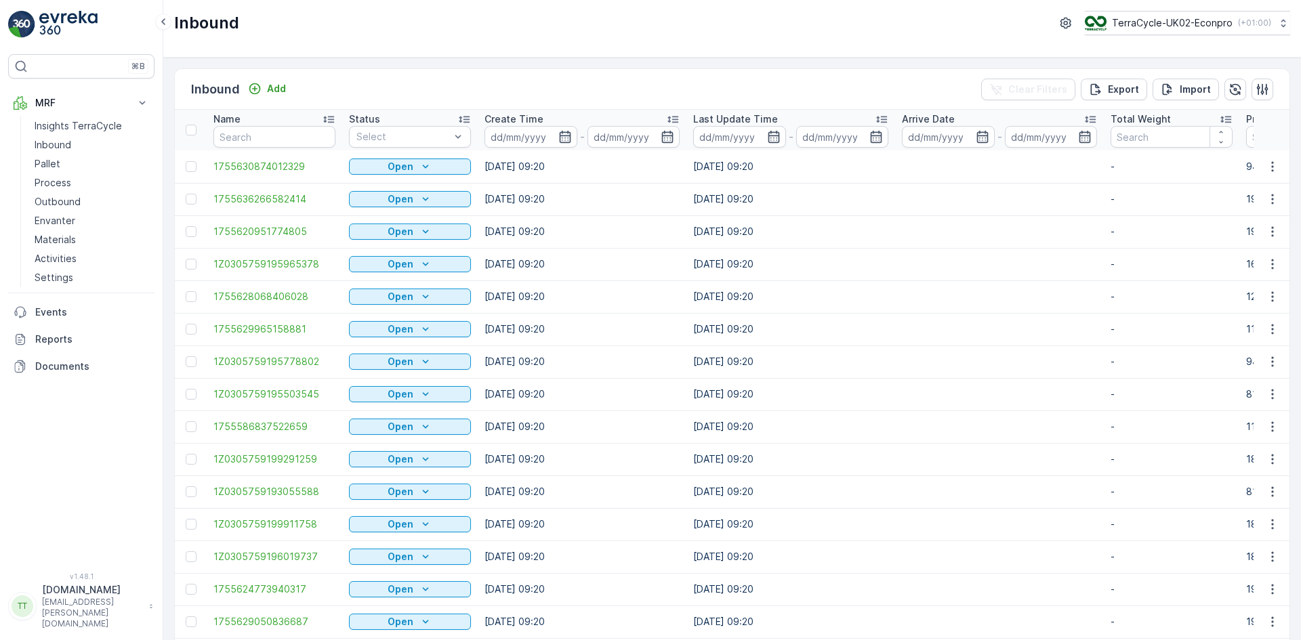
drag, startPoint x: 1071, startPoint y: 230, endPoint x: 1091, endPoint y: 223, distance: 20.8
click at [1075, 230] on td at bounding box center [999, 231] width 209 height 33
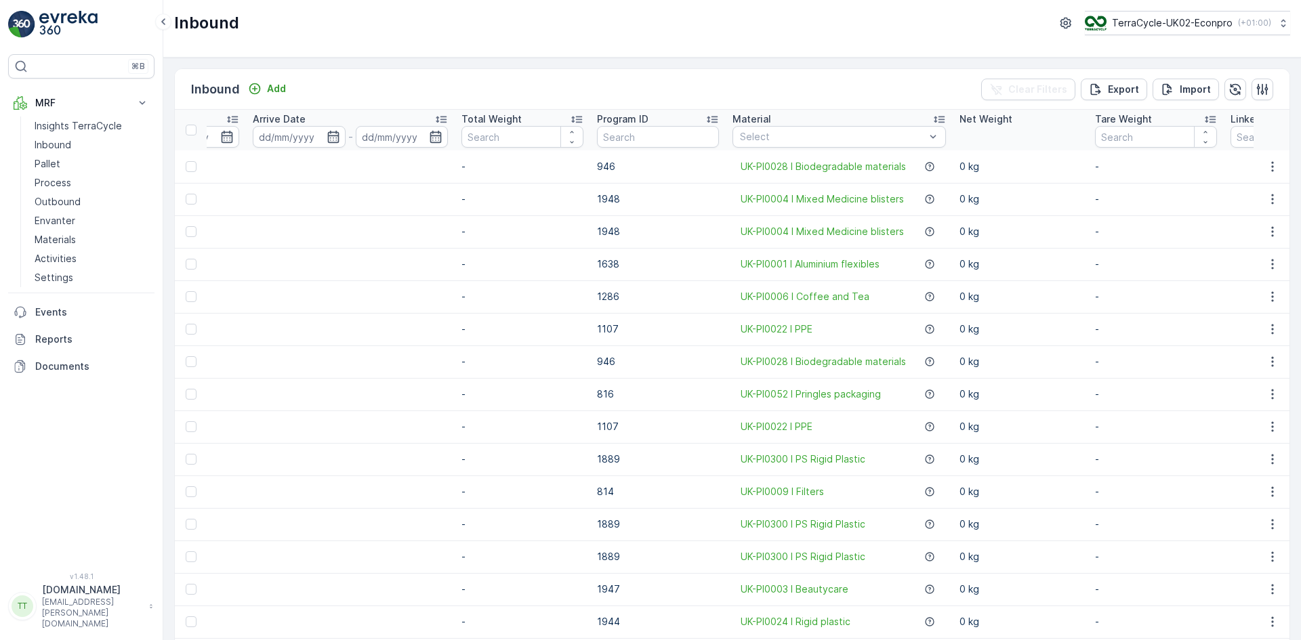
scroll to position [0, 650]
click at [639, 137] on input "text" at bounding box center [657, 137] width 122 height 22
type input "270"
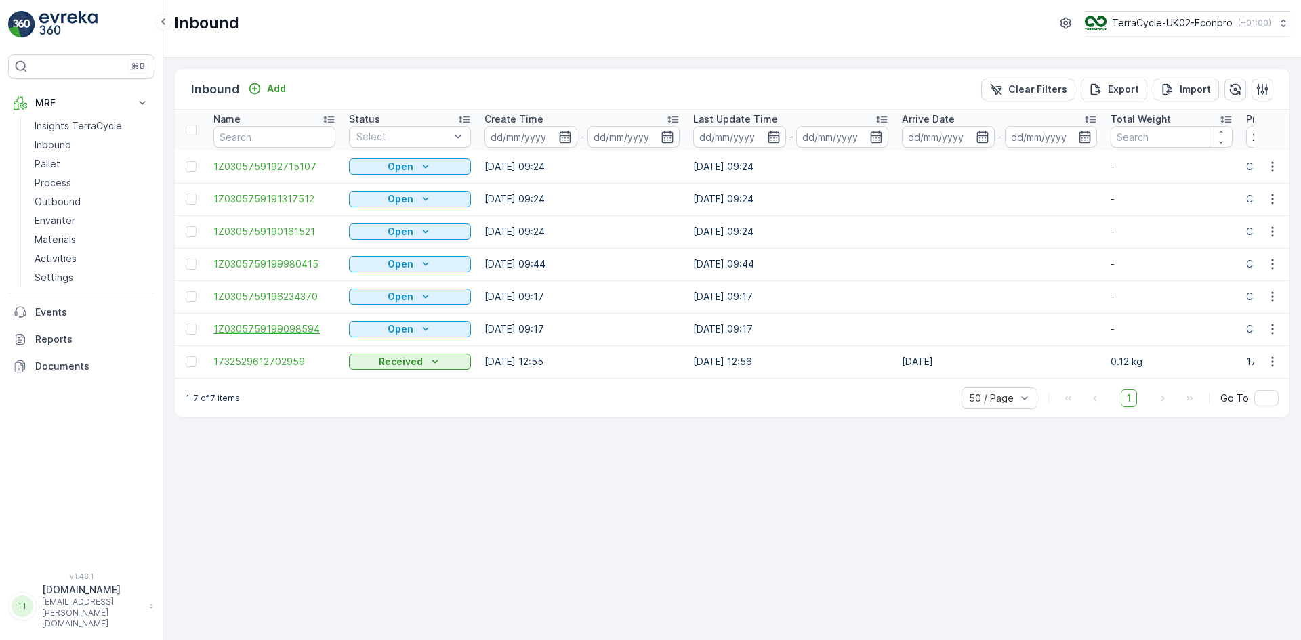
click at [278, 331] on span "1Z0305759199098594" at bounding box center [274, 330] width 122 height 14
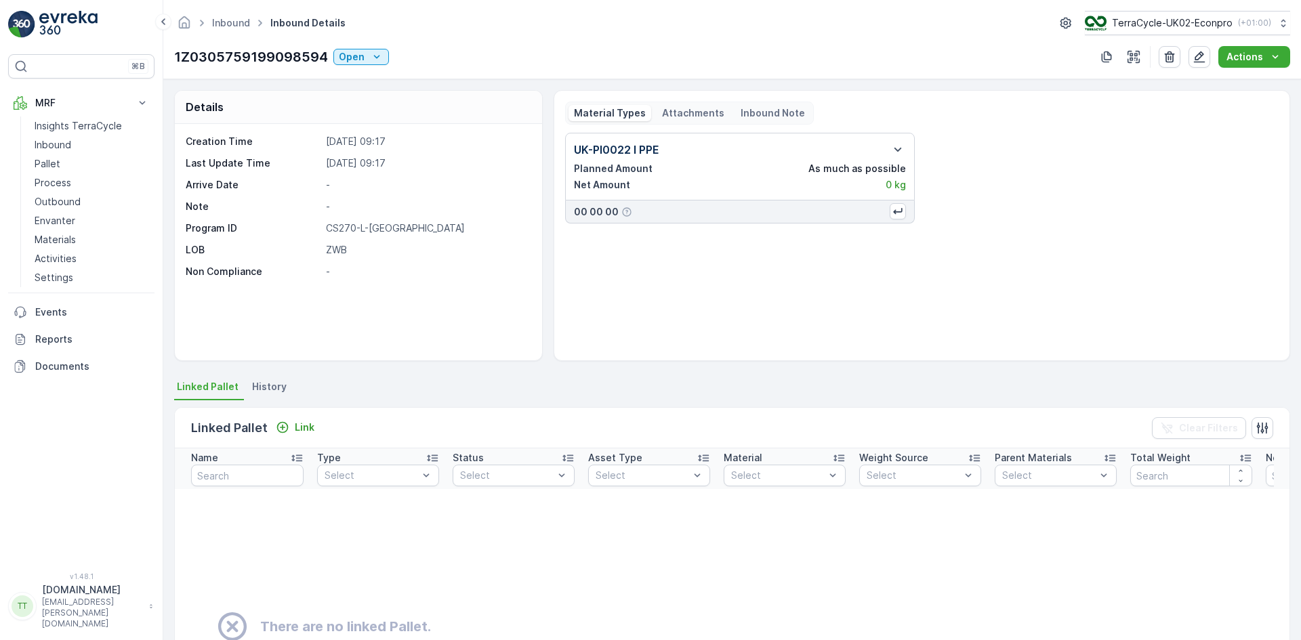
click at [270, 390] on span "History" at bounding box center [269, 387] width 35 height 14
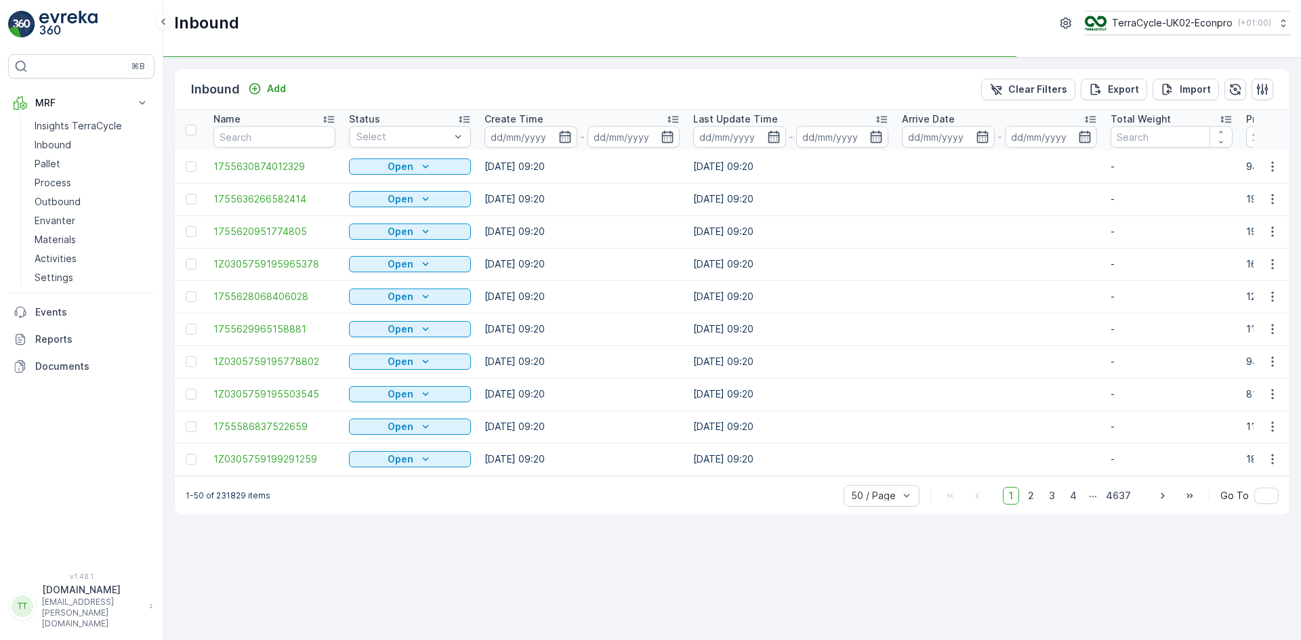
click at [1007, 229] on td at bounding box center [999, 231] width 209 height 33
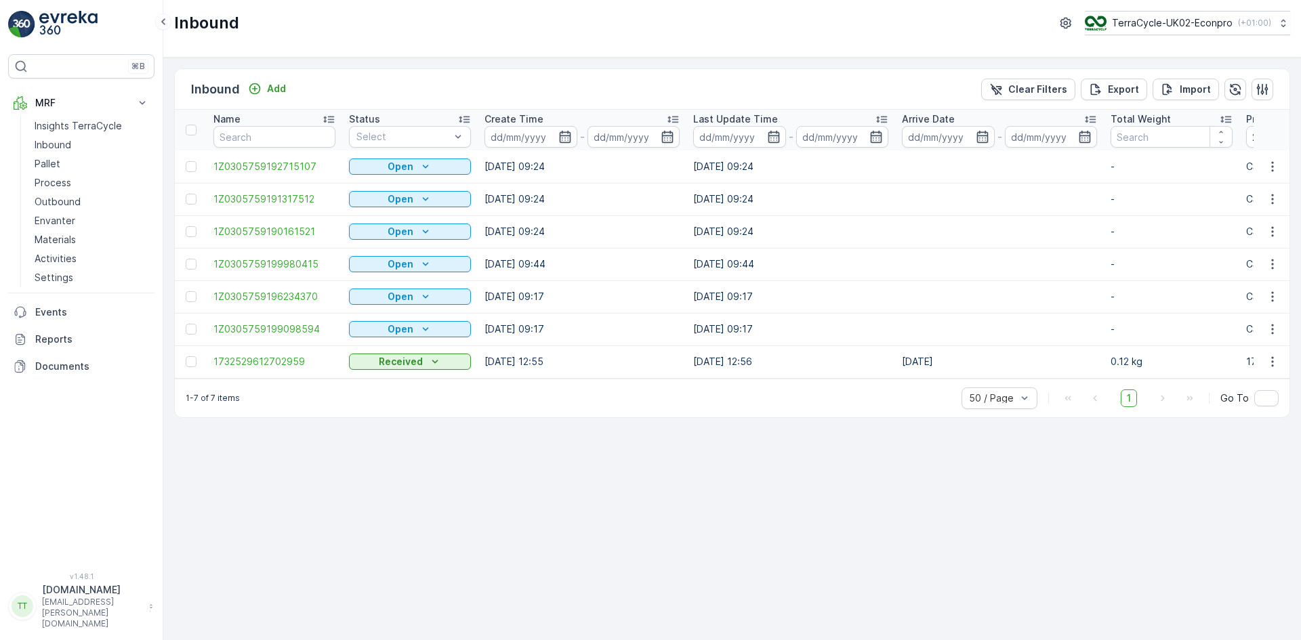
click at [903, 222] on td at bounding box center [999, 231] width 209 height 33
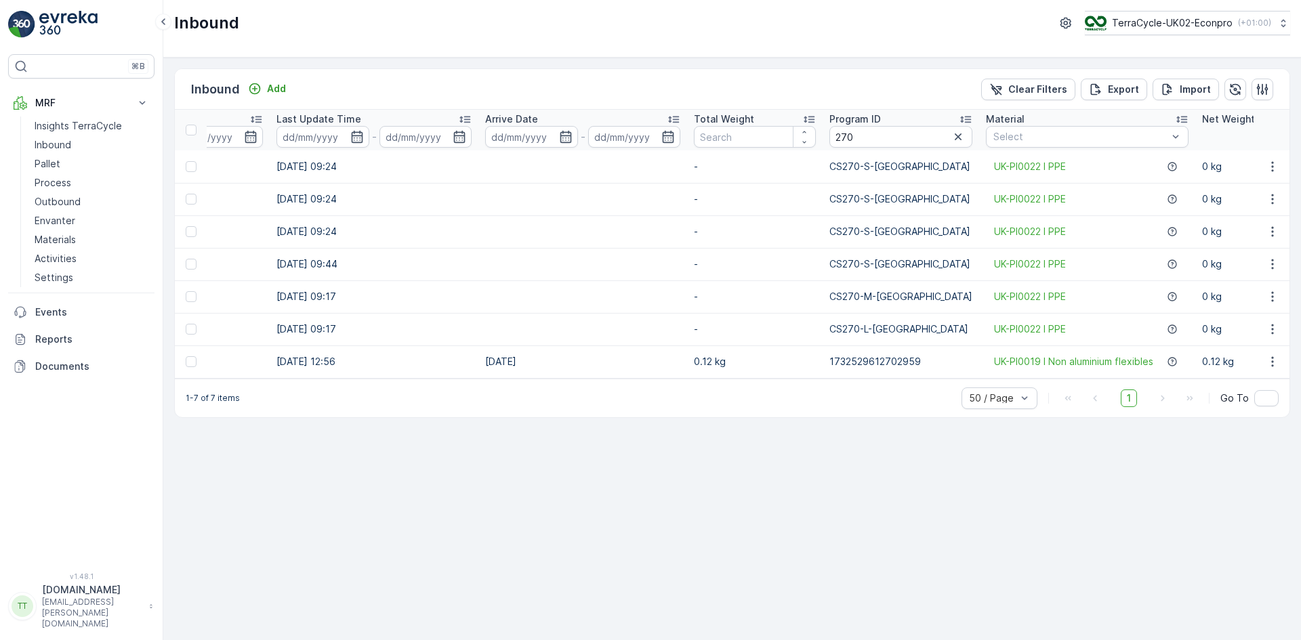
scroll to position [0, 434]
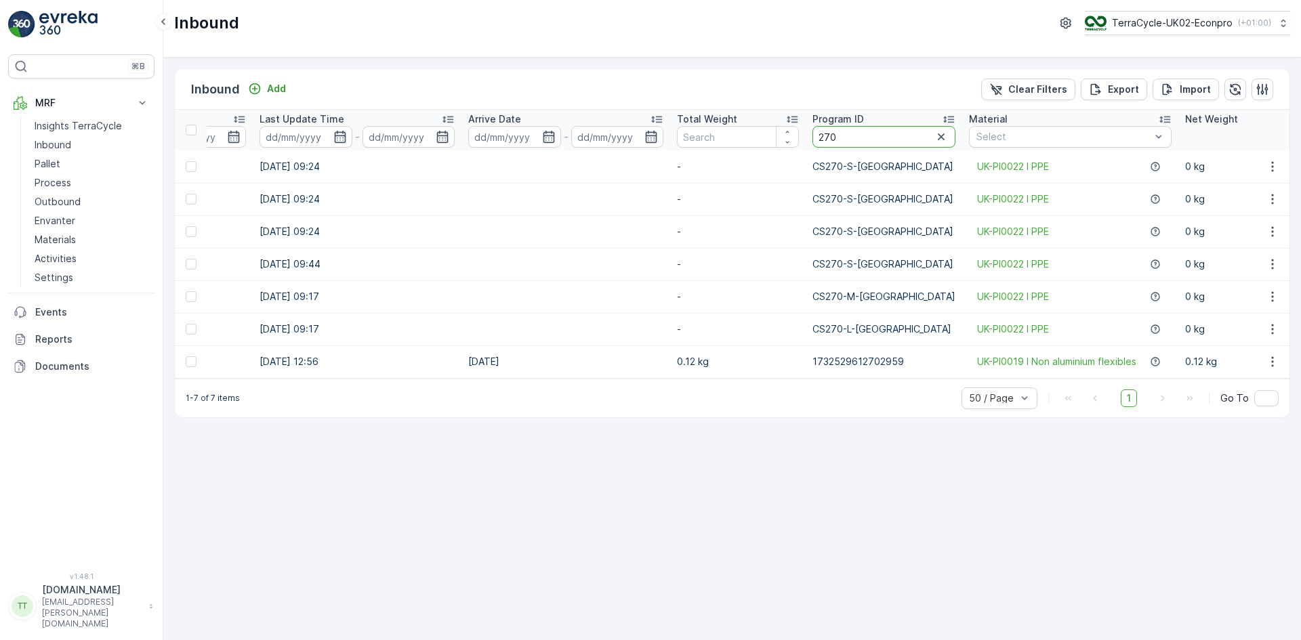
drag, startPoint x: 812, startPoint y: 137, endPoint x: 867, endPoint y: 131, distance: 54.5
click at [867, 131] on input "270" at bounding box center [883, 137] width 143 height 22
type input "cs45"
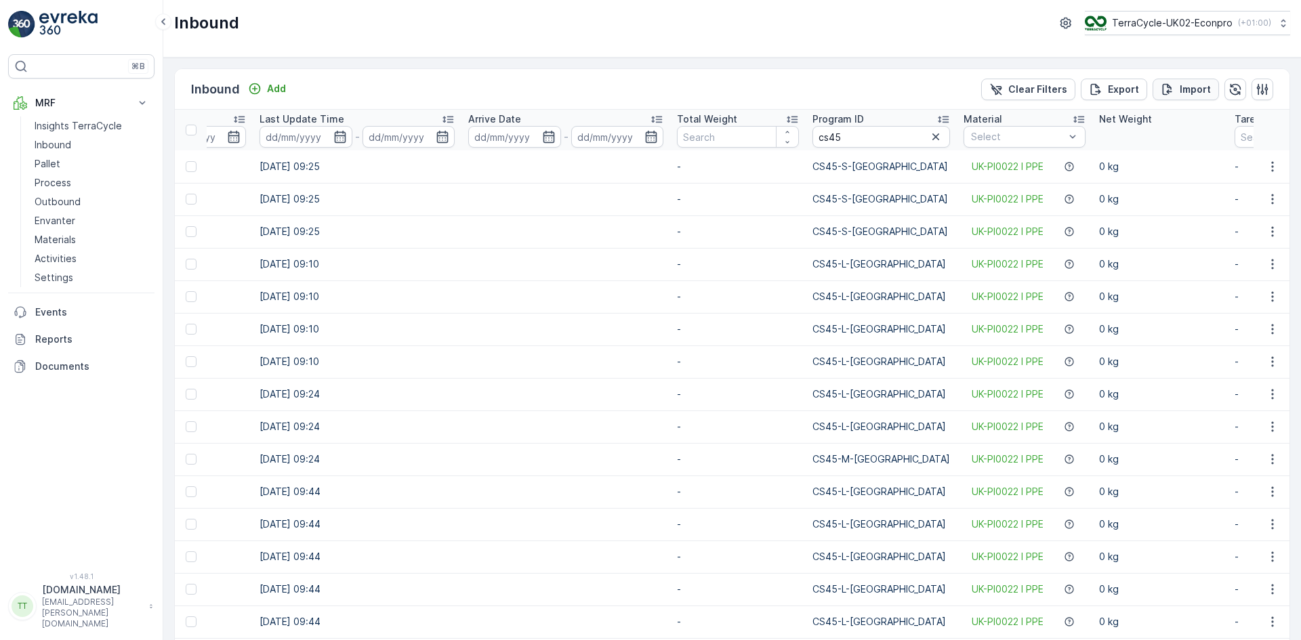
click at [1182, 85] on p "Import" at bounding box center [1195, 90] width 31 height 14
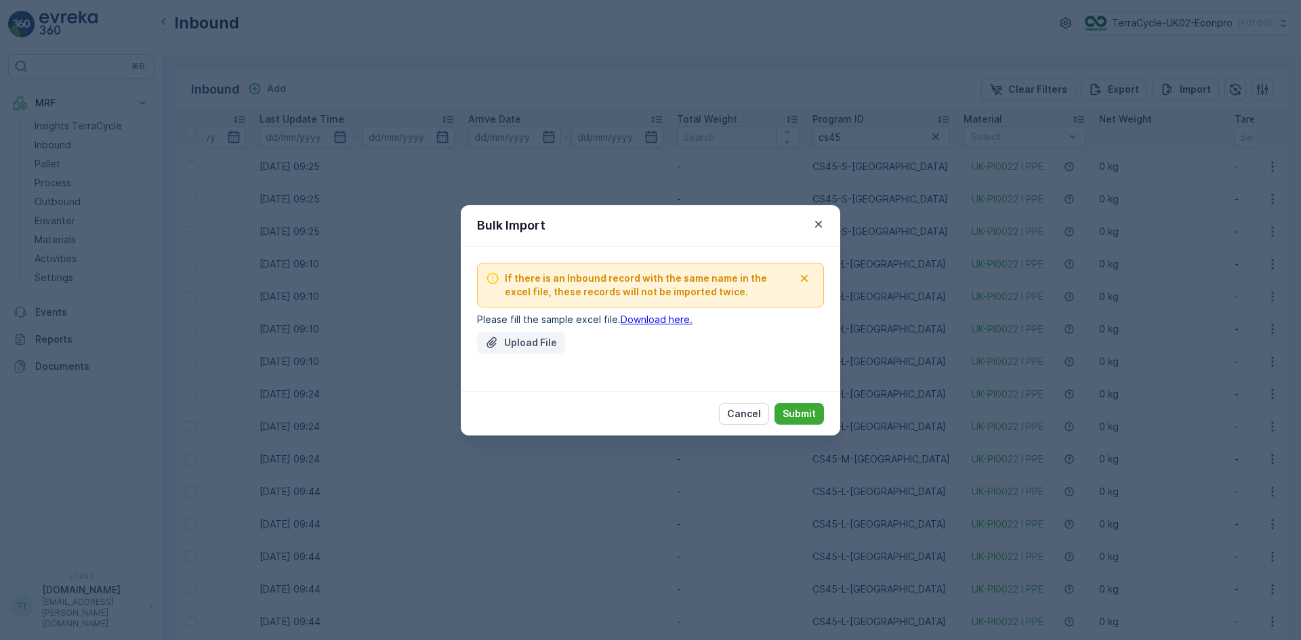
click at [510, 341] on p "Upload File" at bounding box center [530, 343] width 53 height 14
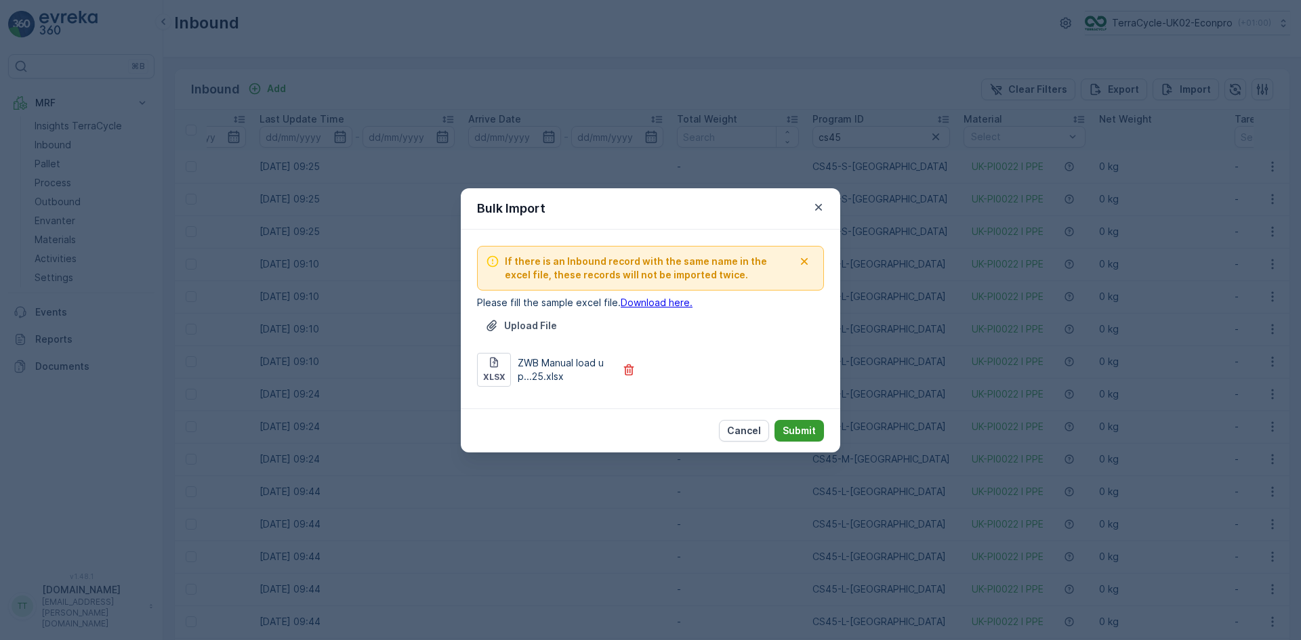
click at [794, 426] on p "Submit" at bounding box center [799, 431] width 33 height 14
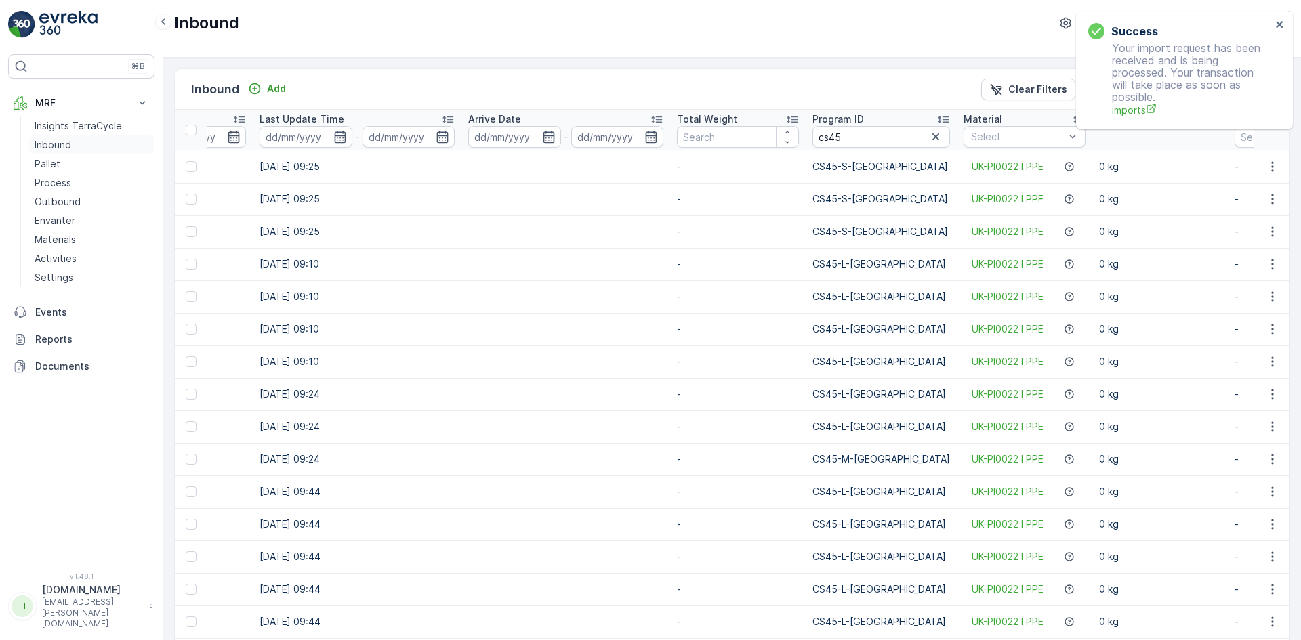
click at [49, 144] on p "Inbound" at bounding box center [53, 145] width 37 height 14
click at [1283, 23] on icon "close" at bounding box center [1279, 24] width 9 height 11
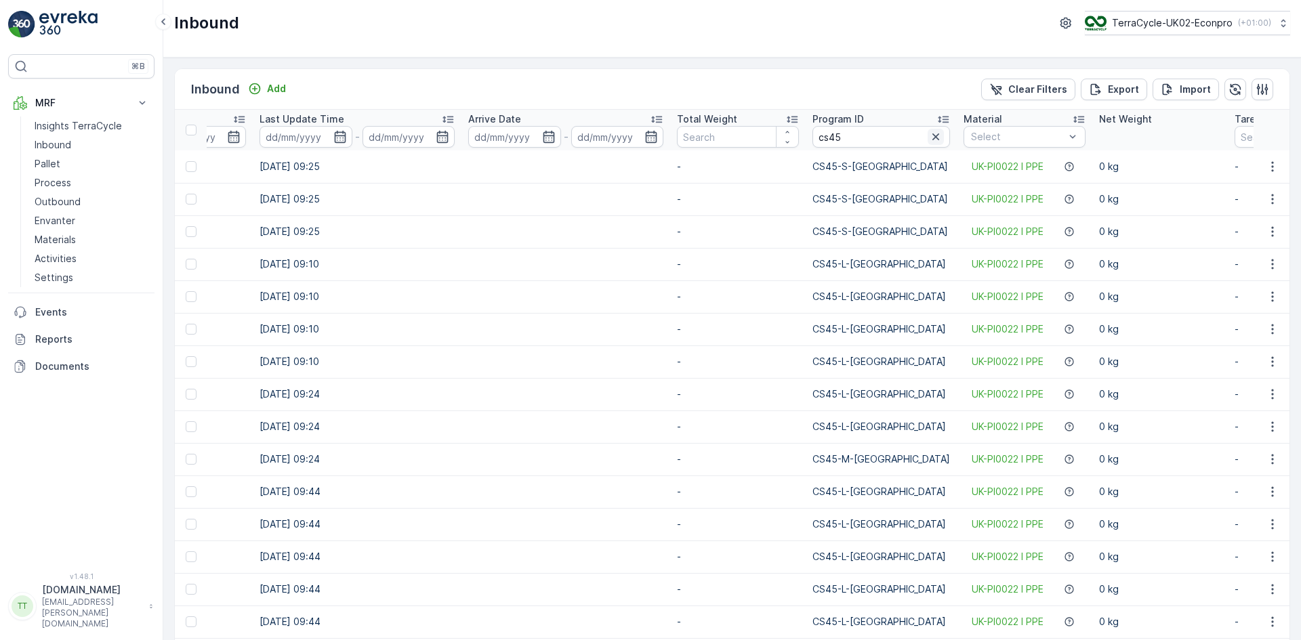
click at [932, 137] on icon "button" at bounding box center [935, 136] width 7 height 7
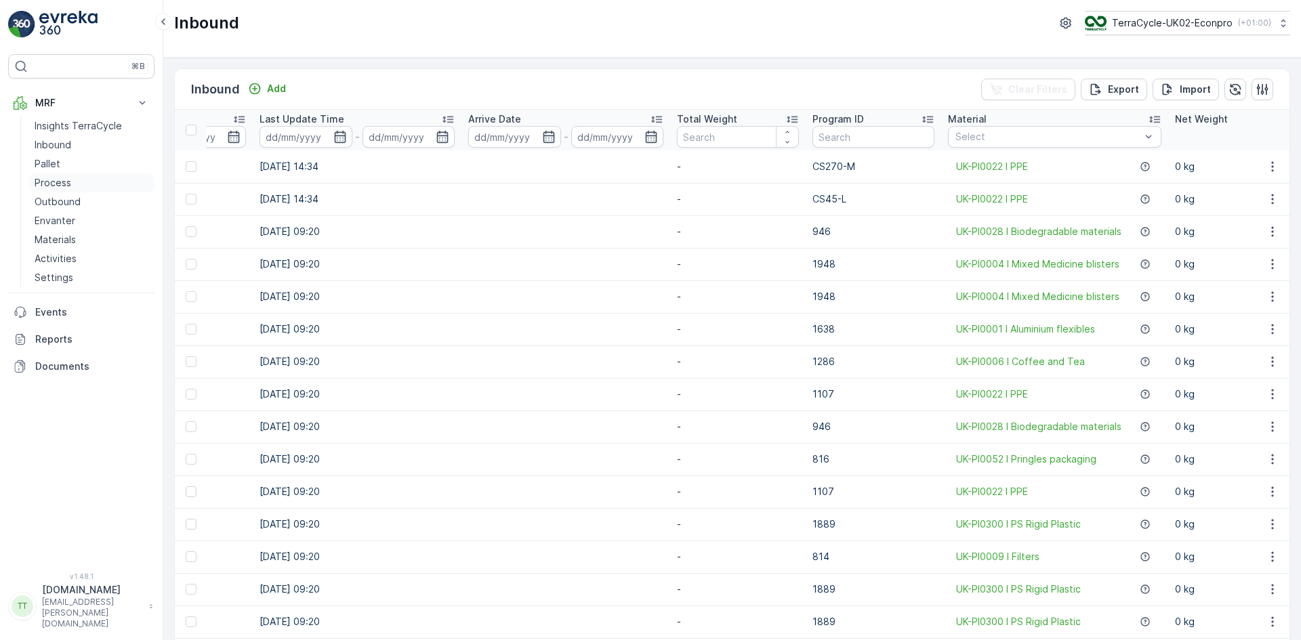
click at [68, 173] on link "Process" at bounding box center [91, 182] width 125 height 19
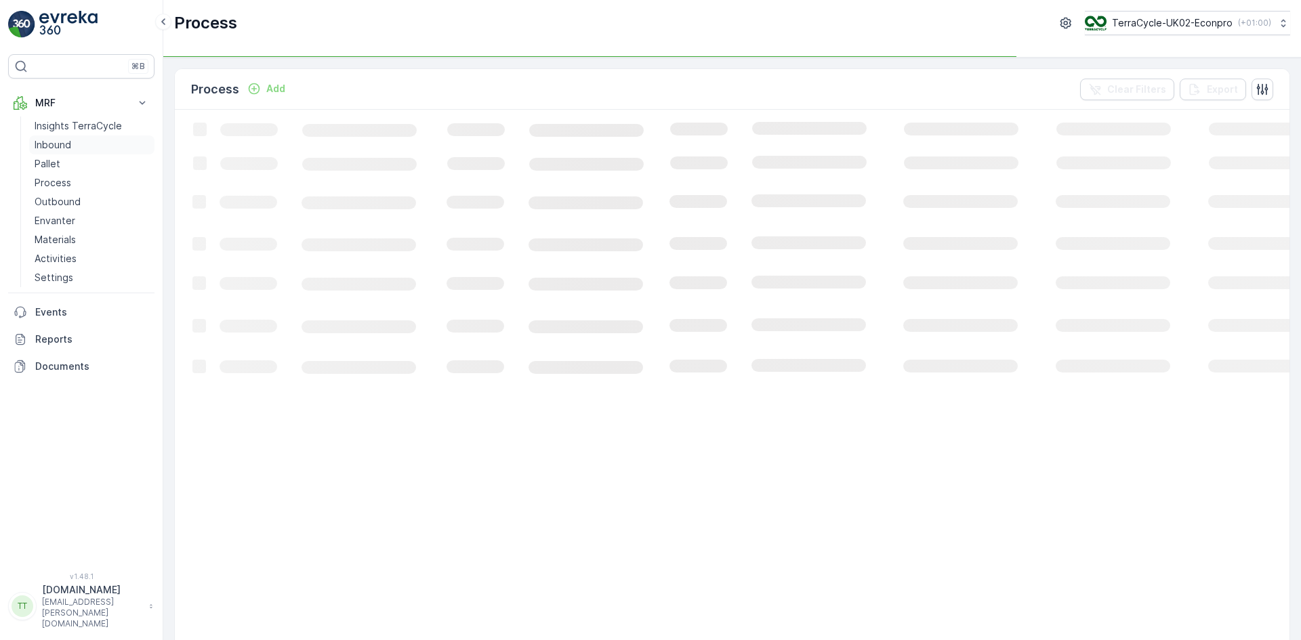
click at [58, 146] on p "Inbound" at bounding box center [53, 145] width 37 height 14
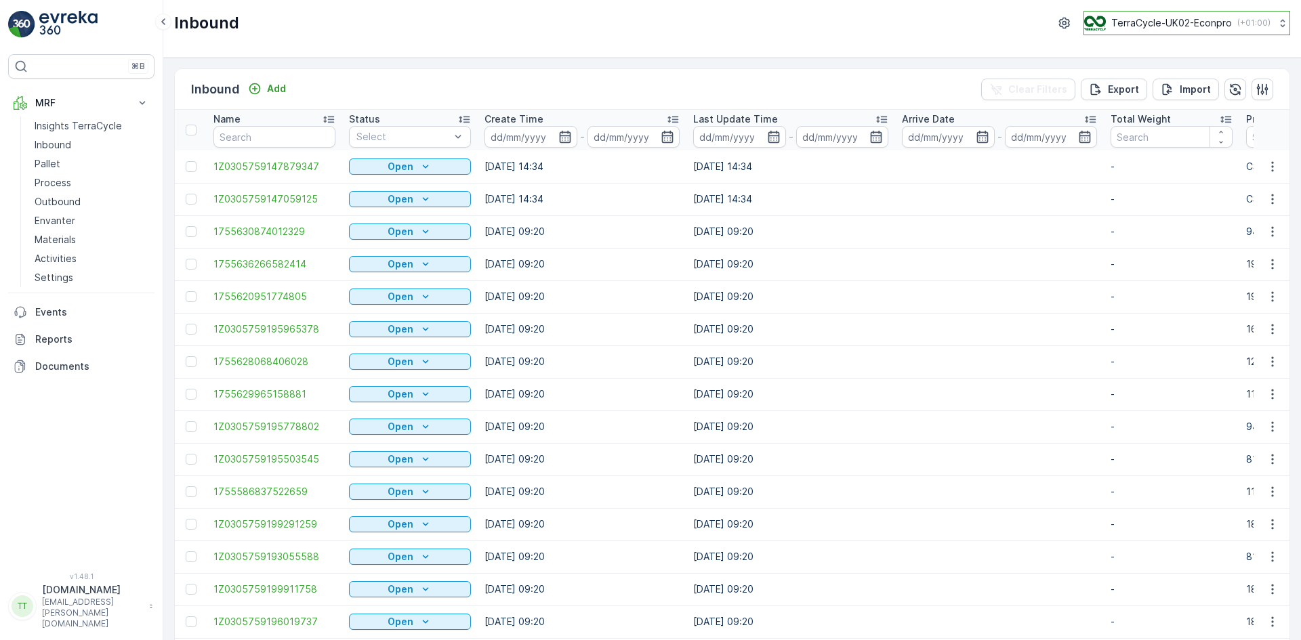
click at [1160, 18] on p "TerraCycle-UK02-Econpro" at bounding box center [1171, 23] width 121 height 14
type input "fr"
click at [1172, 83] on span "TerraCycle- FR02 -MRF" at bounding box center [1168, 84] width 151 height 14
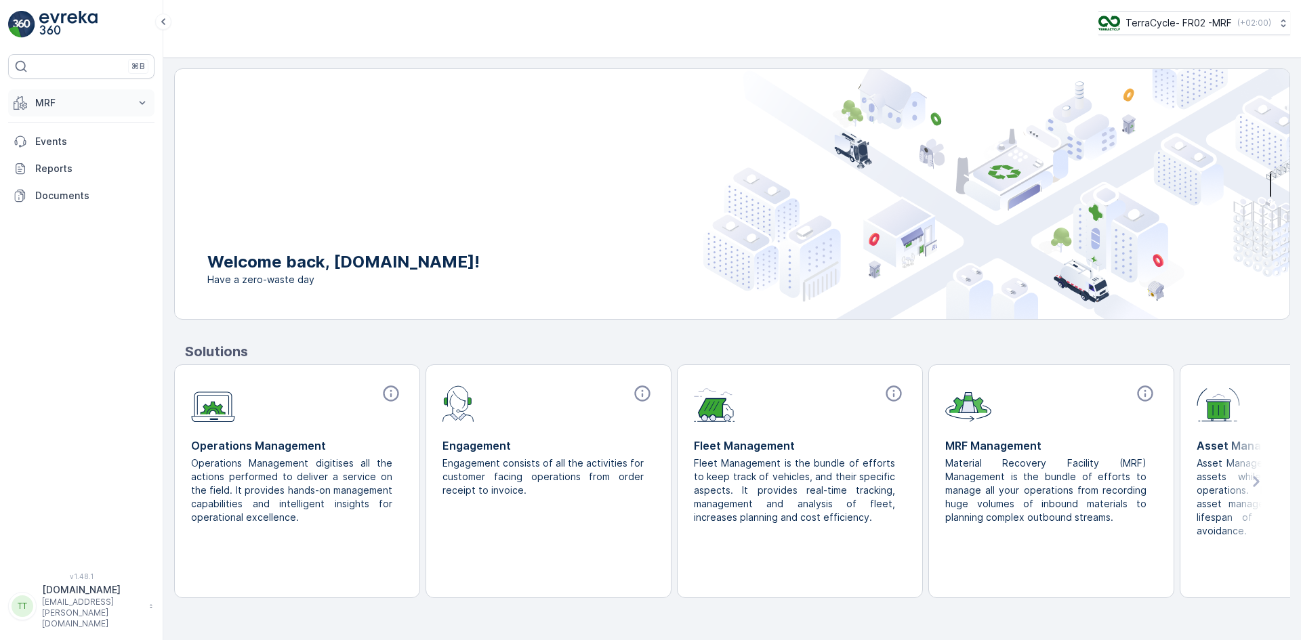
click at [56, 112] on button "MRF" at bounding box center [81, 102] width 146 height 27
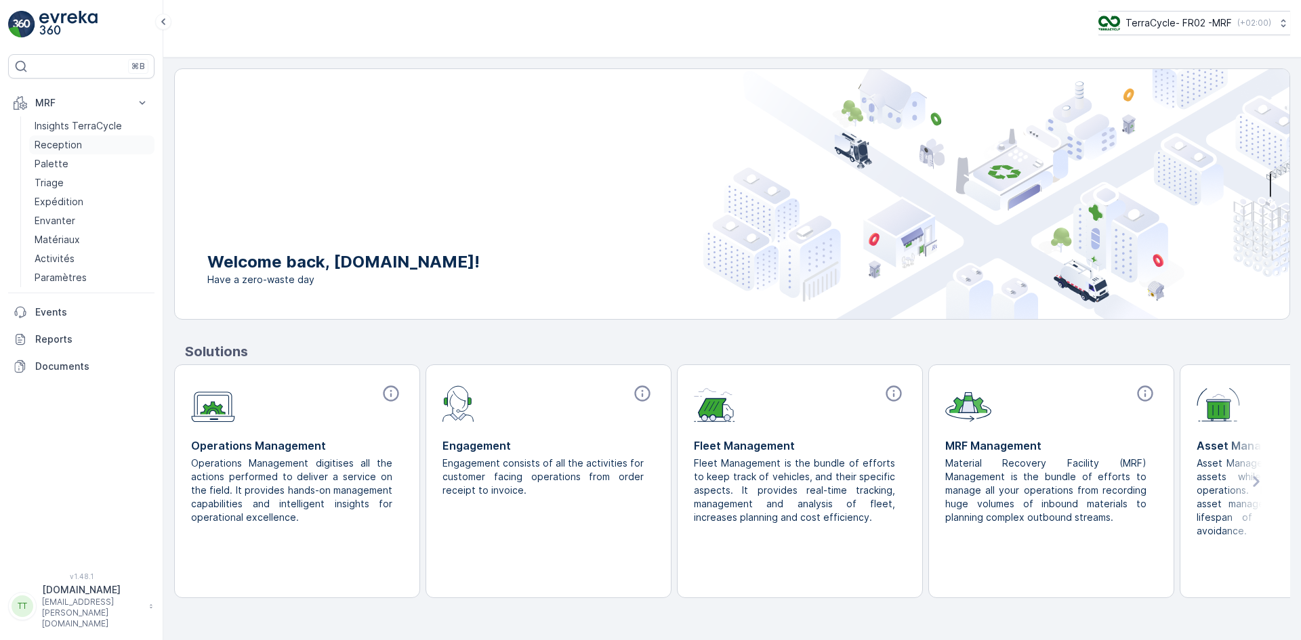
click at [59, 143] on p "Reception" at bounding box center [58, 145] width 47 height 14
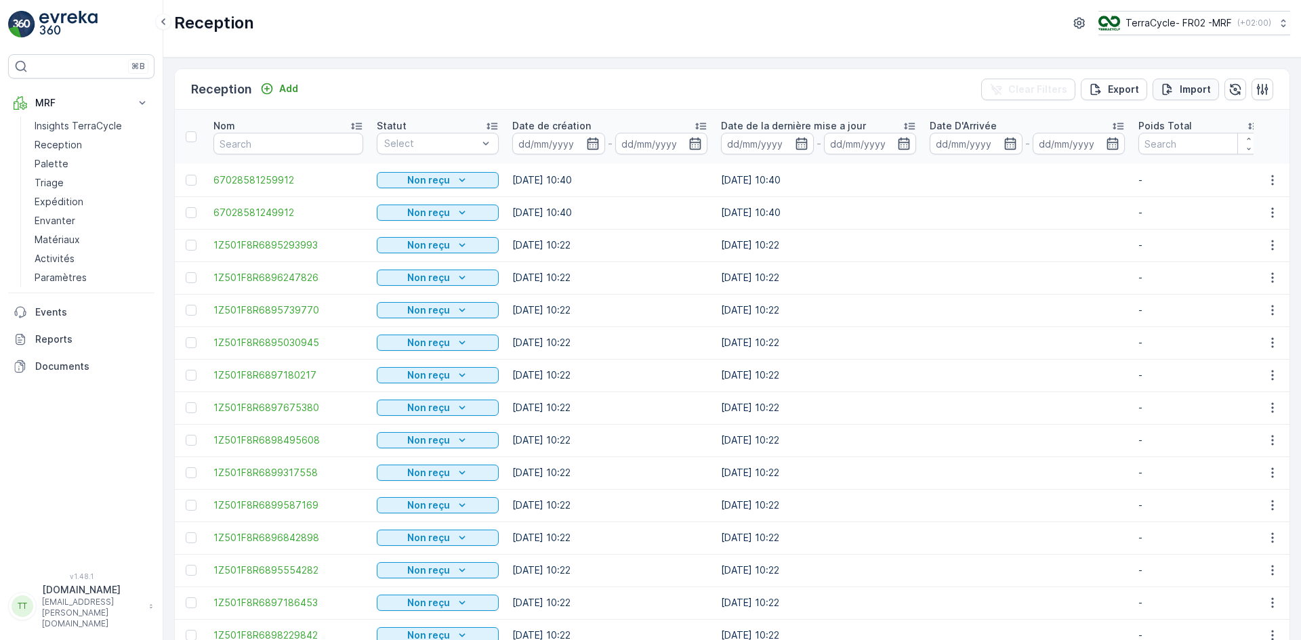
click at [1195, 85] on p "Import" at bounding box center [1195, 90] width 31 height 14
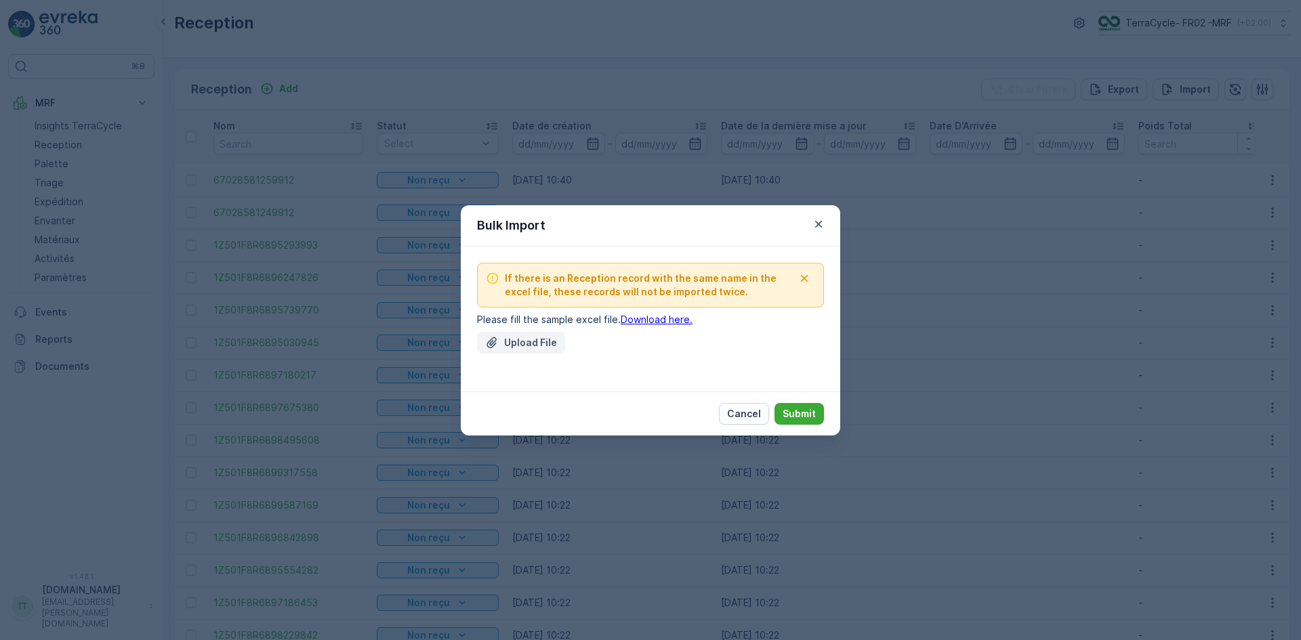
click at [518, 338] on p "Upload File" at bounding box center [530, 343] width 53 height 14
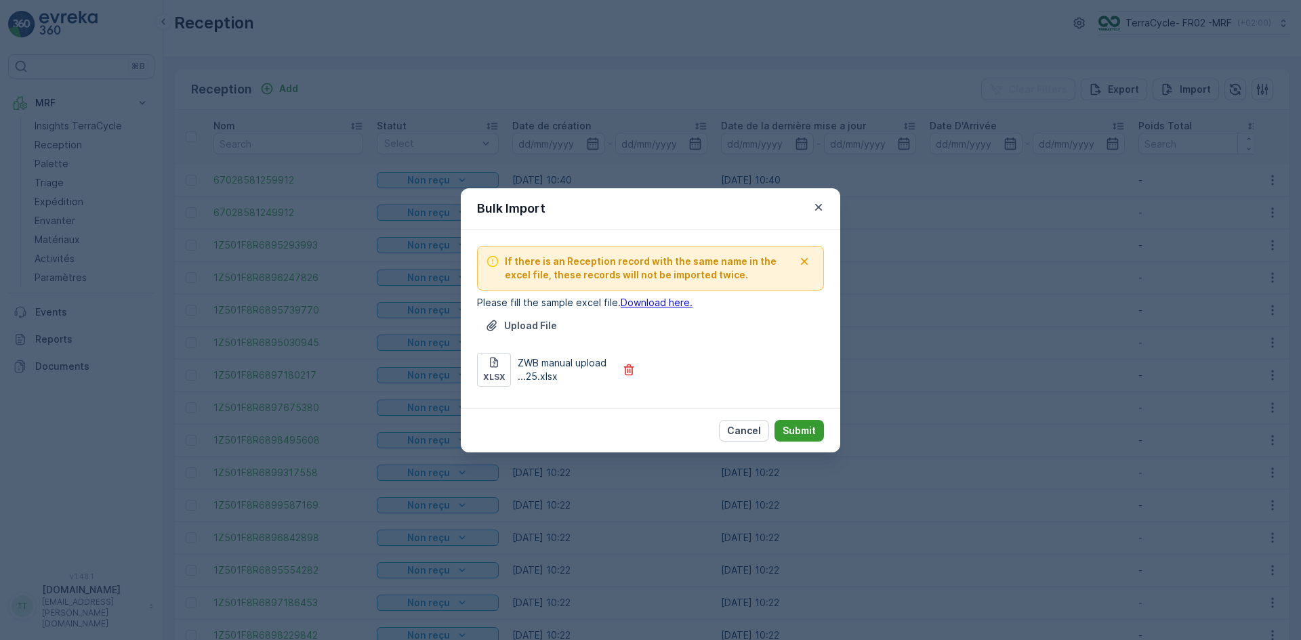
click at [802, 429] on p "Submit" at bounding box center [799, 431] width 33 height 14
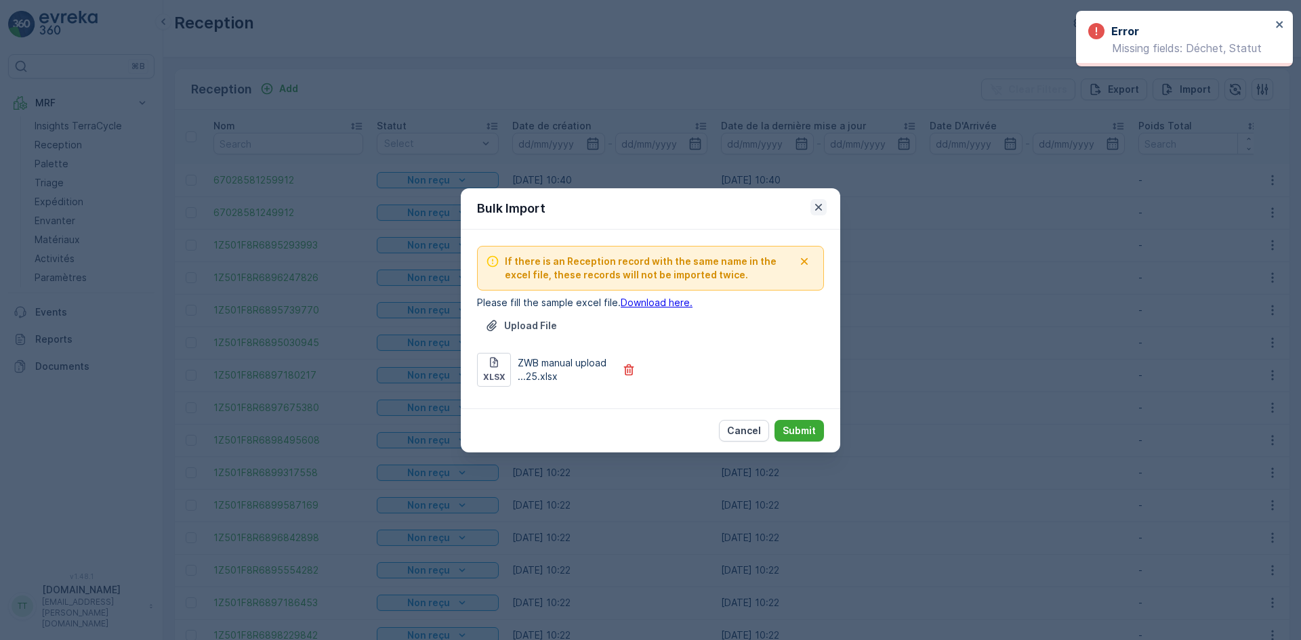
click at [820, 209] on icon "button" at bounding box center [819, 208] width 14 height 14
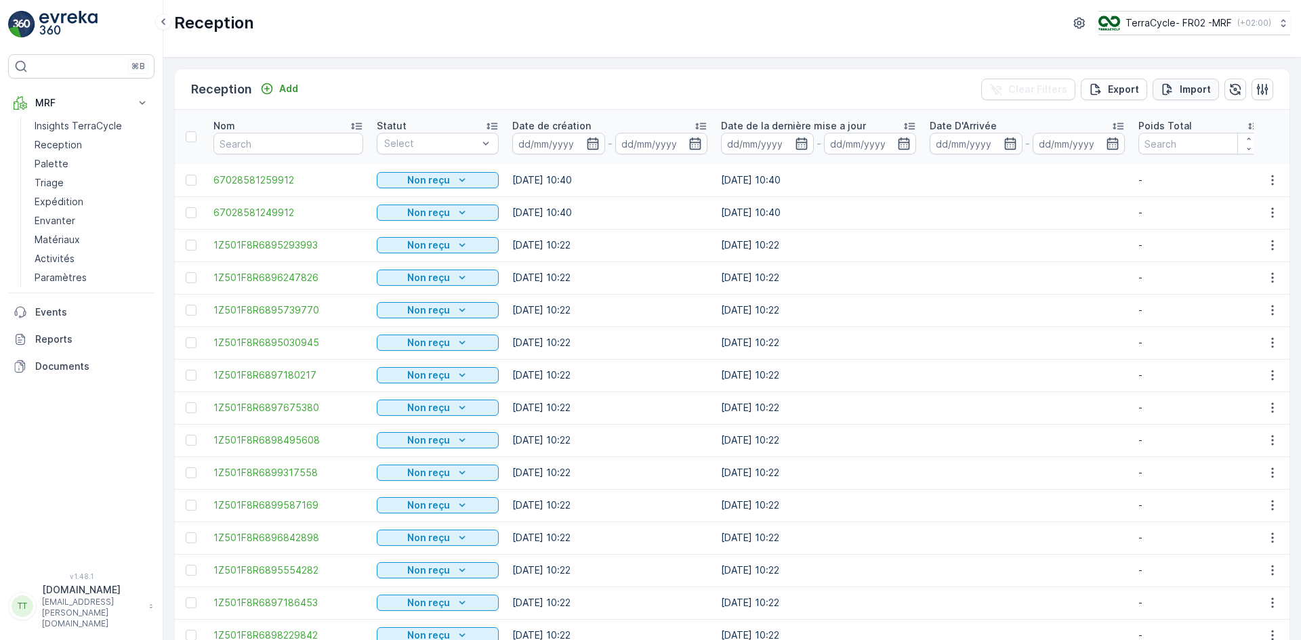
click at [1187, 89] on p "Import" at bounding box center [1195, 90] width 31 height 14
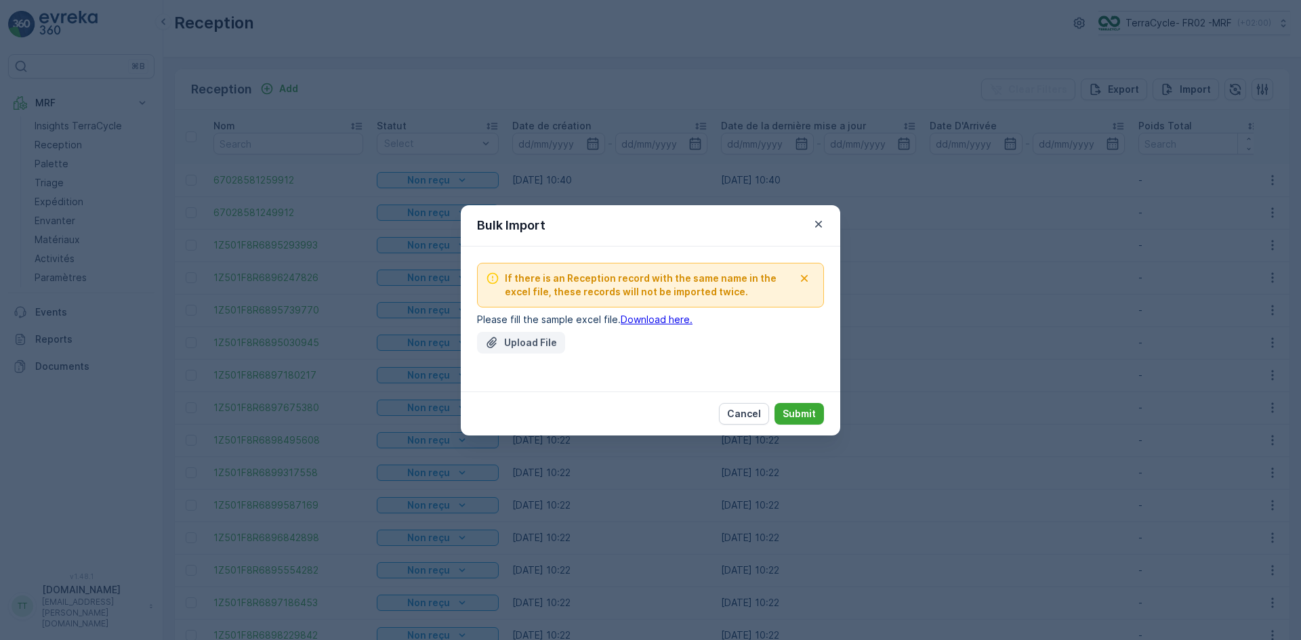
click at [505, 339] on p "Upload File" at bounding box center [530, 343] width 53 height 14
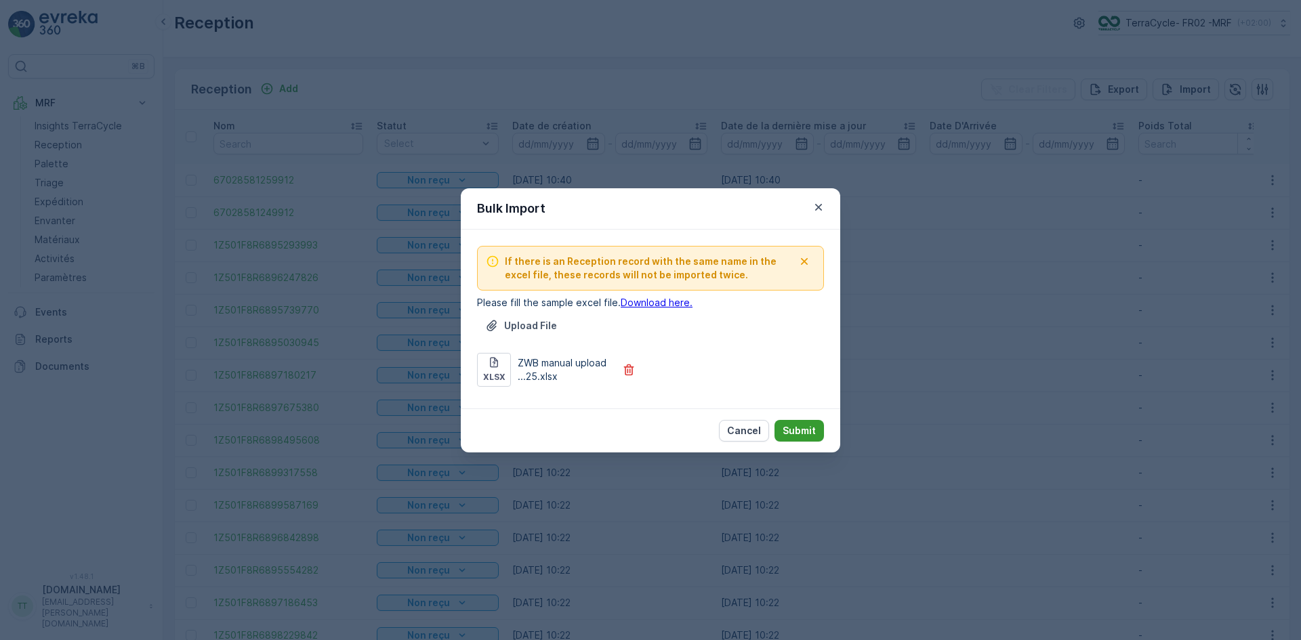
click at [801, 426] on p "Submit" at bounding box center [799, 431] width 33 height 14
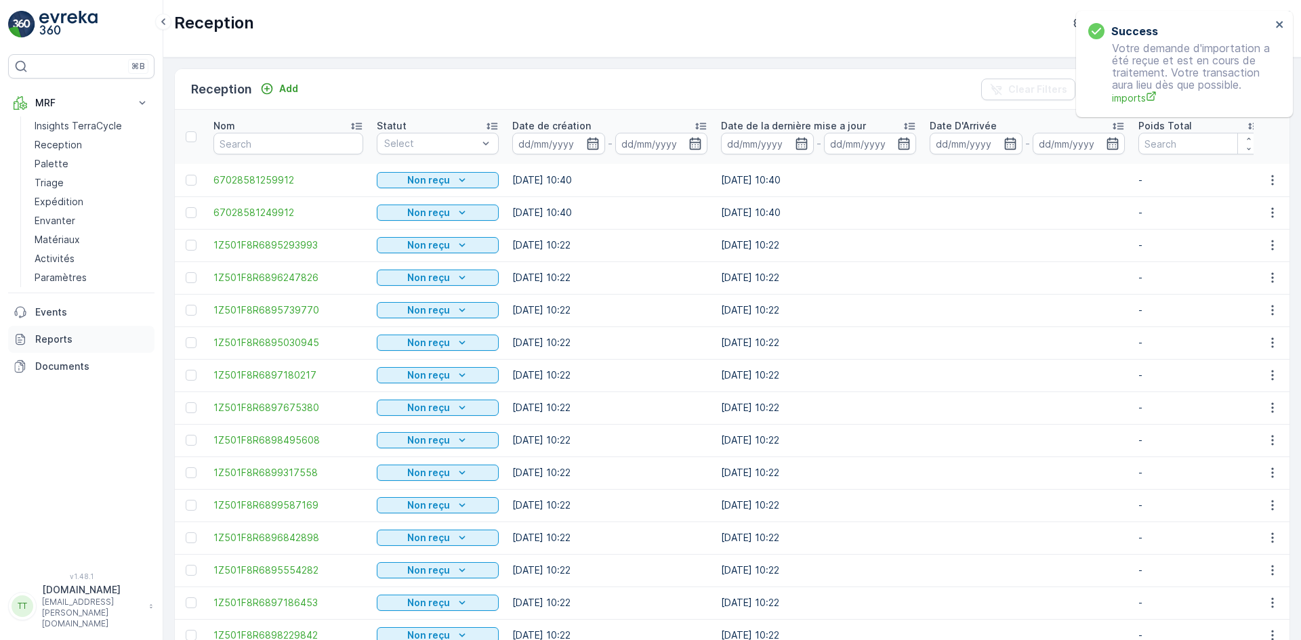
click at [47, 337] on p "Reports" at bounding box center [92, 340] width 114 height 14
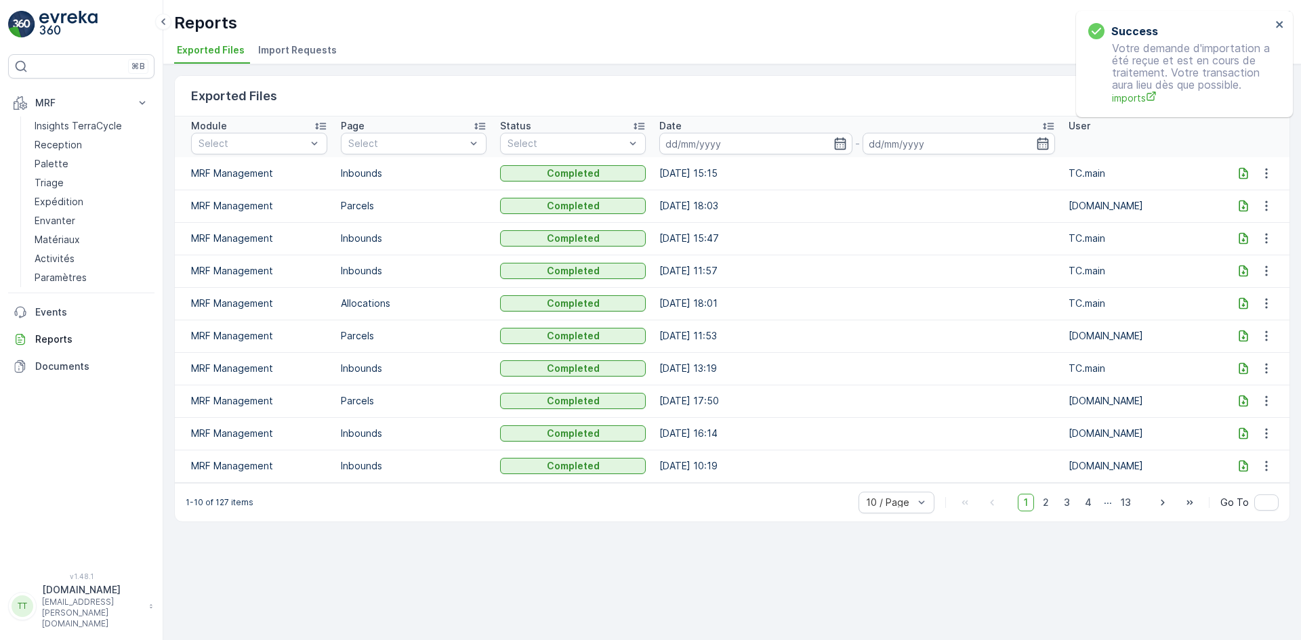
click at [297, 56] on span "Import Requests" at bounding box center [297, 50] width 79 height 14
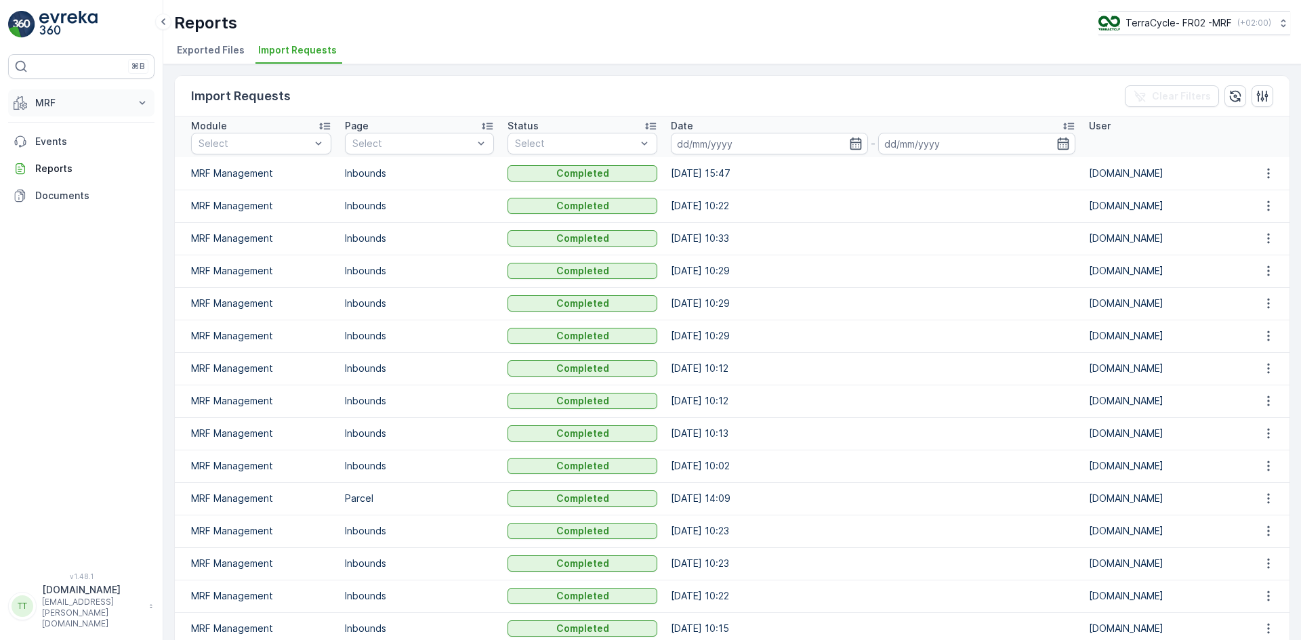
click at [39, 100] on p "MRF" at bounding box center [81, 103] width 92 height 14
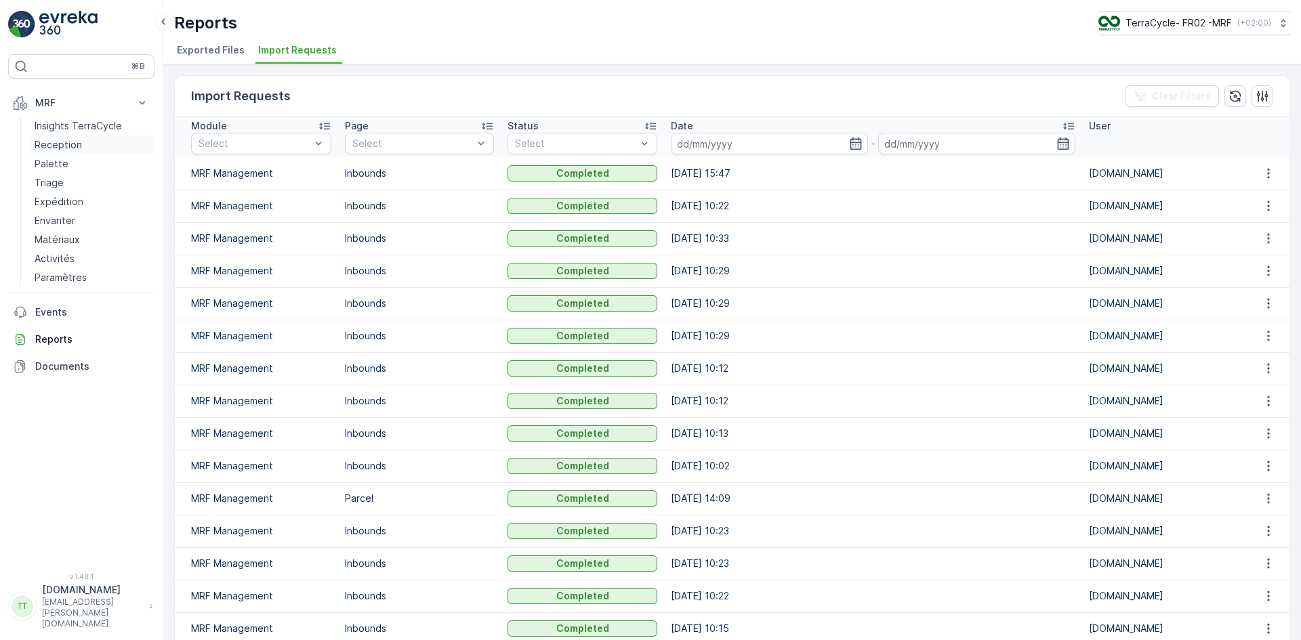
click at [42, 146] on p "Reception" at bounding box center [58, 145] width 47 height 14
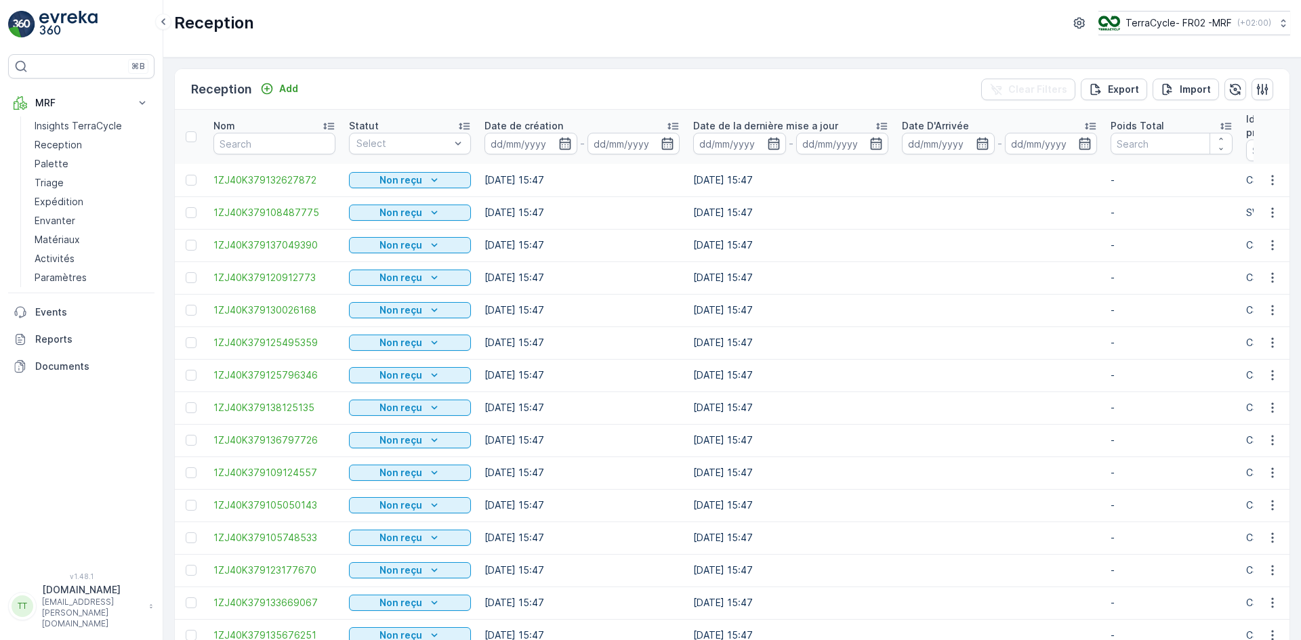
click at [1014, 235] on td at bounding box center [999, 245] width 209 height 33
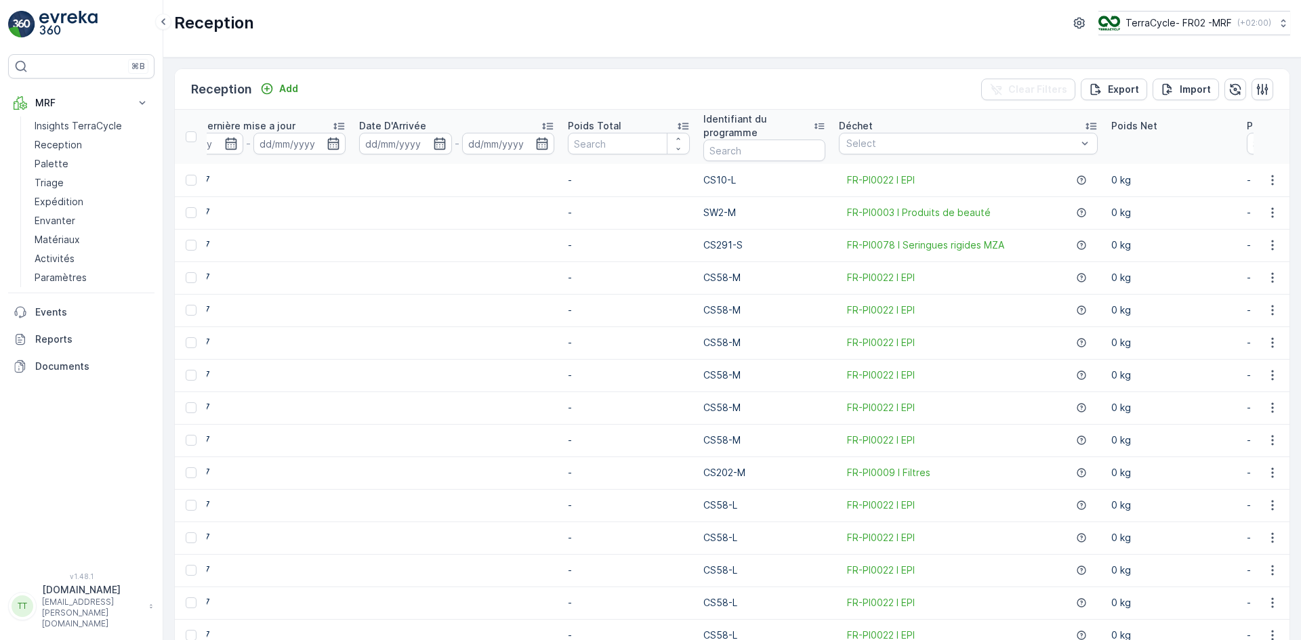
scroll to position [0, 596]
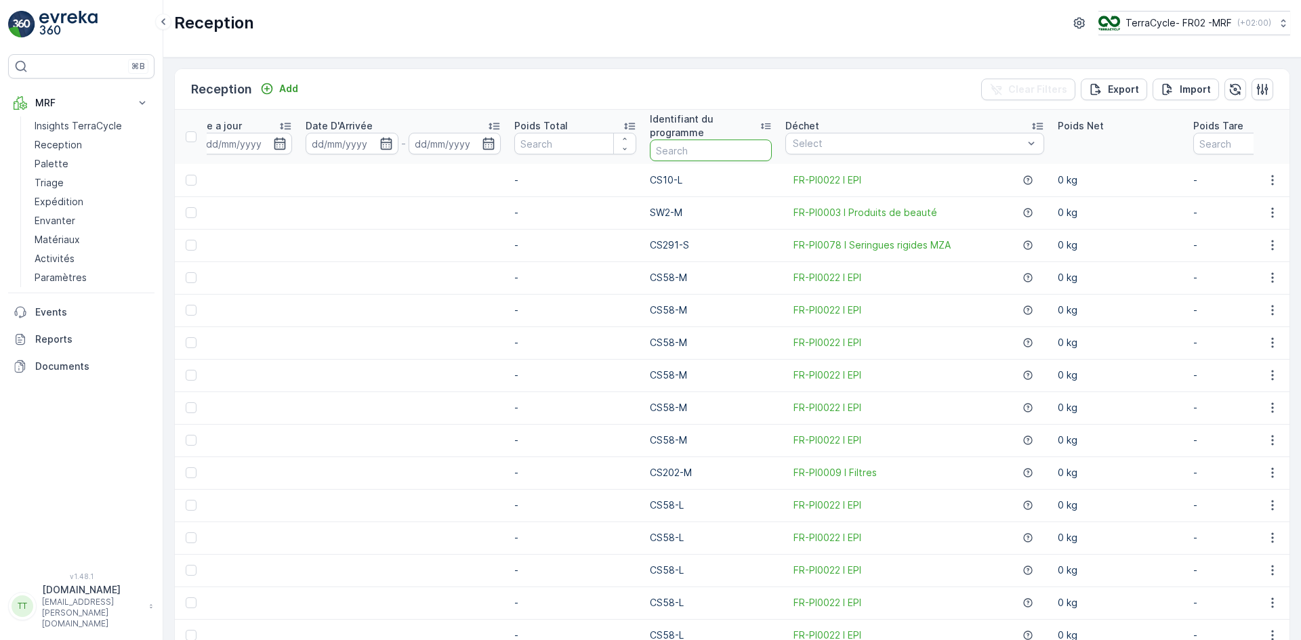
click at [679, 152] on input "text" at bounding box center [711, 151] width 122 height 22
type input "cs23"
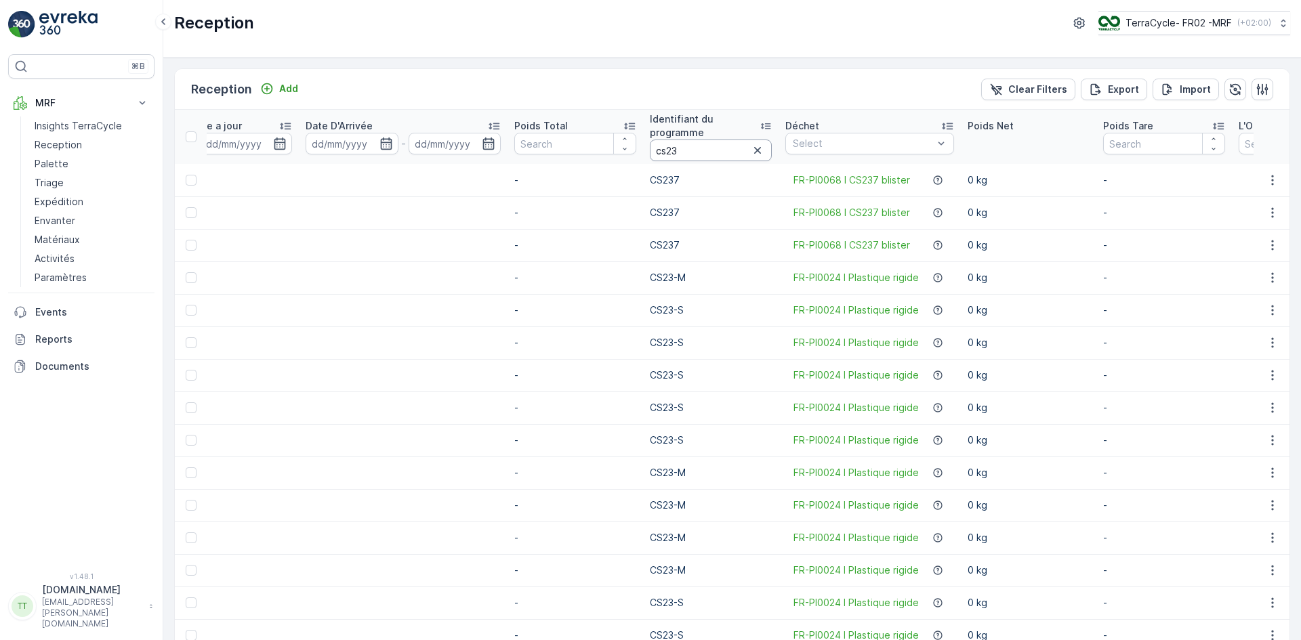
click at [692, 152] on input "cs23" at bounding box center [711, 151] width 122 height 22
type input "cs23-m"
click at [645, 188] on td "CS23-M" at bounding box center [711, 180] width 136 height 33
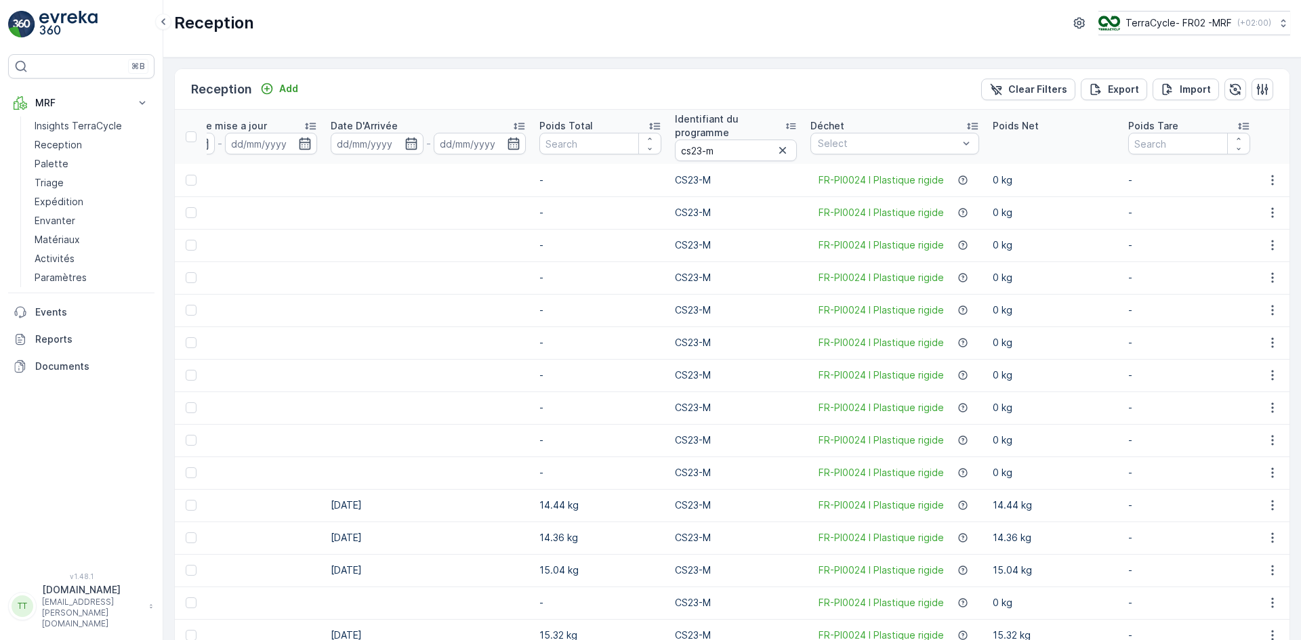
scroll to position [0, 596]
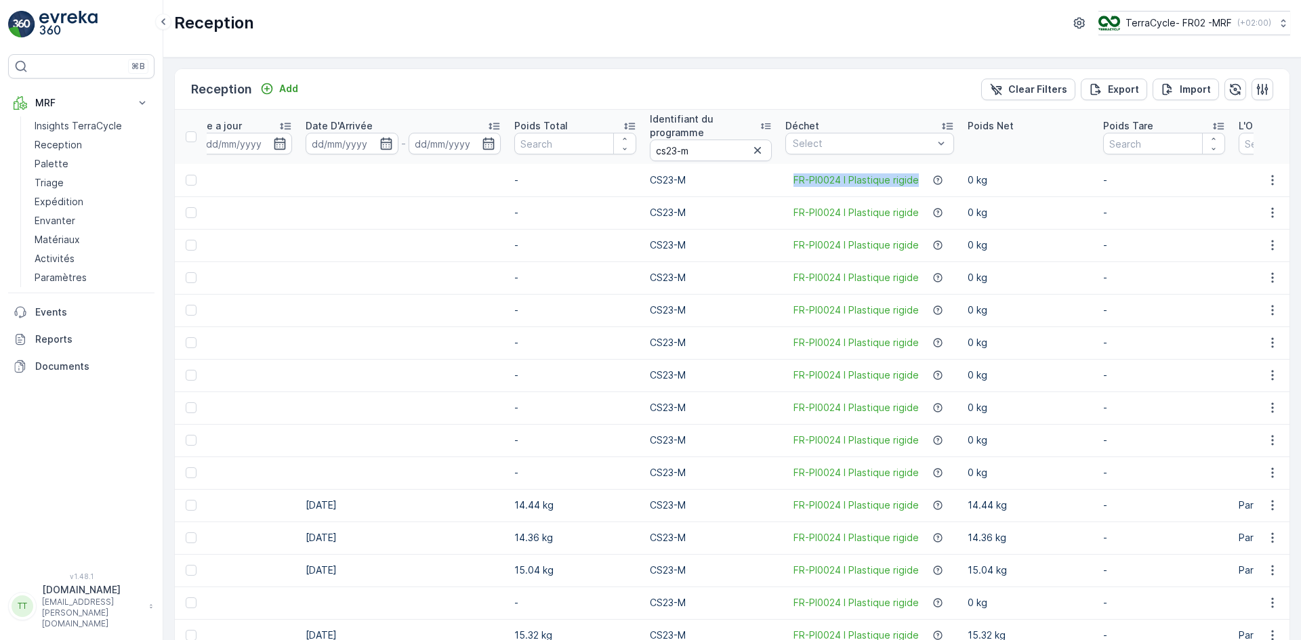
drag, startPoint x: 783, startPoint y: 186, endPoint x: 917, endPoint y: 187, distance: 134.2
click at [917, 187] on td "FR-PI0024 I Plastique rigide" at bounding box center [870, 180] width 182 height 33
copy span "FR-PI0024 I Plastique rigide"
click at [280, 91] on p "Add" at bounding box center [288, 89] width 19 height 14
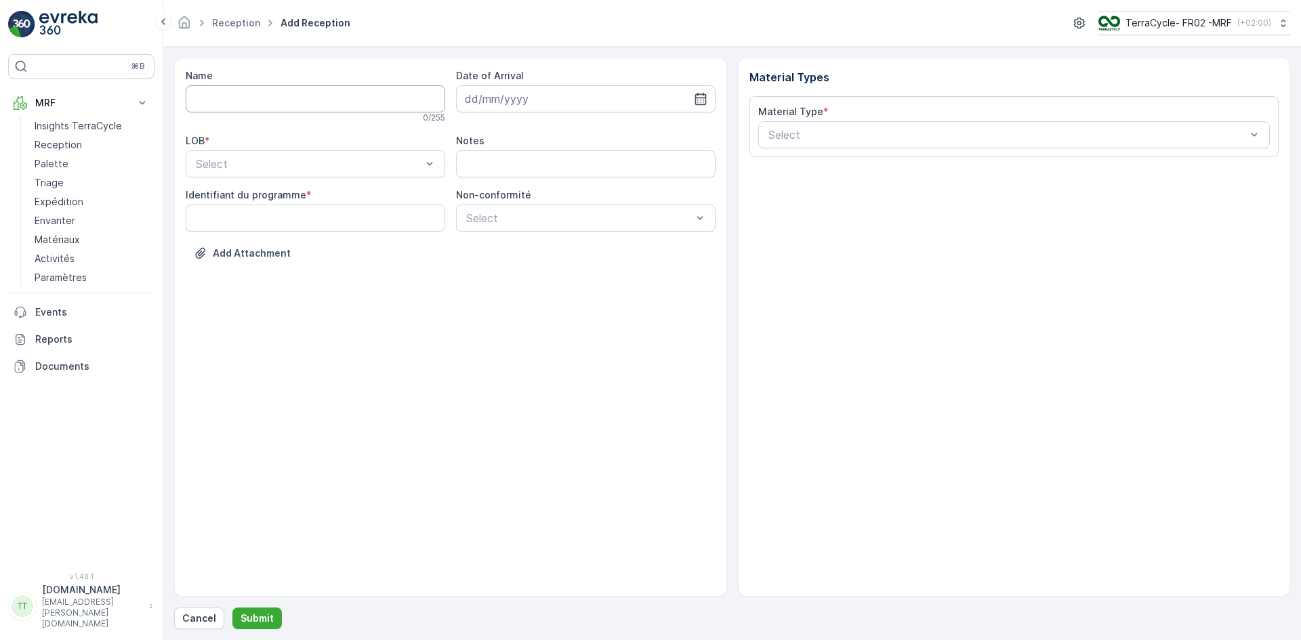
click at [247, 103] on input "Name" at bounding box center [316, 98] width 260 height 27
paste input "1Z501F8R9198724343"
type input "1Z501F8R9198724343"
click at [230, 157] on div "Select" at bounding box center [316, 166] width 260 height 27
click at [218, 217] on div "ZWB" at bounding box center [315, 223] width 243 height 12
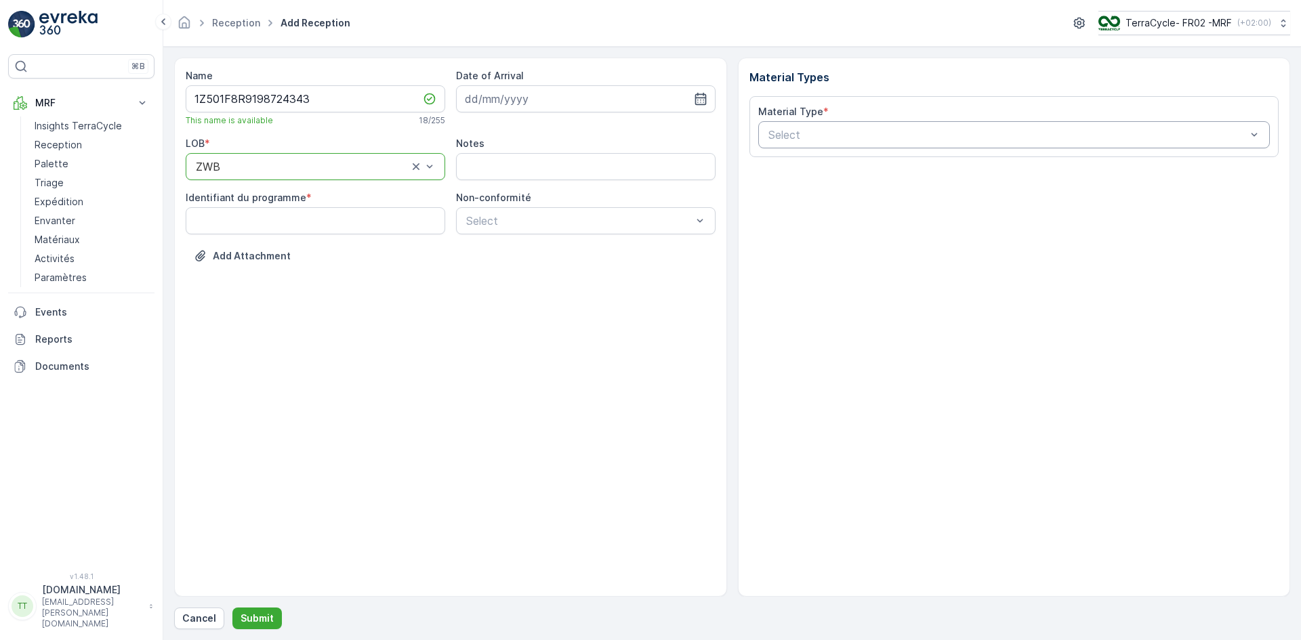
click at [802, 125] on div "Select" at bounding box center [1014, 134] width 512 height 27
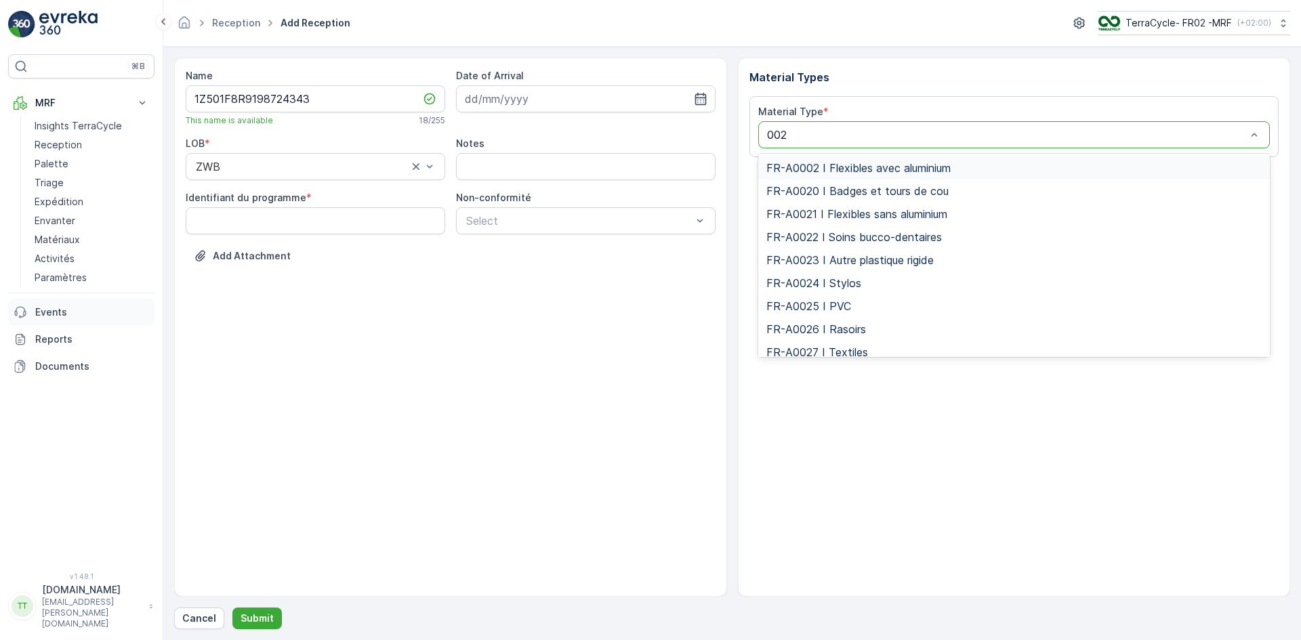
type input "0024"
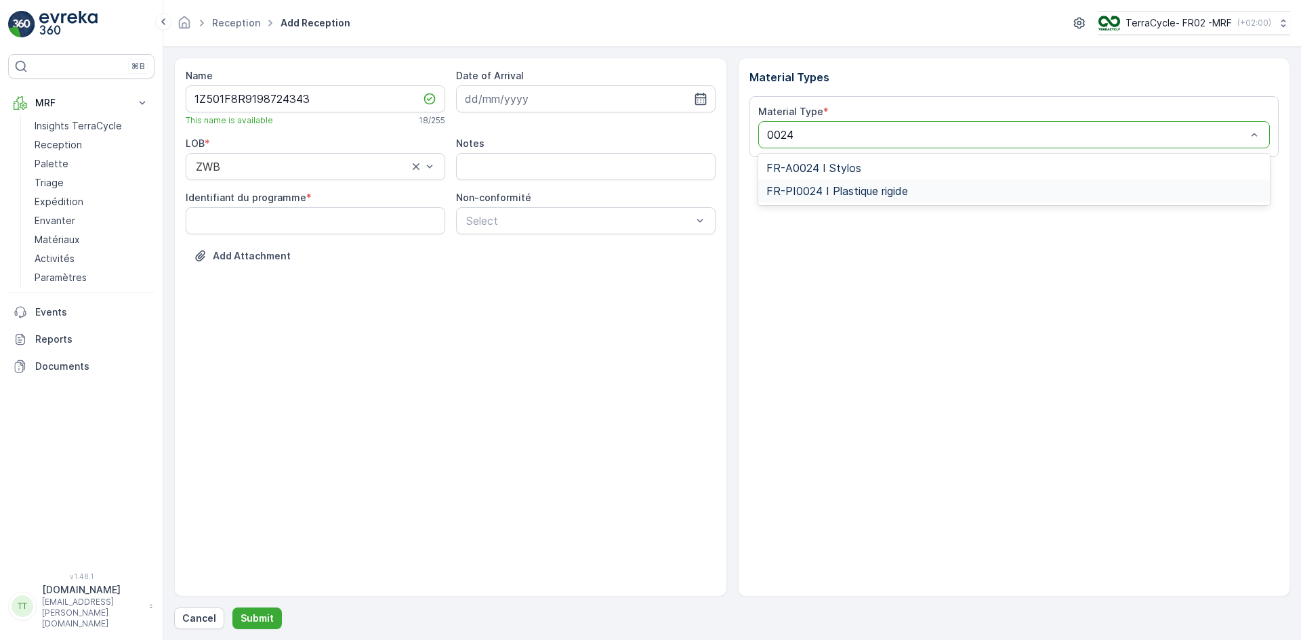
click at [859, 194] on span "FR-PI0024 I Plastique rigide" at bounding box center [837, 191] width 142 height 12
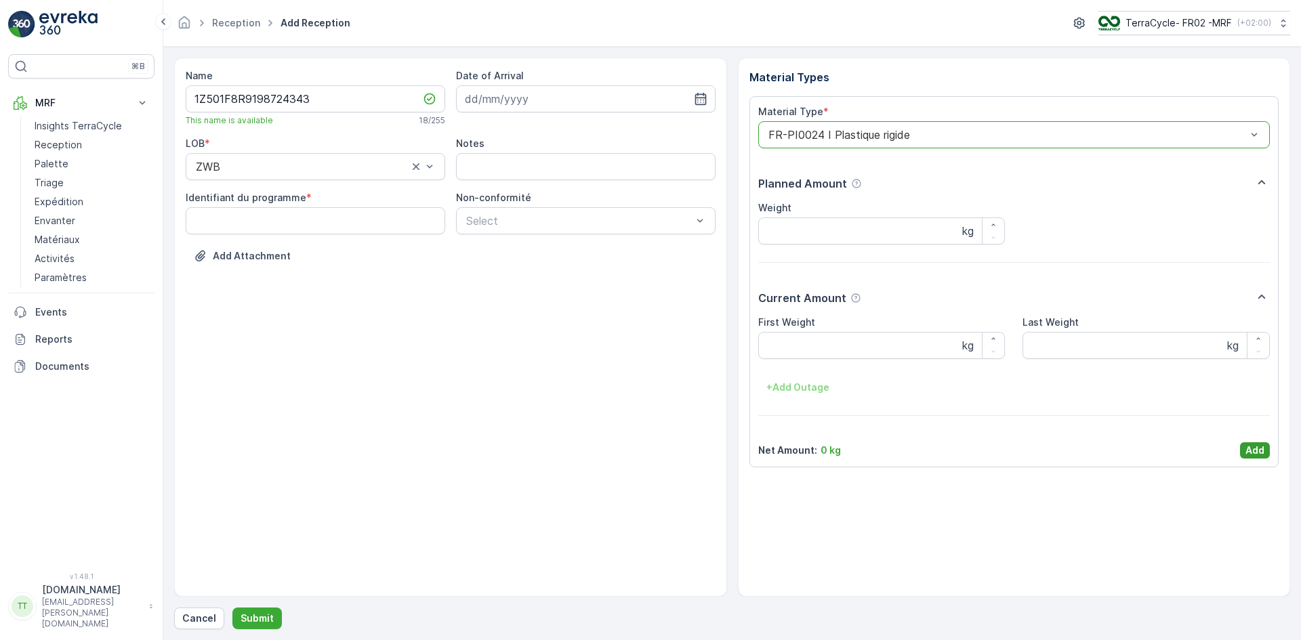
click at [1251, 448] on p "Add" at bounding box center [1254, 451] width 19 height 14
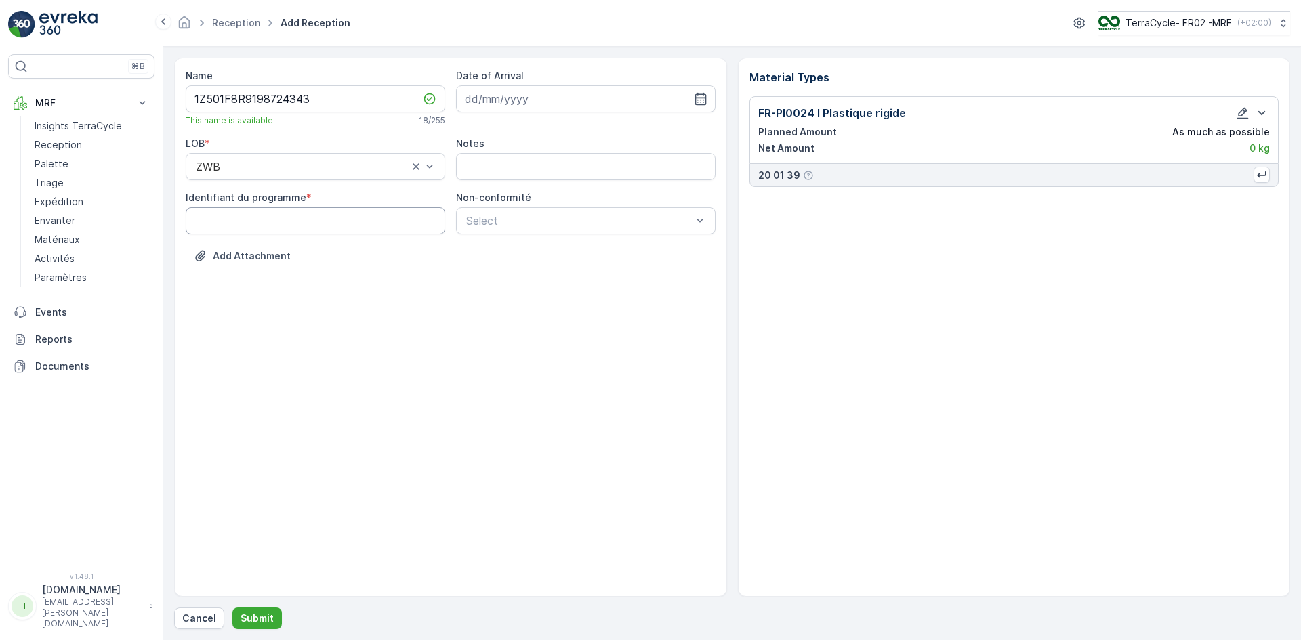
click at [282, 224] on programme "Identifiant du programme" at bounding box center [316, 220] width 260 height 27
paste programme "CS23-M"
type programme "CS23-M"
click at [260, 613] on p "Submit" at bounding box center [257, 619] width 33 height 14
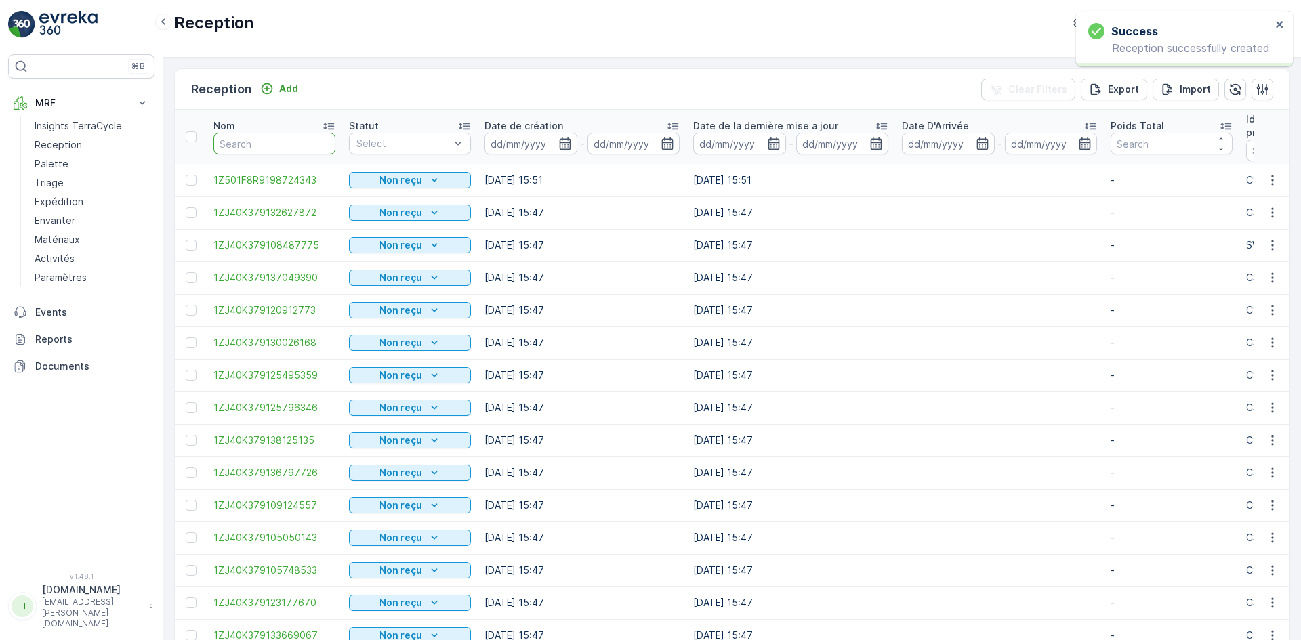
click at [270, 136] on input "text" at bounding box center [274, 144] width 122 height 22
